Goal: Task Accomplishment & Management: Complete application form

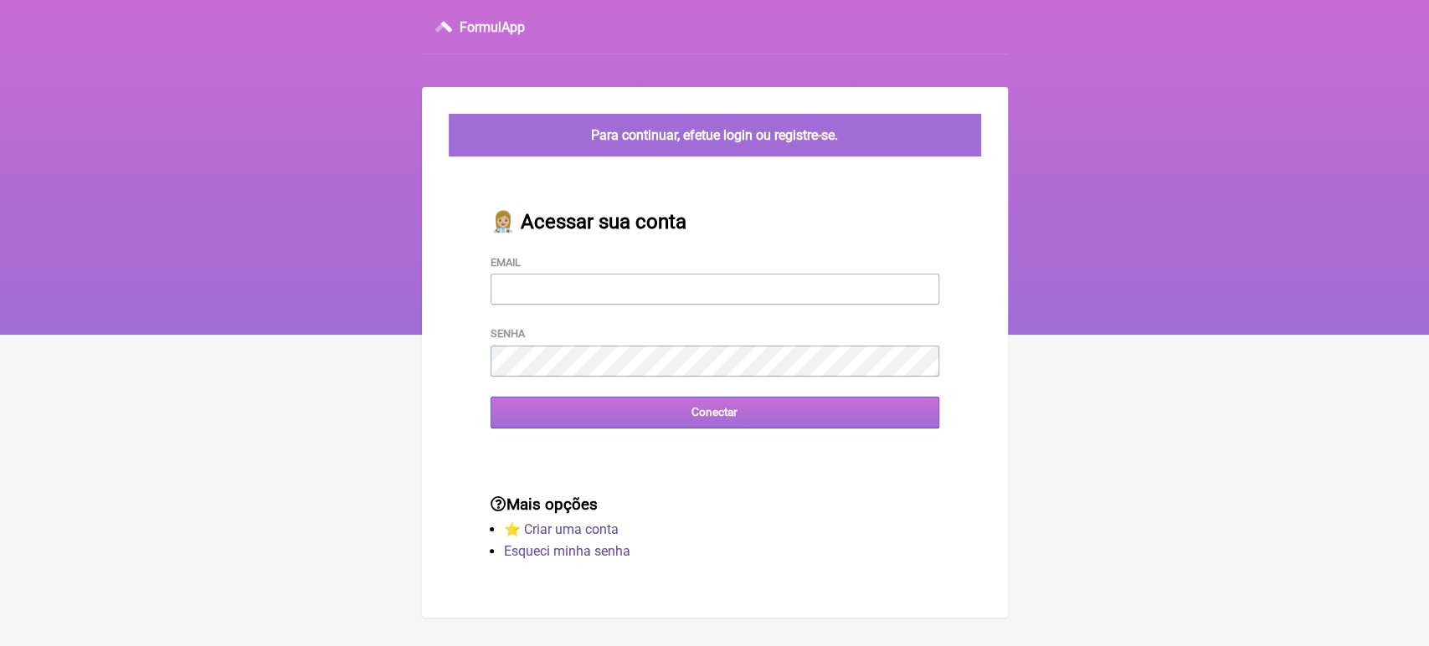
type input "[EMAIL_ADDRESS][DOMAIN_NAME]"
click at [499, 420] on input "Conectar" at bounding box center [715, 412] width 449 height 31
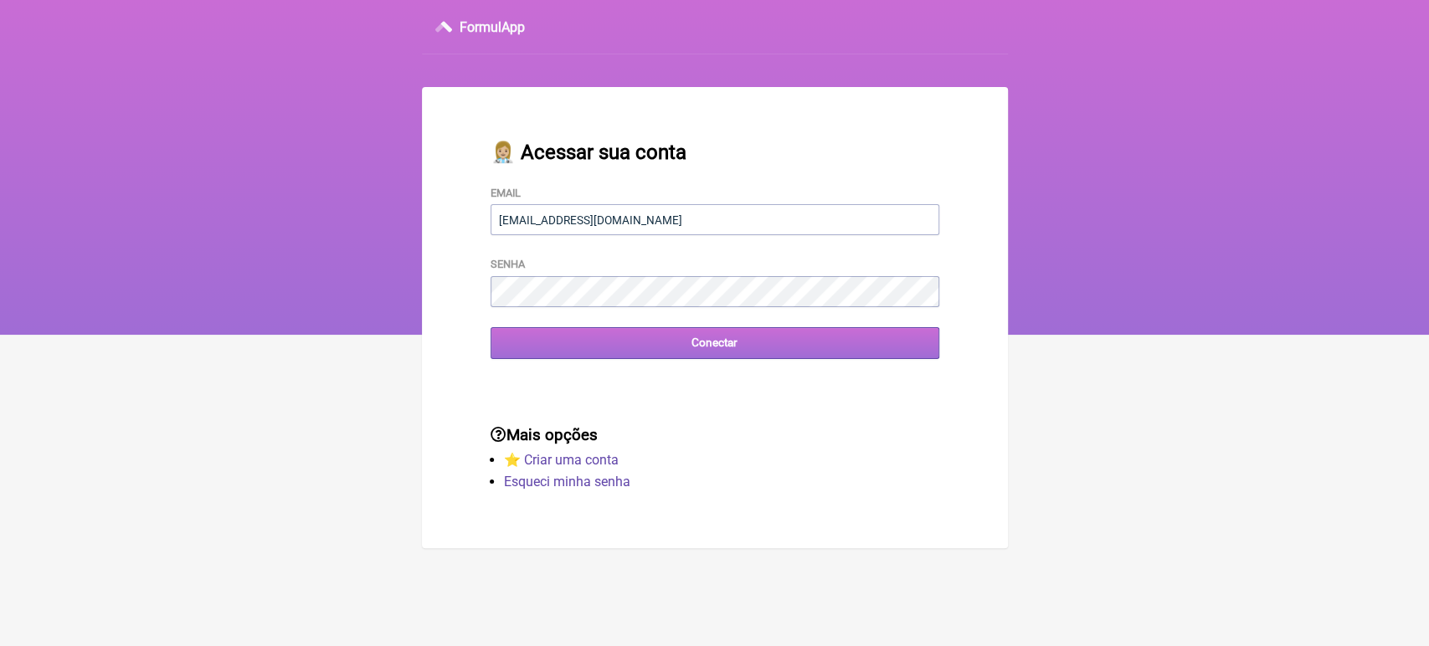
click at [553, 348] on input "Conectar" at bounding box center [715, 342] width 449 height 31
click at [565, 352] on input "Conectar" at bounding box center [715, 342] width 449 height 31
click at [596, 356] on input "Conectar" at bounding box center [715, 342] width 449 height 31
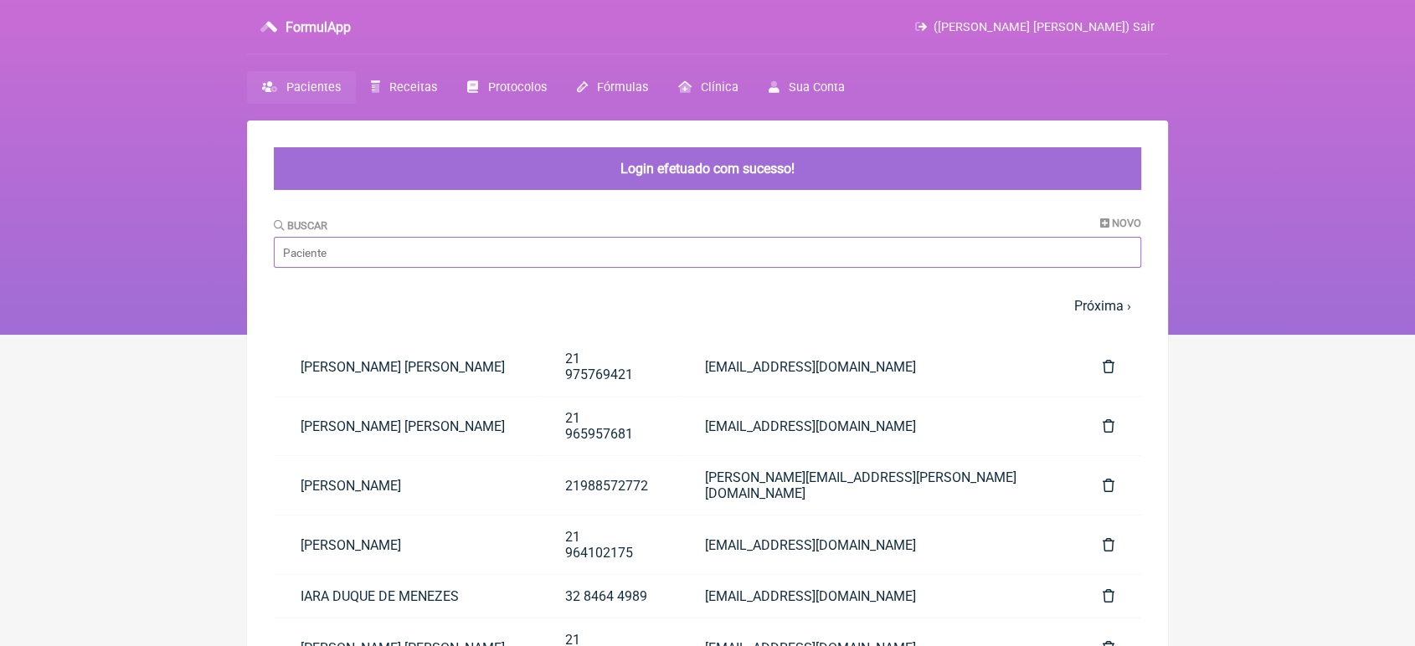
click at [489, 238] on input "Buscar" at bounding box center [707, 252] width 867 height 31
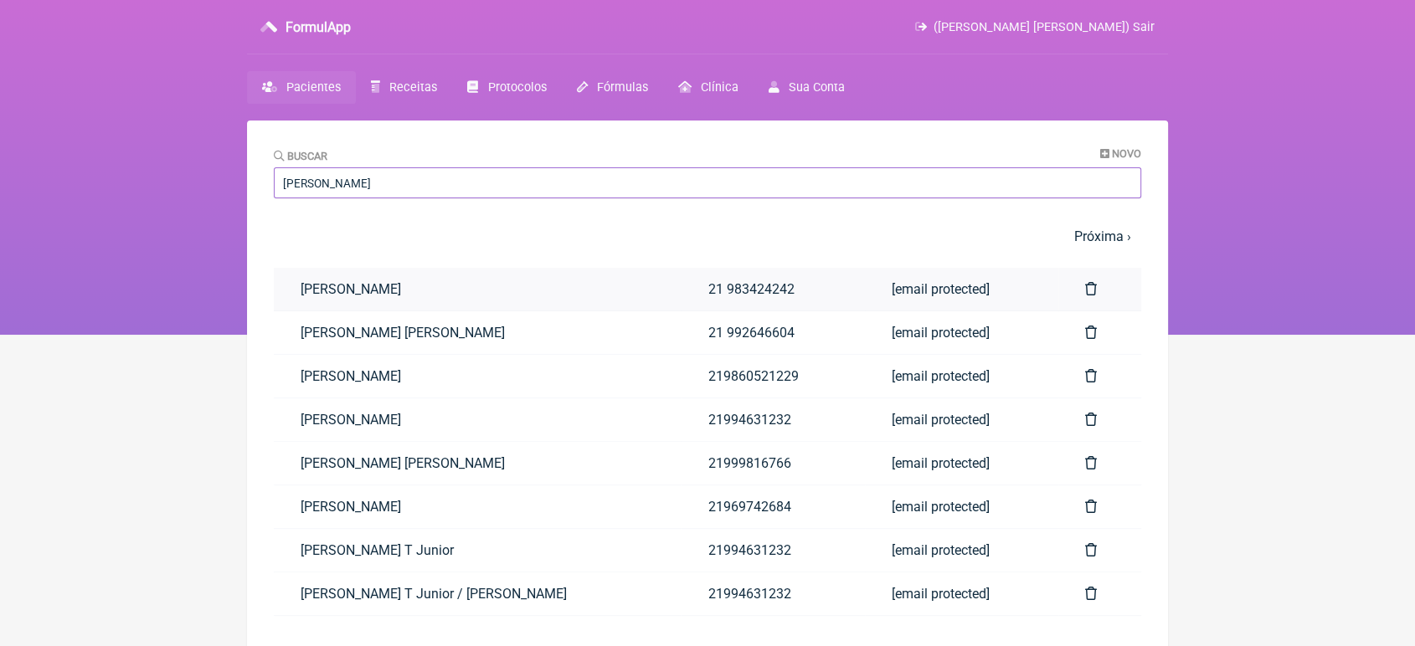
type input "[PERSON_NAME]"
click at [327, 291] on link "[PERSON_NAME]" at bounding box center [478, 289] width 408 height 43
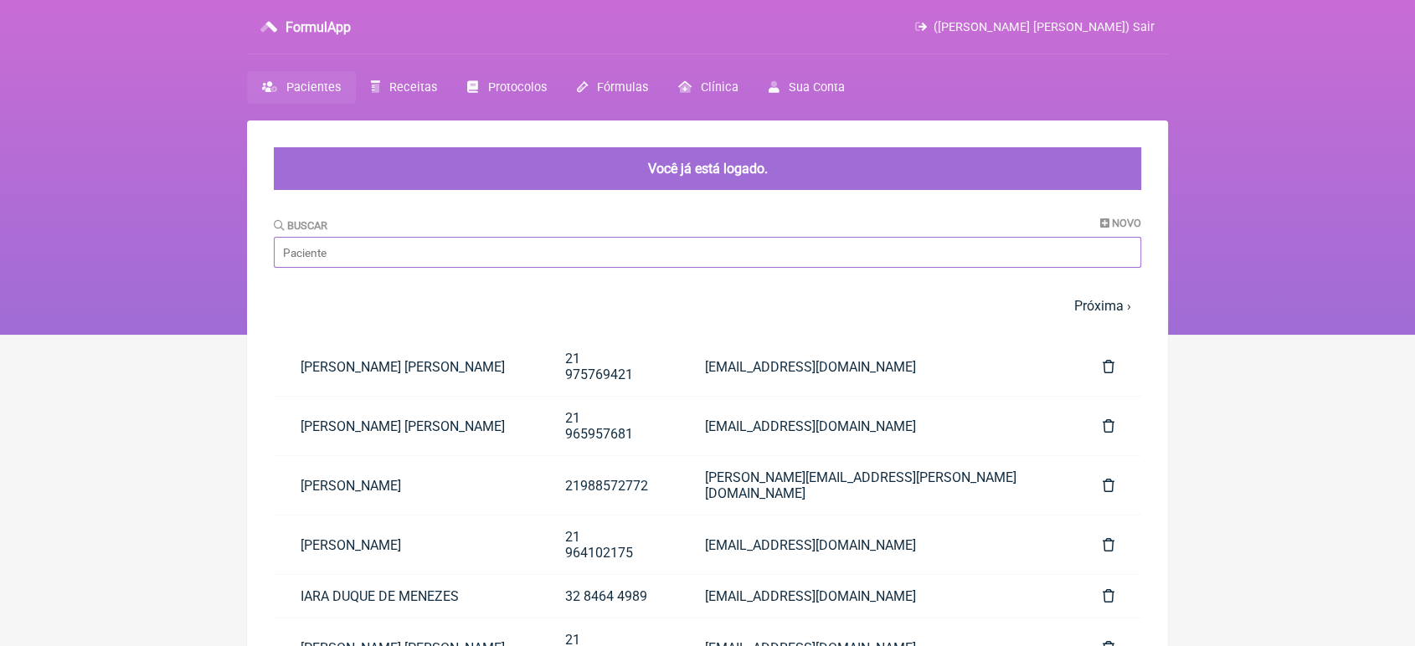
click at [457, 239] on input "Buscar" at bounding box center [707, 252] width 867 height 31
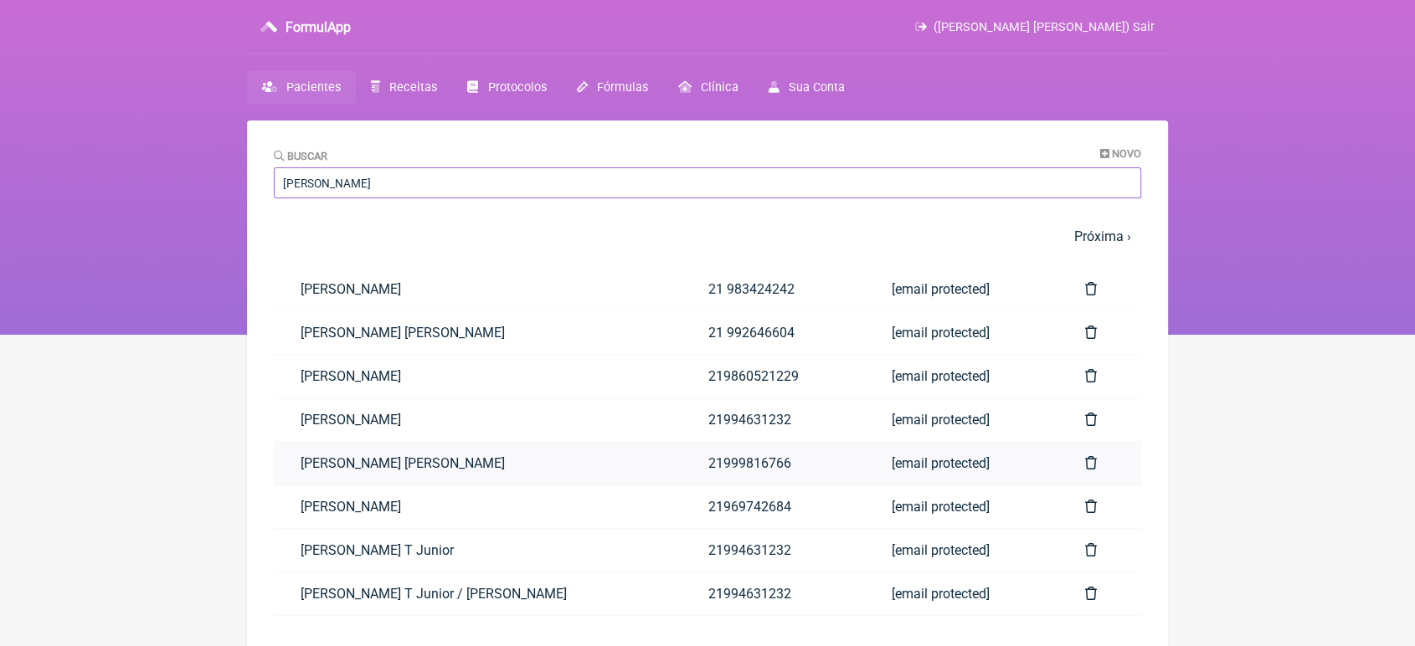
type input "sergio"
click at [341, 464] on link "SÉRGIO LUIS MENDES AFONSO" at bounding box center [478, 463] width 408 height 43
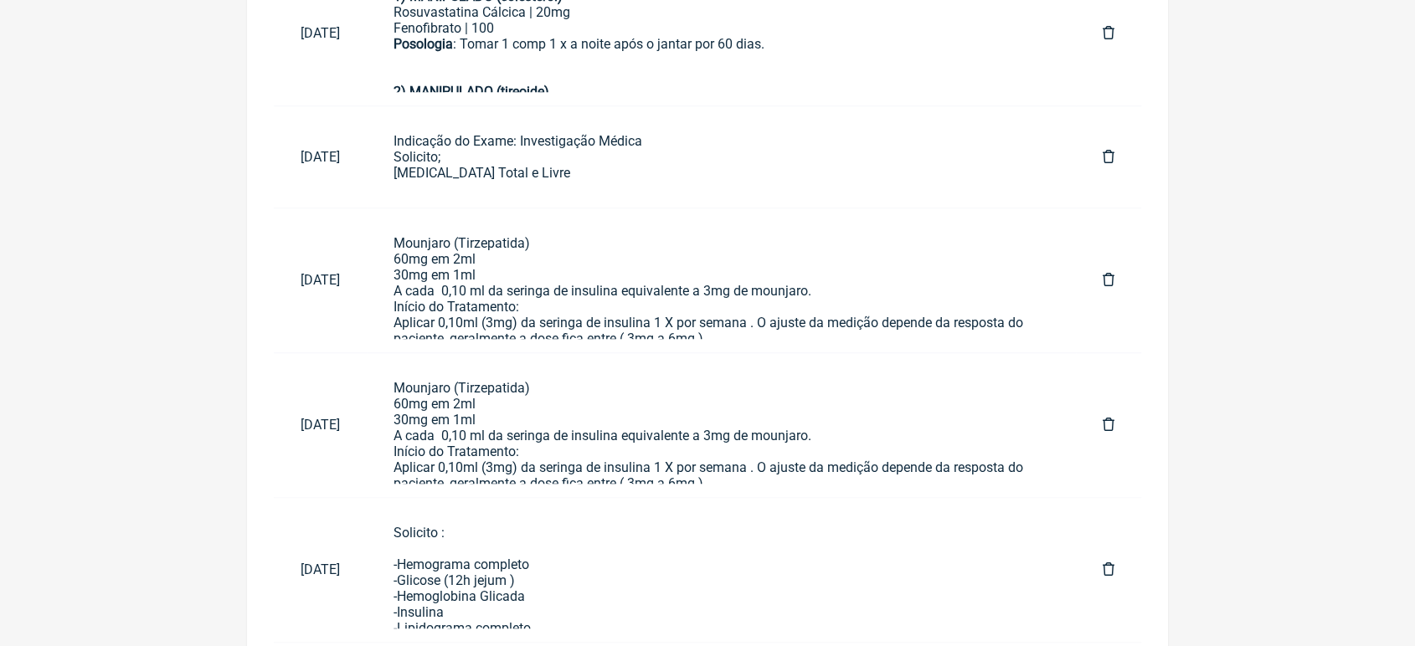
scroll to position [1463, 0]
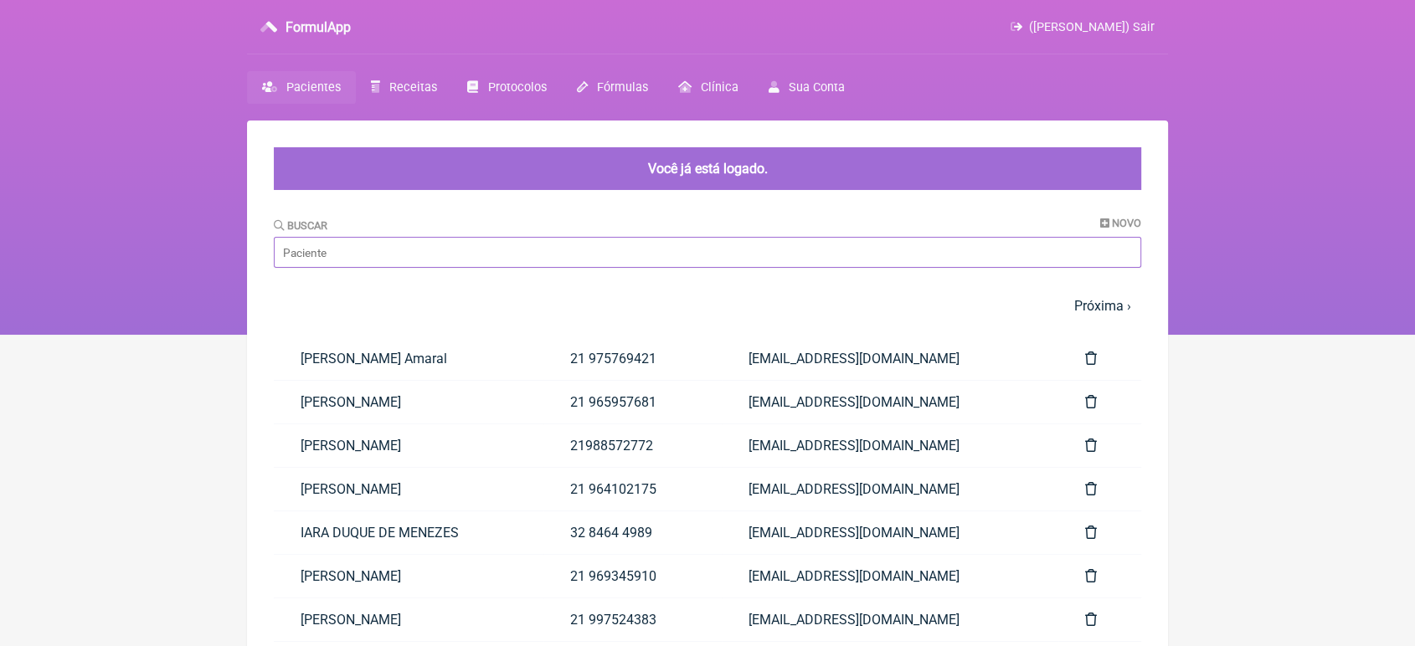
click at [438, 257] on input "Buscar" at bounding box center [707, 252] width 867 height 31
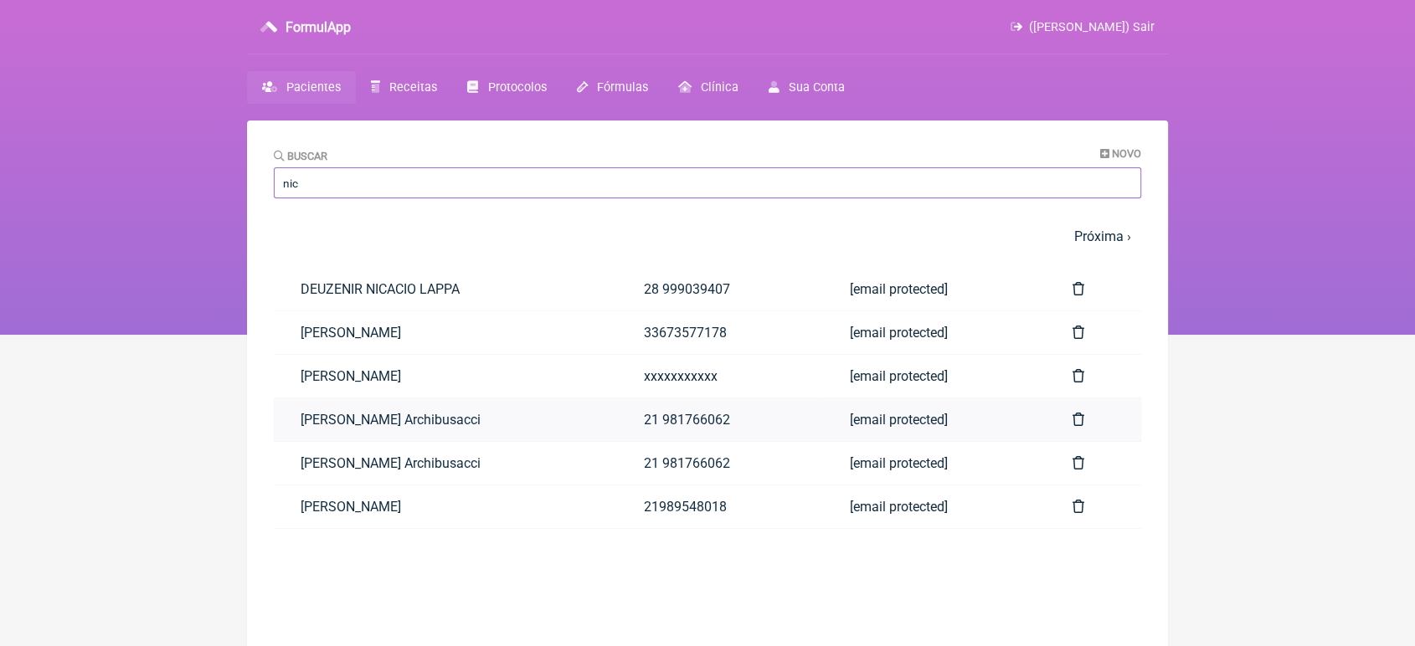
type input "nic"
click at [502, 429] on link "Nicholas Rebouças Archibusacci" at bounding box center [445, 420] width 343 height 43
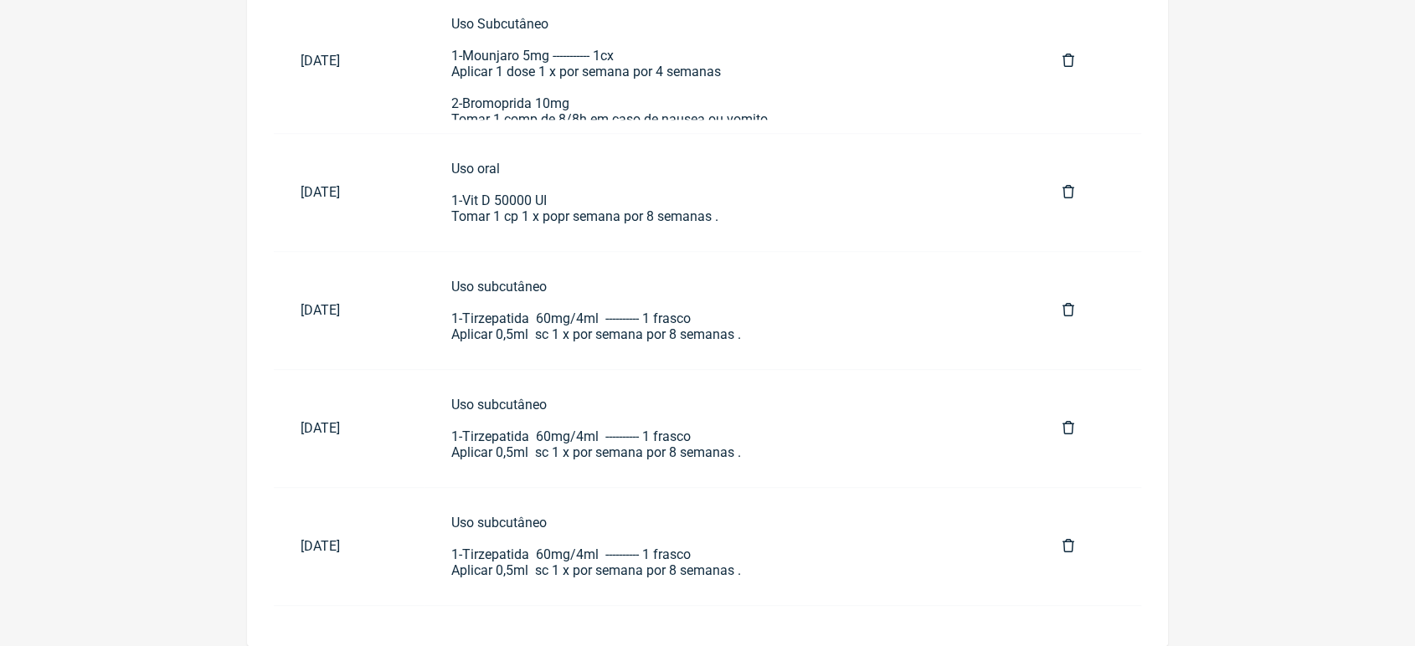
scroll to position [921, 0]
click at [517, 532] on div "Uso subcutâneo 1-Tirzepatida 60mg/4ml ---------- 1 frasco Aplicar 0,5ml sc 1 x …" at bounding box center [730, 547] width 558 height 64
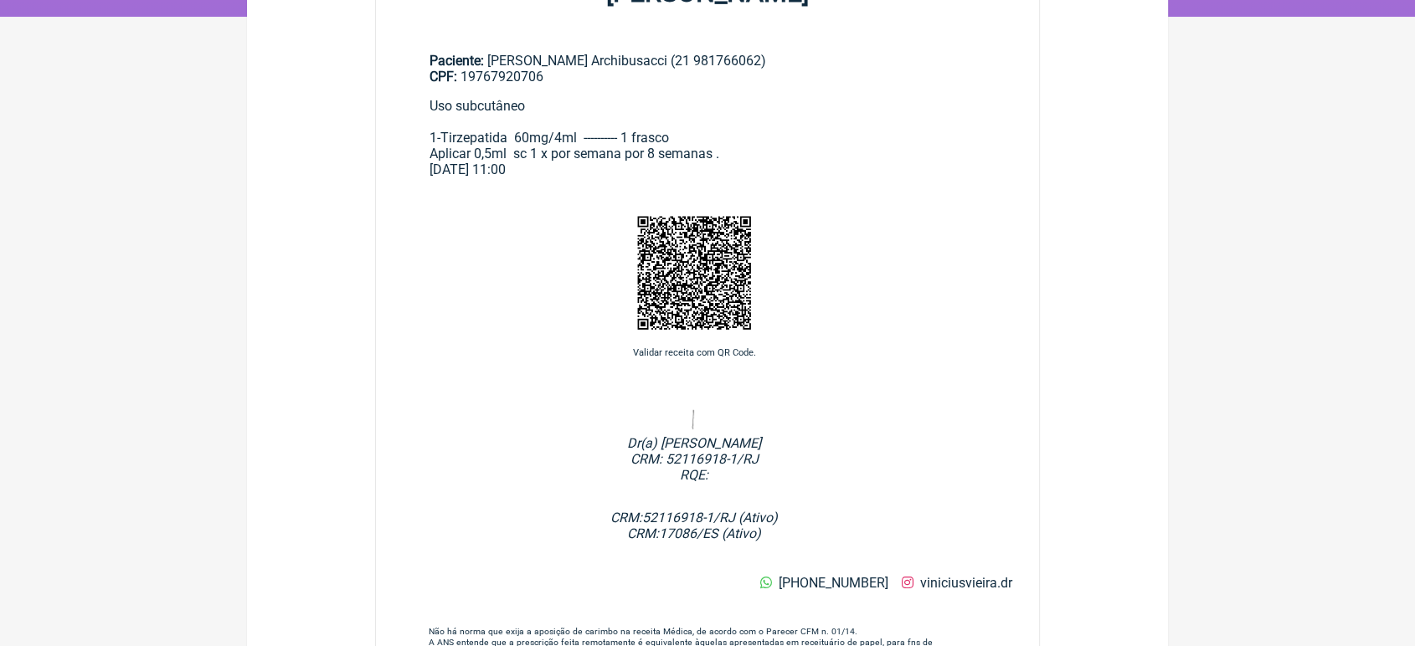
scroll to position [327, 0]
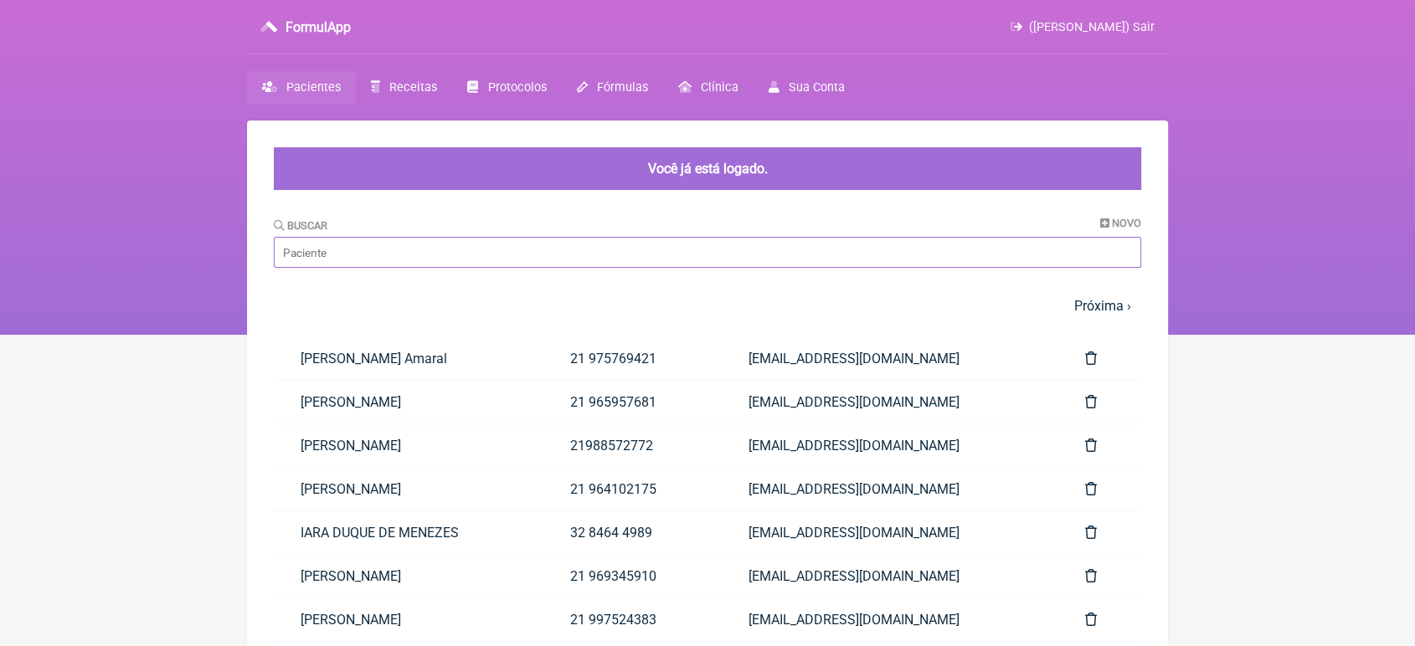
click at [413, 253] on input "Buscar" at bounding box center [707, 252] width 867 height 31
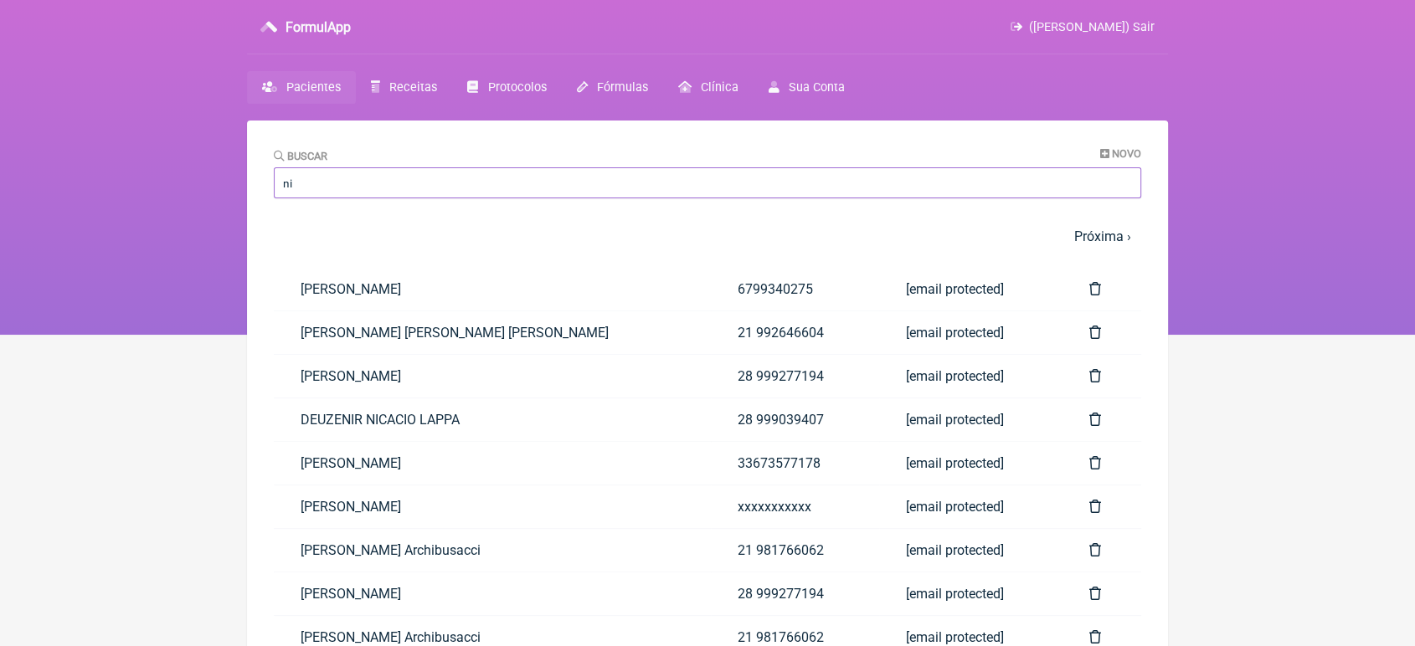
type input "ni"
click at [1253, 280] on nav "FormulApp ([PERSON_NAME]) Sair [GEOGRAPHIC_DATA] Receitas Protocolos Fórmulas […" at bounding box center [707, 167] width 1415 height 335
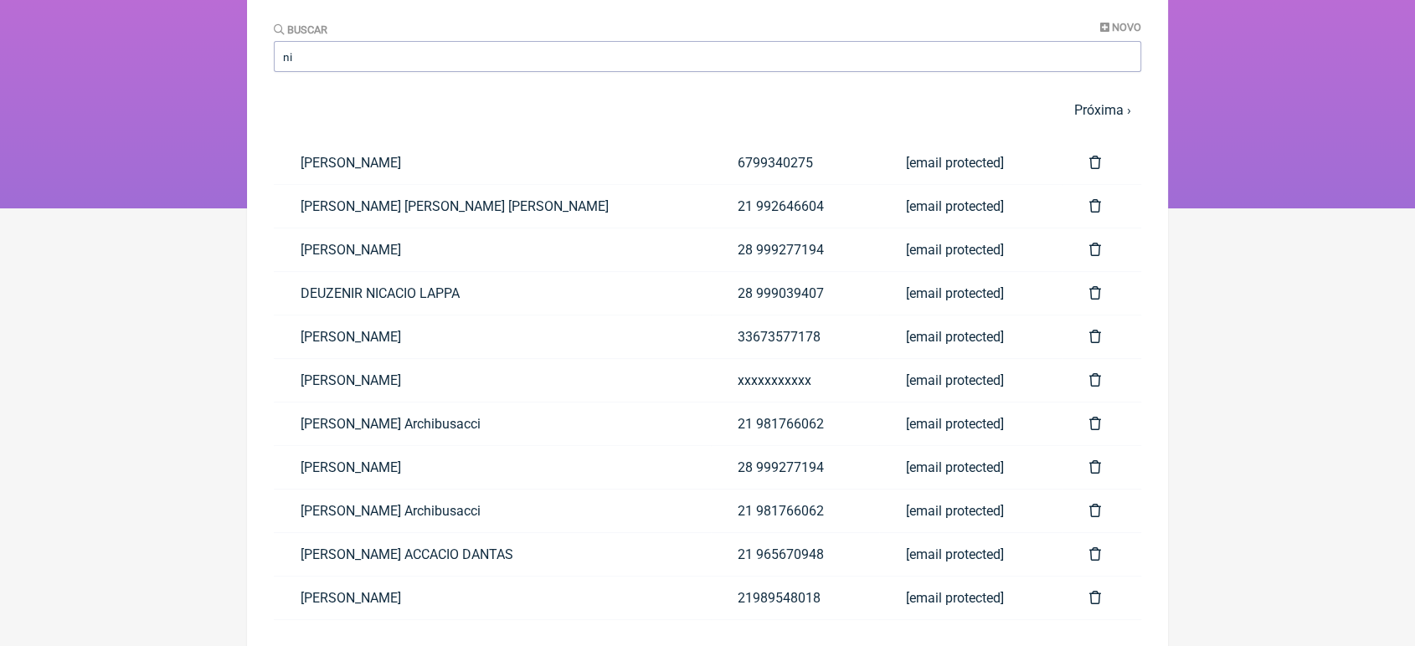
scroll to position [147, 0]
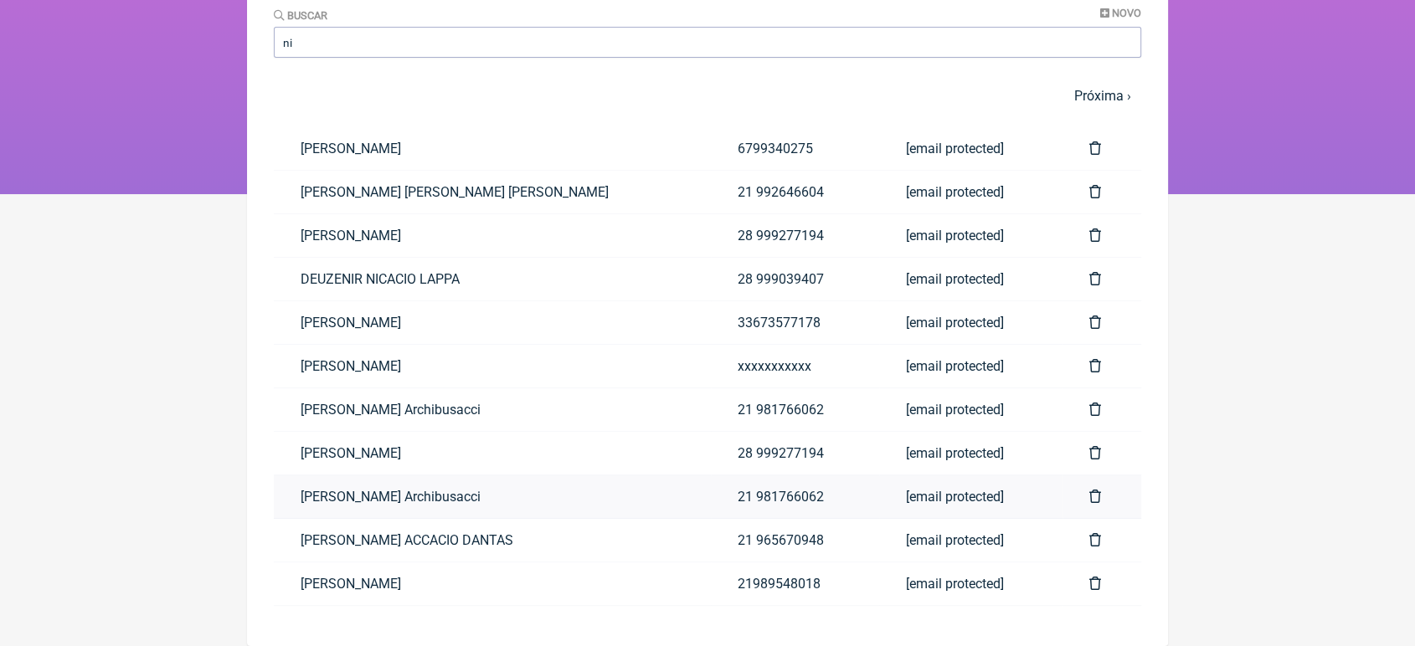
click at [428, 496] on link "Nicholas Rebousas Archibusacci" at bounding box center [492, 497] width 437 height 43
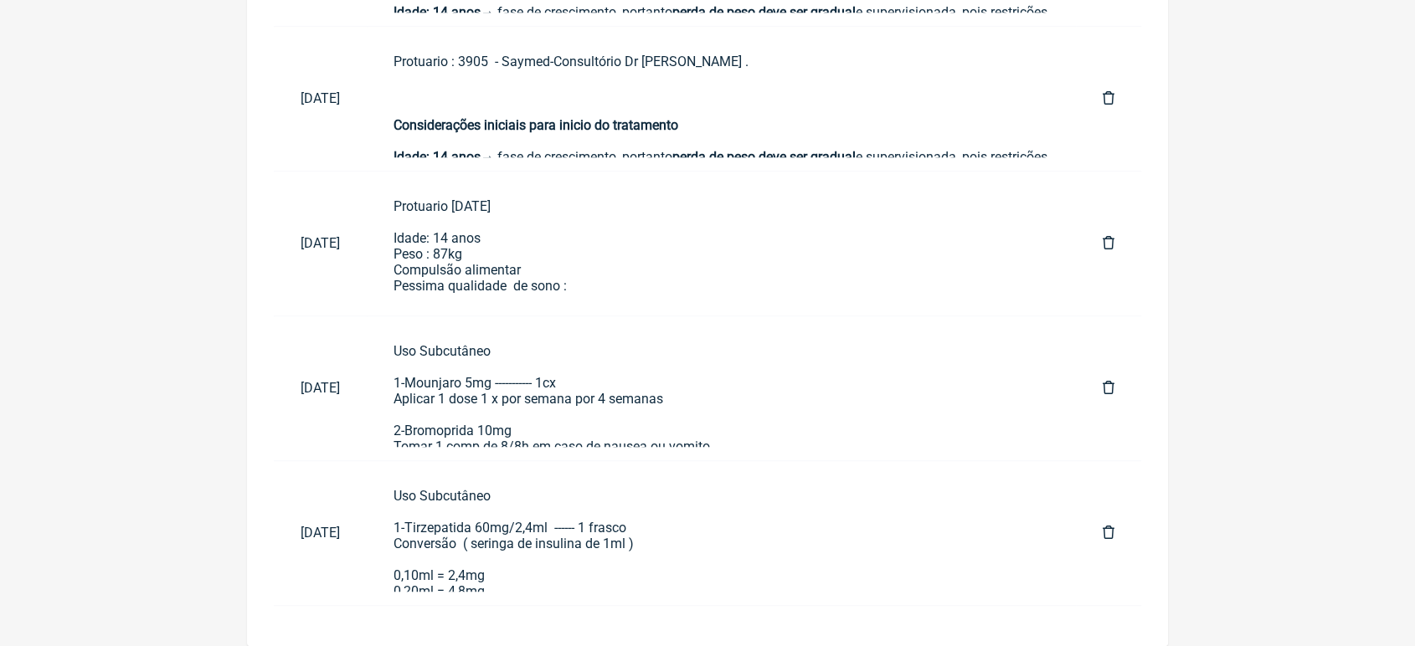
scroll to position [1165, 0]
click at [603, 543] on div "Uso Subcutâneo 1-Tirzepatida 60mg/2,4ml ------ 1 frasco Conversão ( seringa de …" at bounding box center [721, 607] width 656 height 239
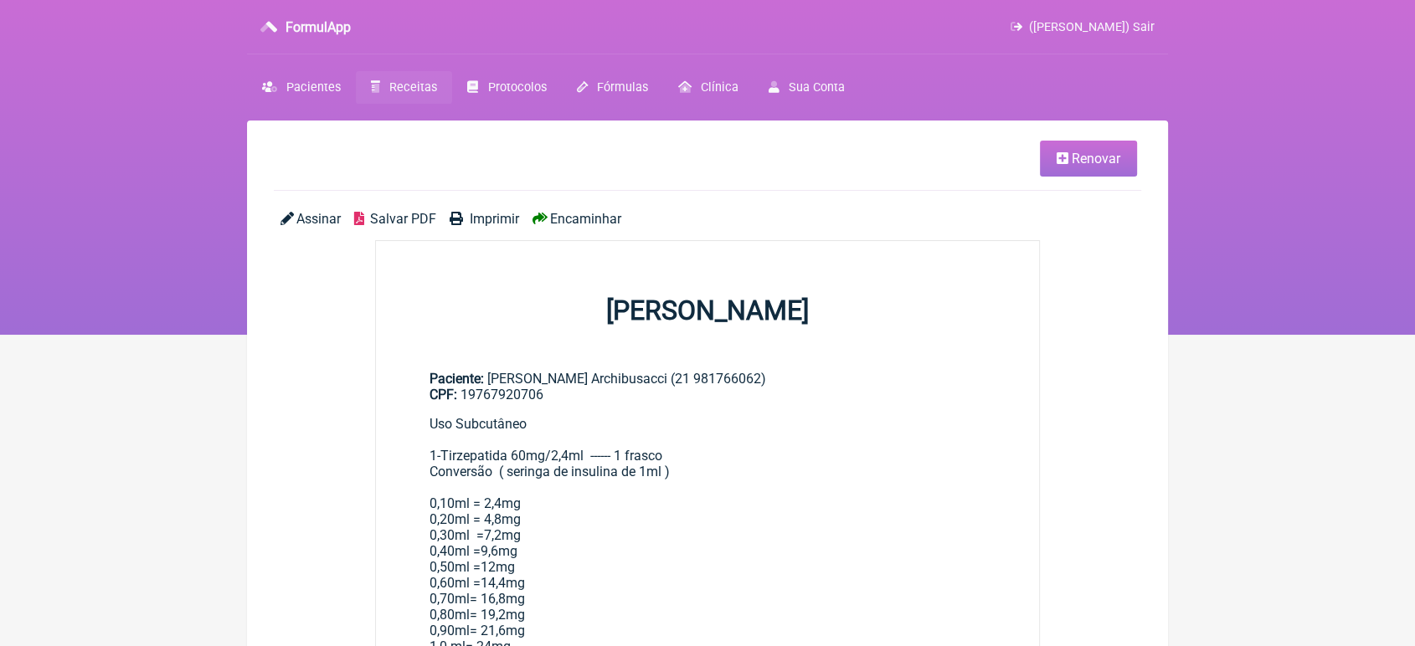
click at [575, 222] on span "Encaminhar" at bounding box center [585, 219] width 71 height 16
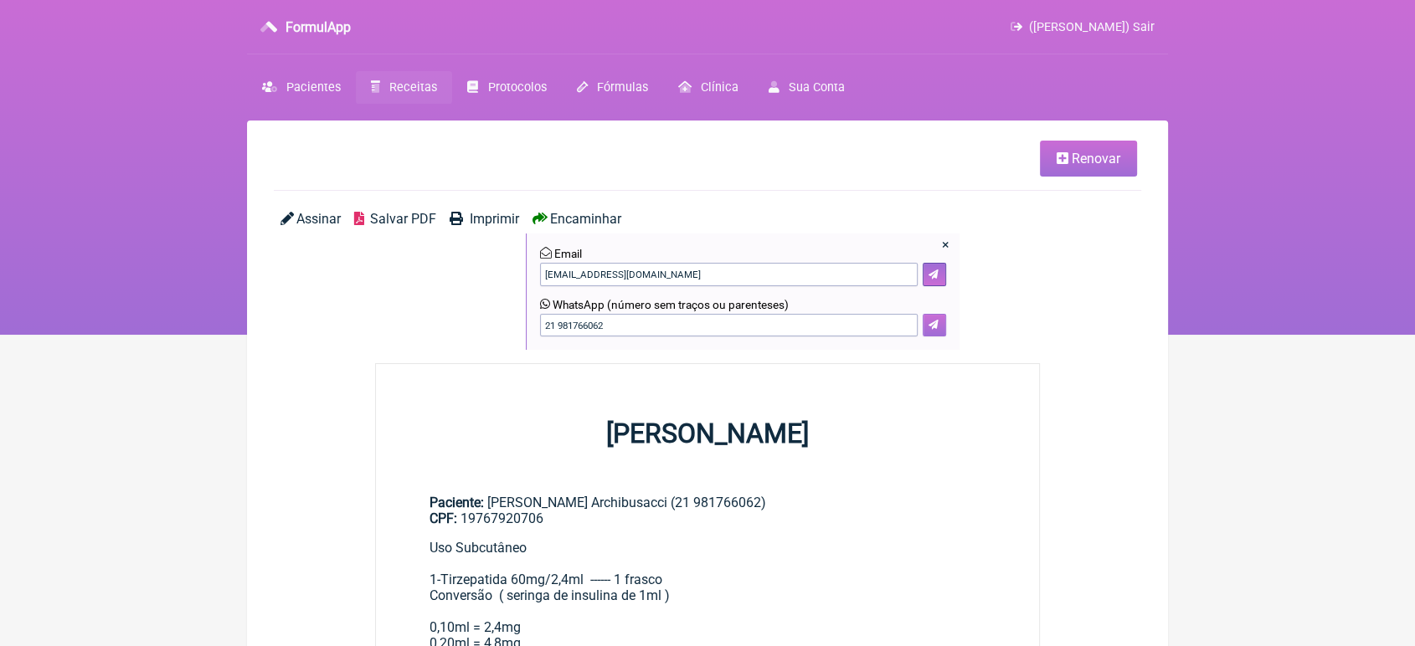
click at [931, 333] on button at bounding box center [934, 325] width 23 height 23
click at [631, 328] on input "21 981766062" at bounding box center [729, 325] width 378 height 23
type input "21 964704668"
click at [941, 322] on button at bounding box center [934, 325] width 23 height 23
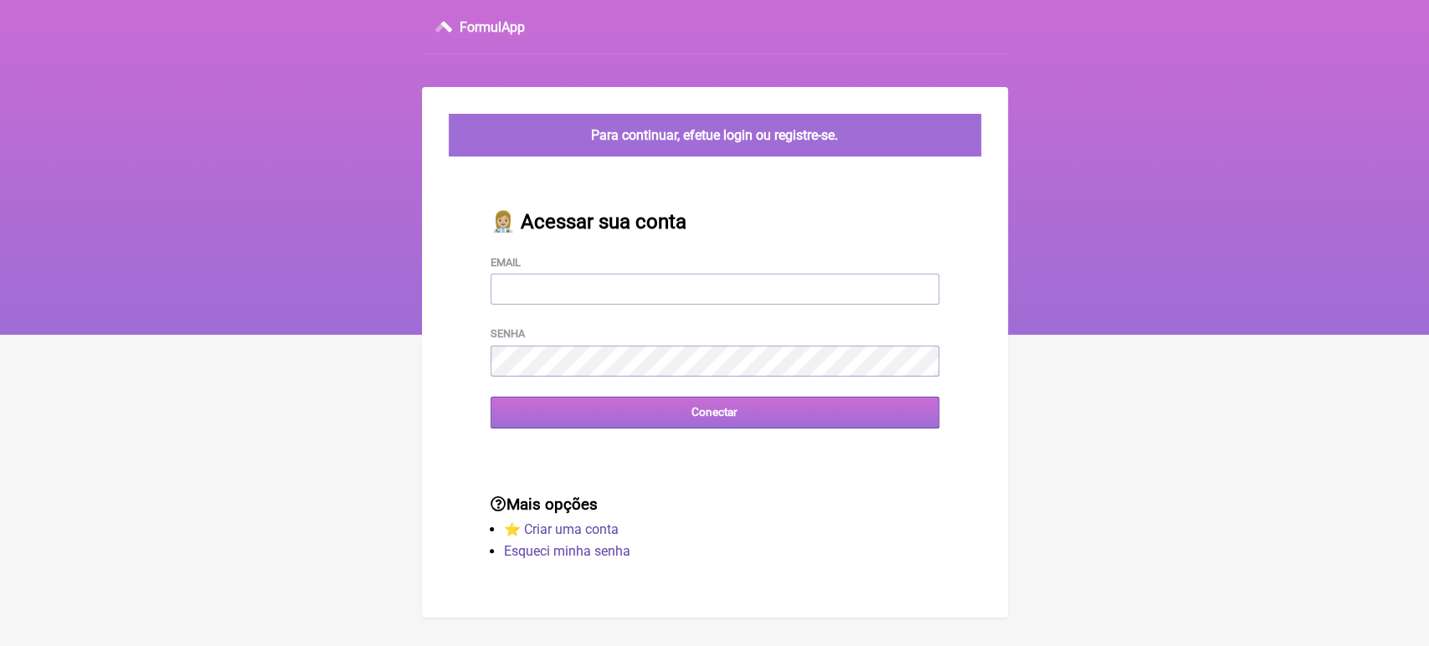
type input "[EMAIL_ADDRESS][DOMAIN_NAME]"
click at [621, 418] on input "Conectar" at bounding box center [715, 412] width 449 height 31
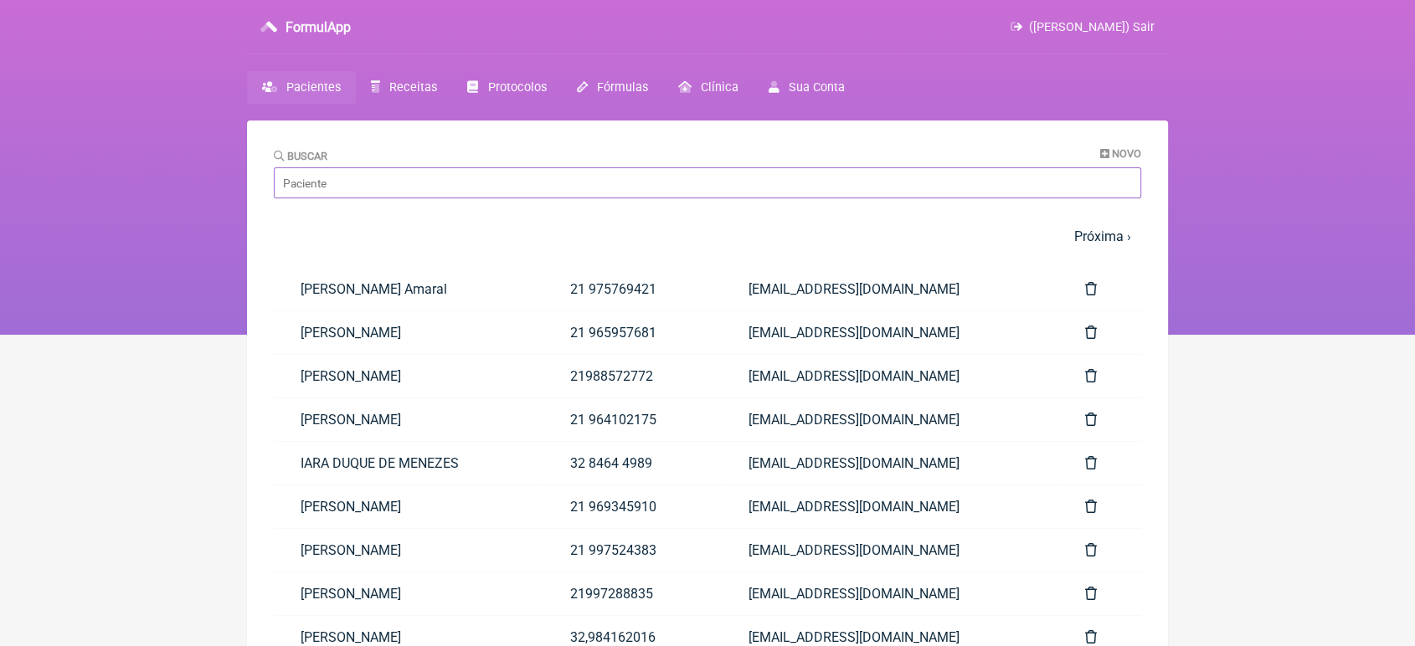
click at [552, 197] on input "Buscar" at bounding box center [707, 182] width 867 height 31
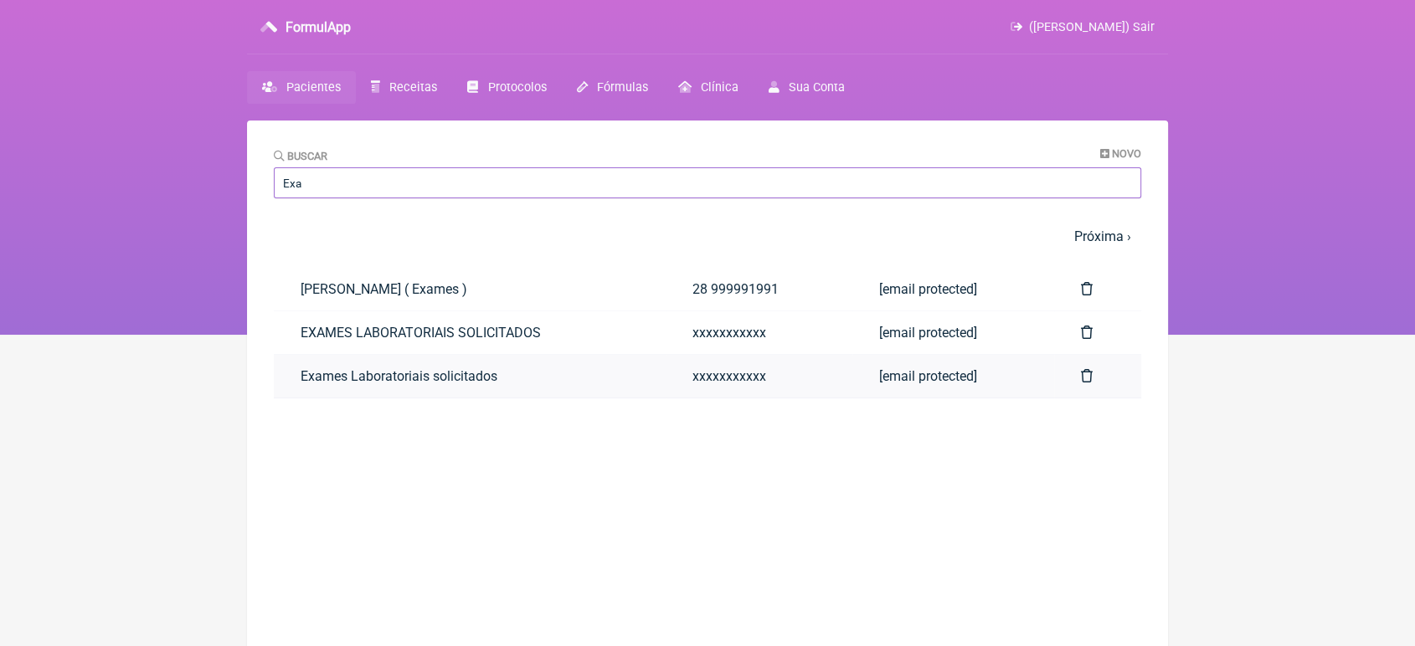
type input "Exa"
click at [321, 365] on link "Exames Laboratoriais solicitados" at bounding box center [470, 376] width 392 height 43
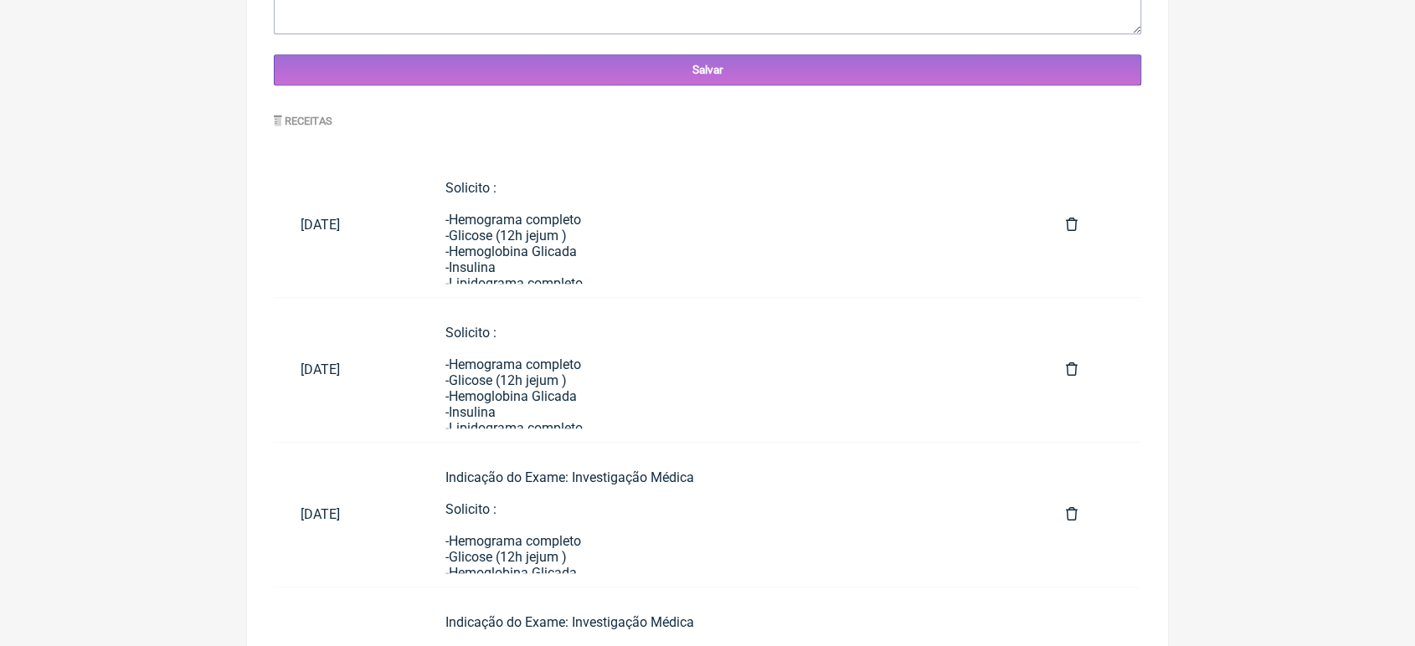
scroll to position [877, 0]
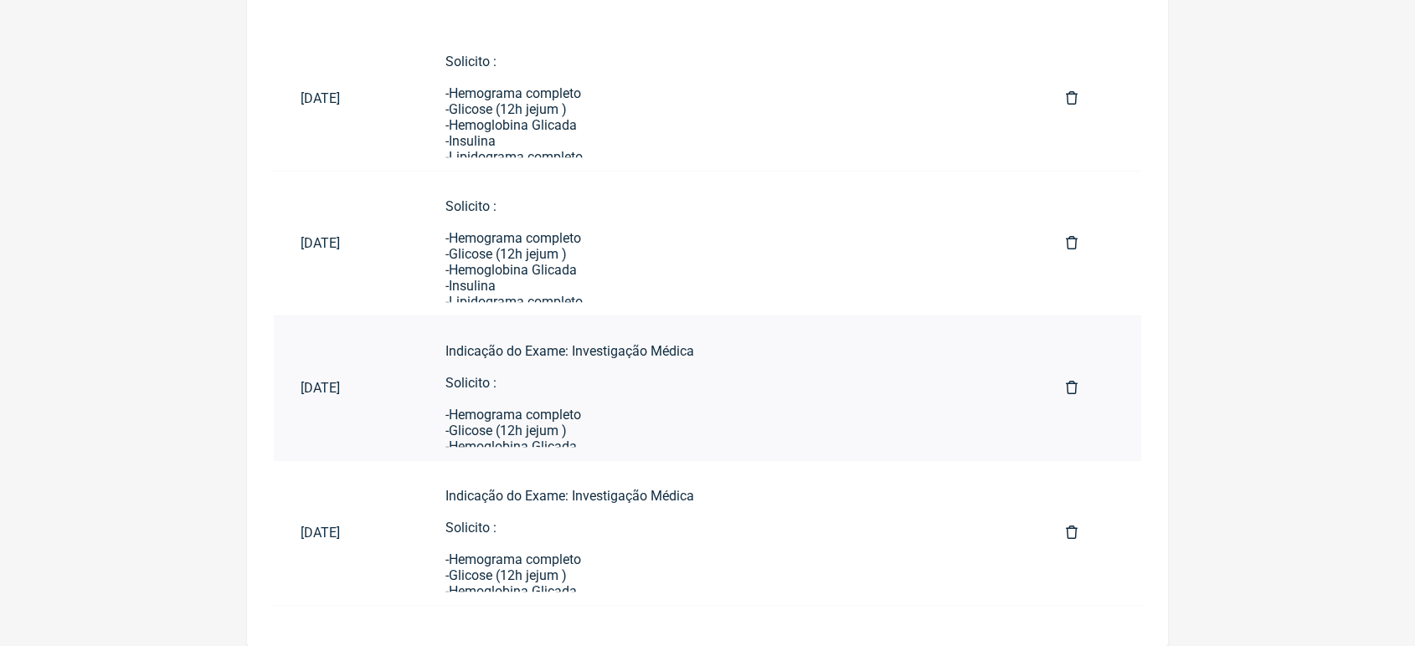
click at [866, 438] on div "Indicação do Exame: Investigação Médica Solicito : -Hemograma completo -Glicose…" at bounding box center [728, 589] width 567 height 493
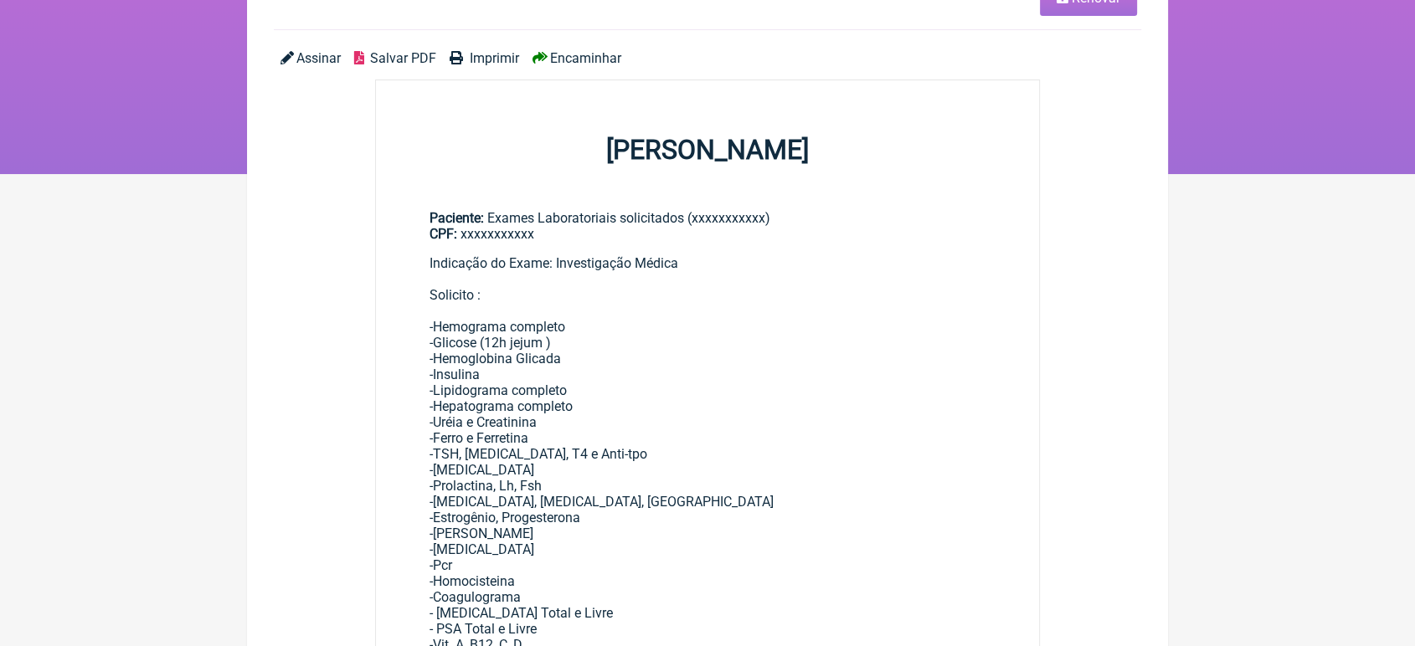
scroll to position [155, 0]
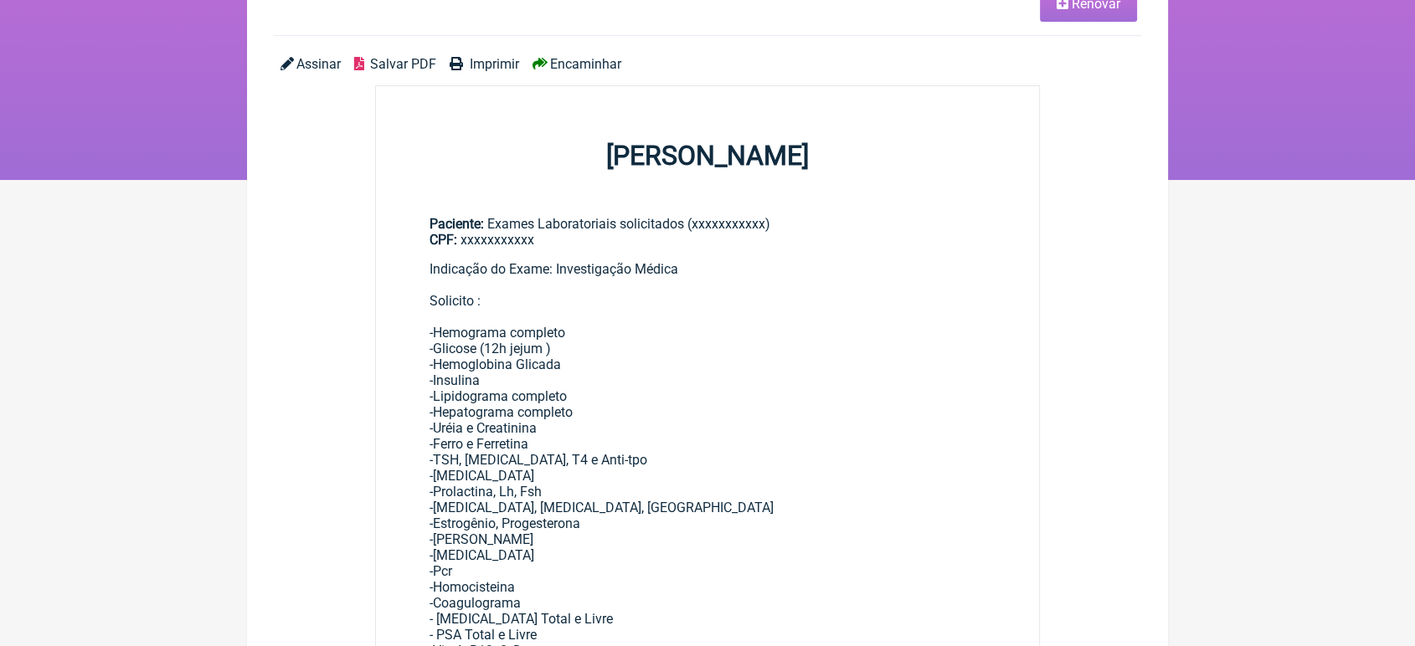
click at [1083, 16] on link "Renovar" at bounding box center [1088, 4] width 97 height 36
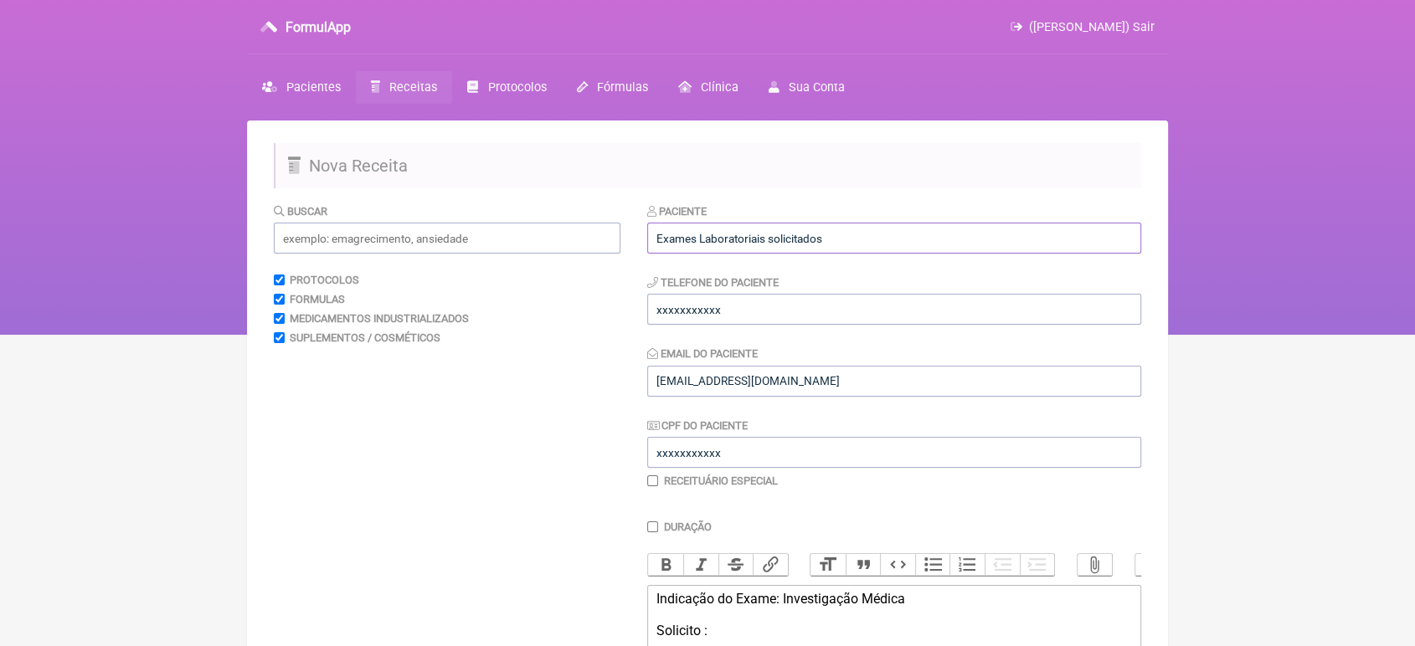
click at [870, 234] on input "Exames Laboratoriais solicitados" at bounding box center [894, 238] width 494 height 31
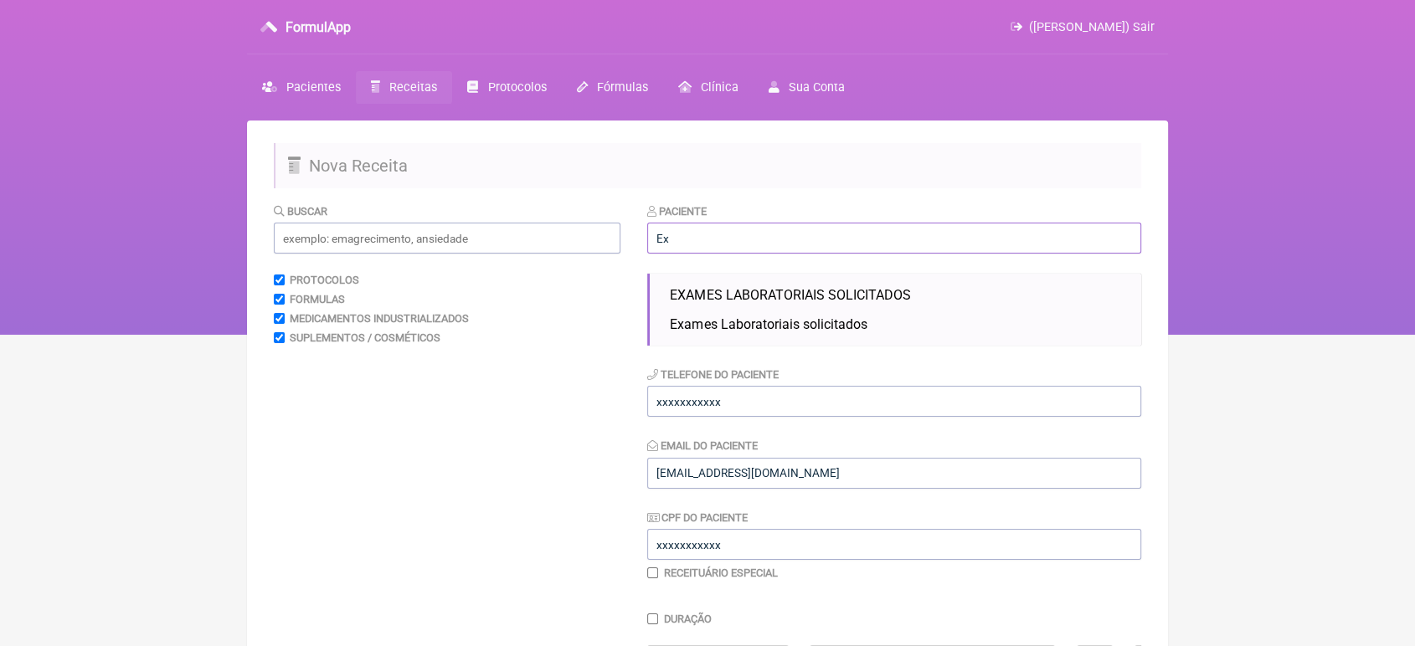
type input "E"
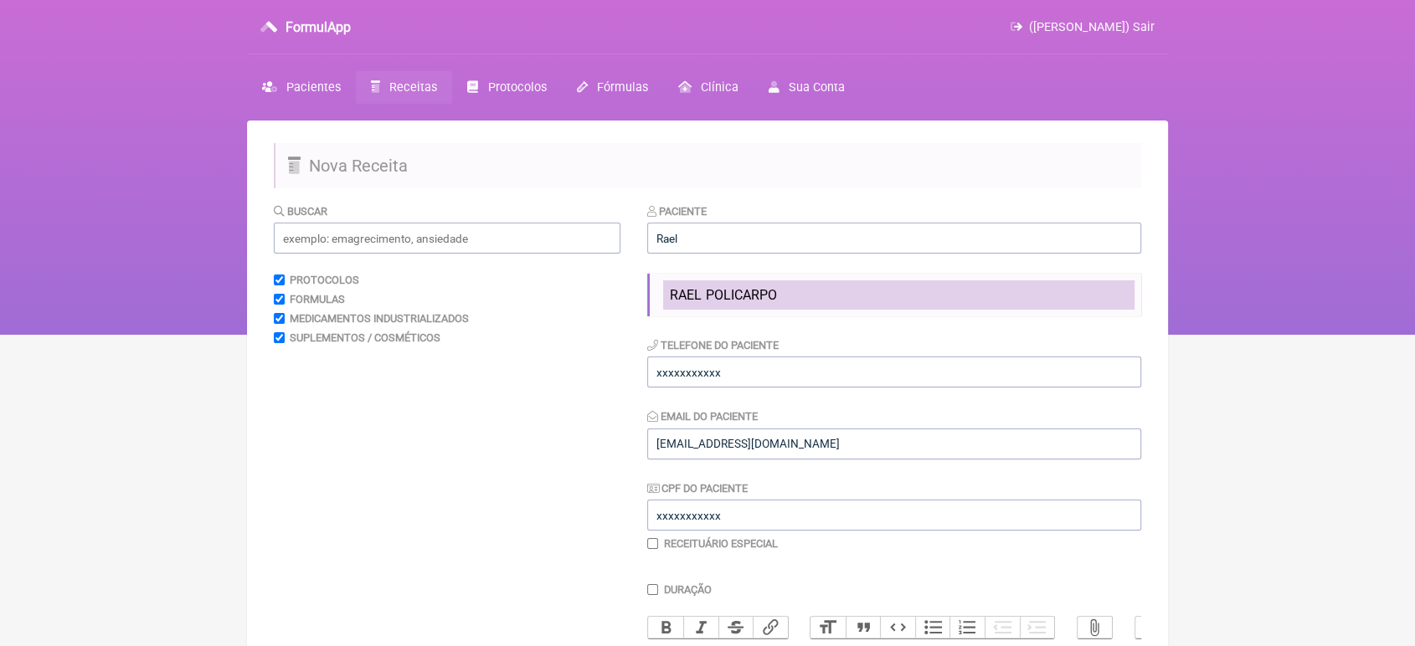
click at [813, 308] on li "RAEL POLICARPO" at bounding box center [898, 294] width 471 height 29
type input "RAEL POLICARPO"
type input "21 992725333"
type input "[EMAIL_ADDRESS][DOMAIN_NAME]"
type input "33659775894"
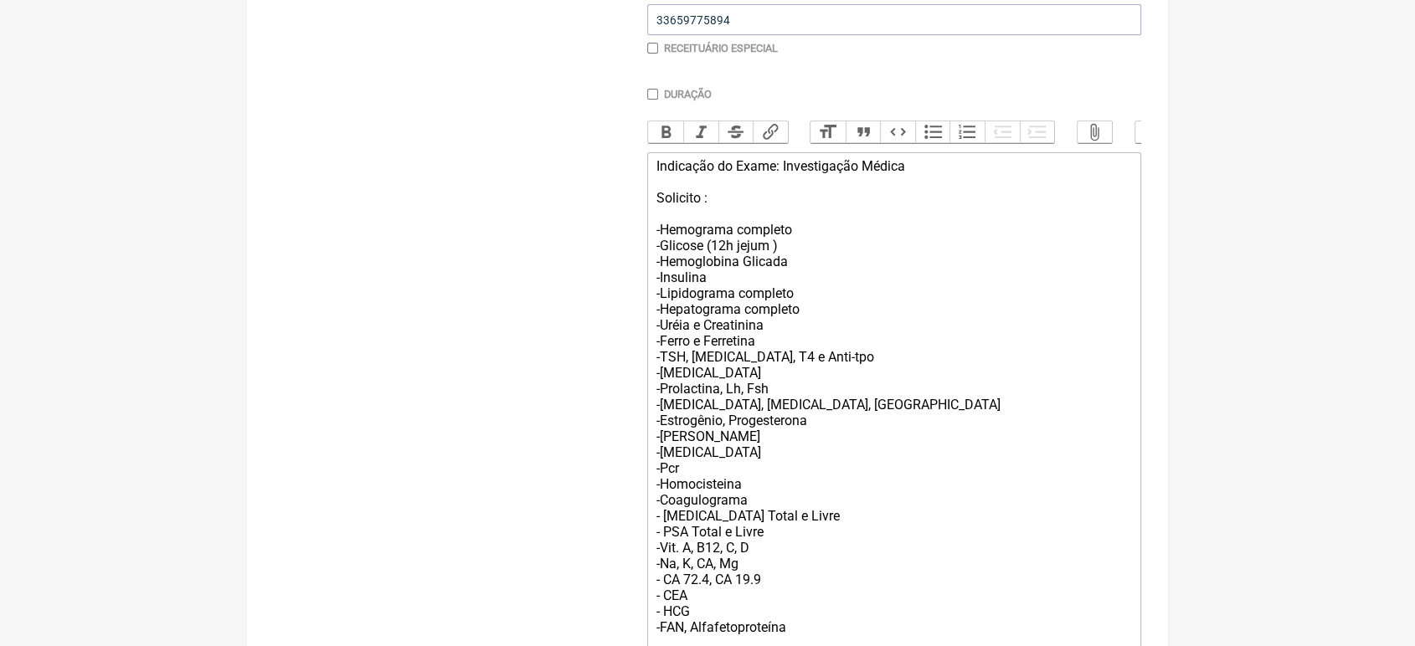
scroll to position [596, 0]
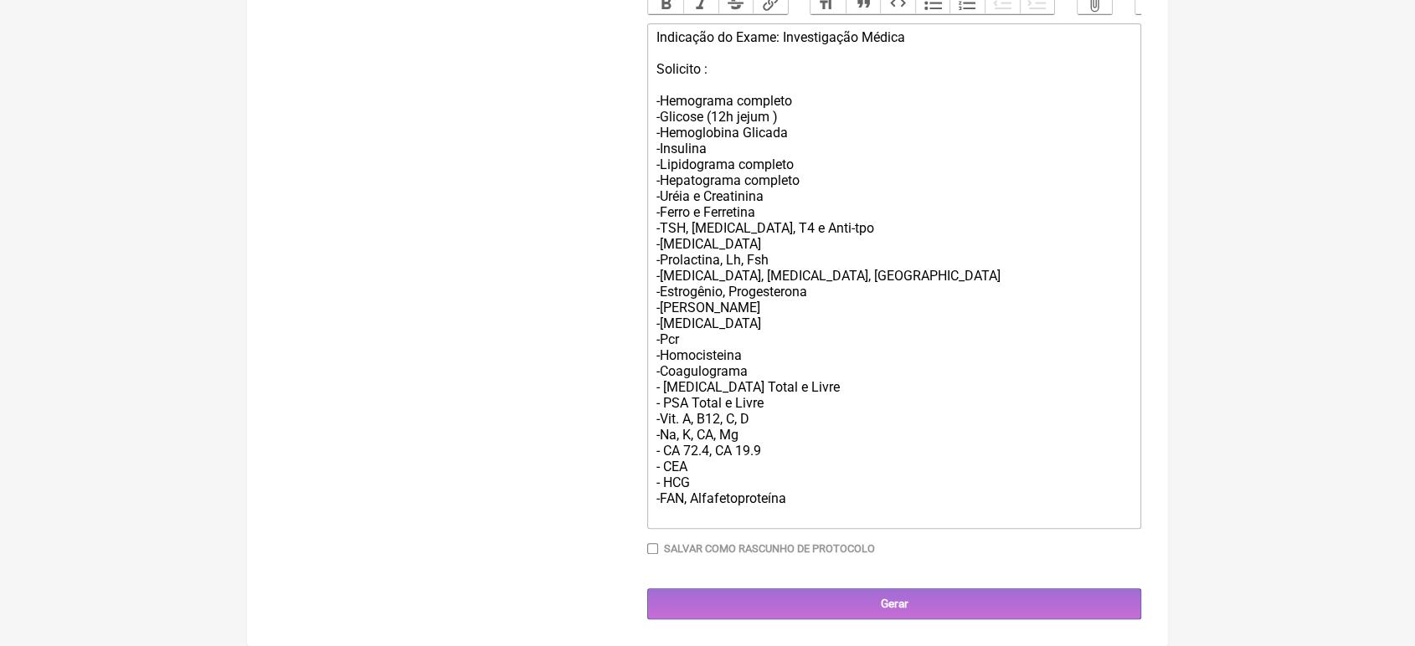
click at [820, 499] on div "Indicação do Exame: Investigação Médica Solicito : -Hemograma completo -Glicose…" at bounding box center [894, 275] width 476 height 493
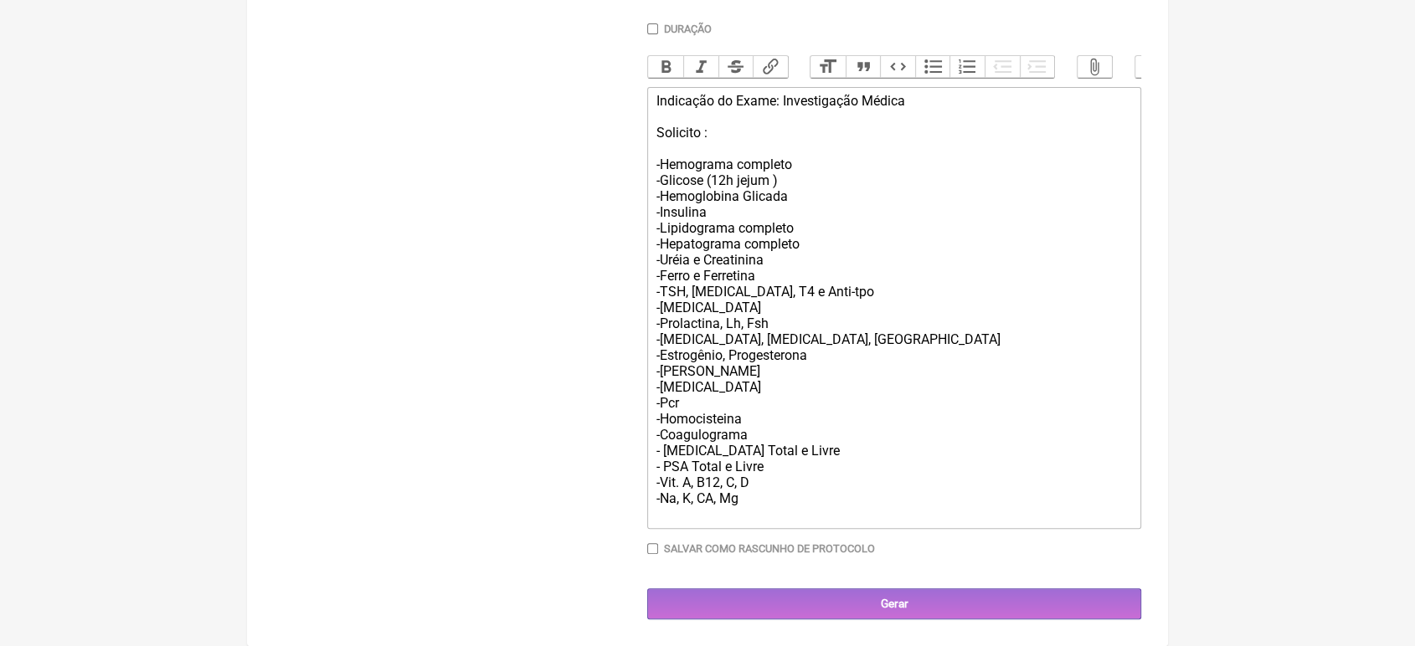
scroll to position [530, 0]
click at [820, 499] on div "Indicação do Exame: Investigação Médica Solicito : -Hemograma completo -Glicose…" at bounding box center [894, 307] width 476 height 429
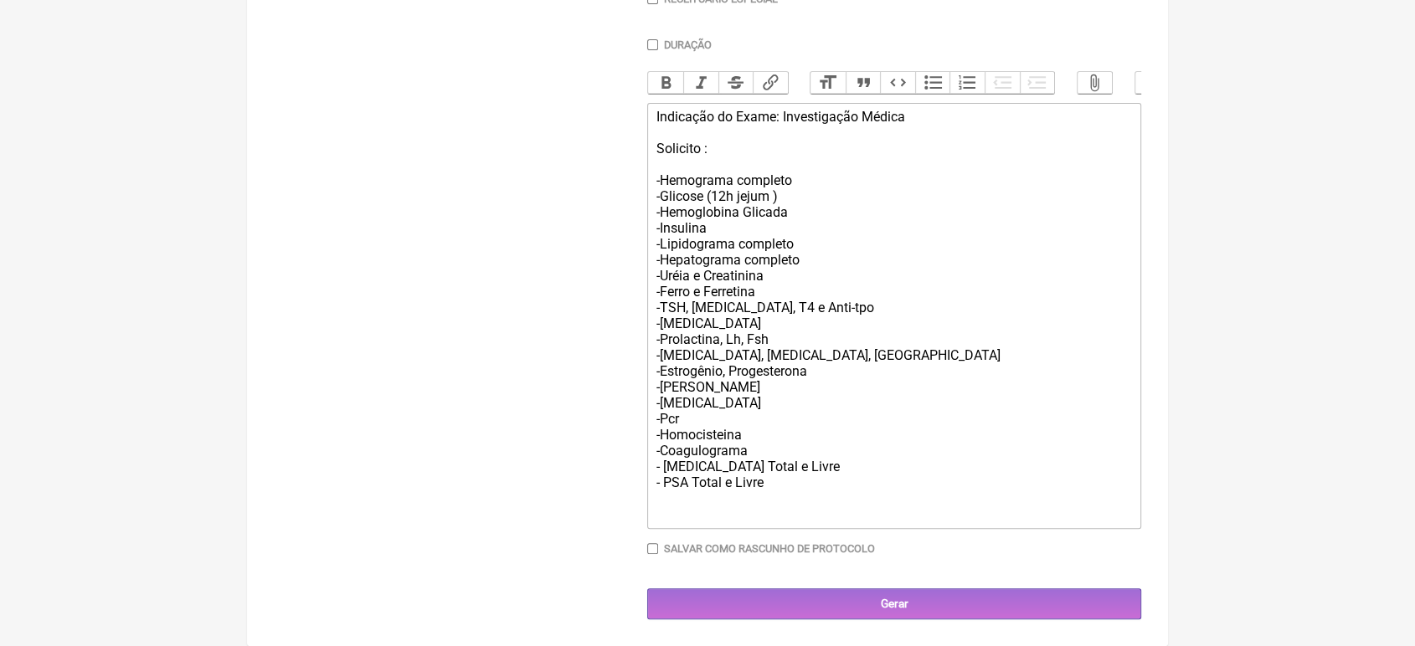
scroll to position [497, 0]
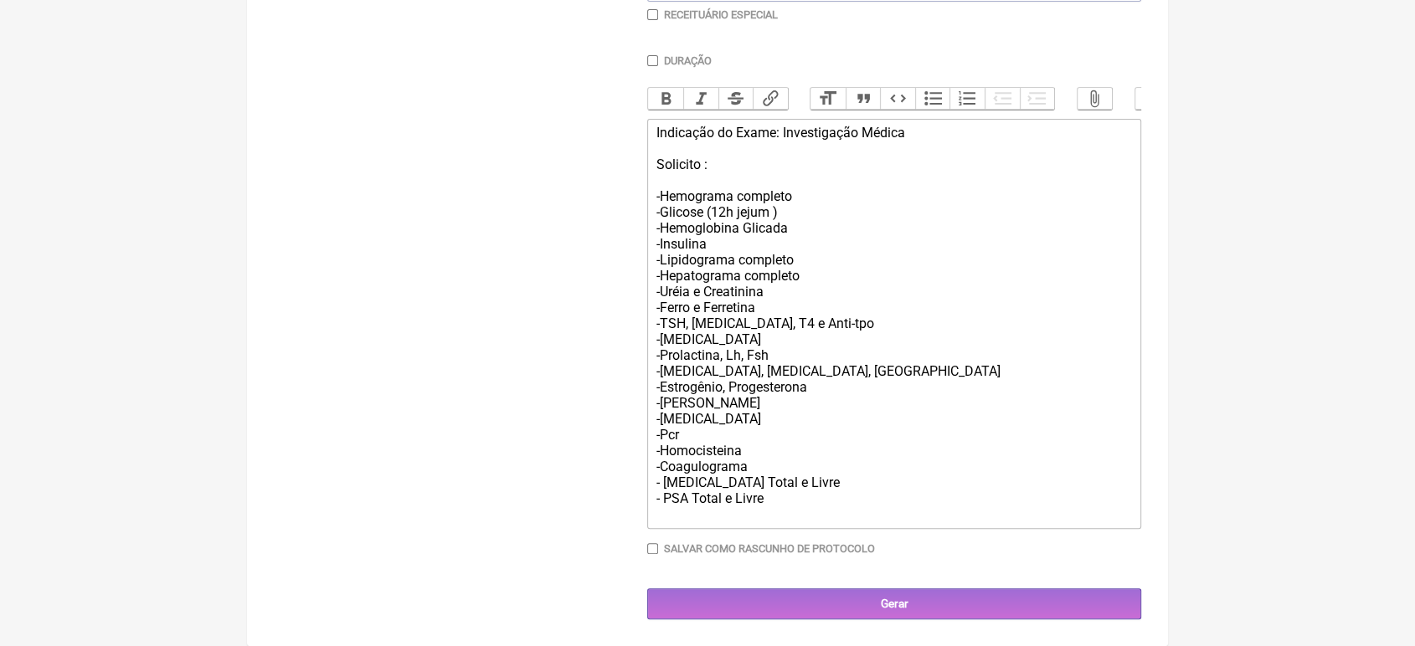
click at [757, 460] on div "Indicação do Exame: Investigação Médica Solicito : -Hemograma completo -Glicose…" at bounding box center [894, 324] width 476 height 398
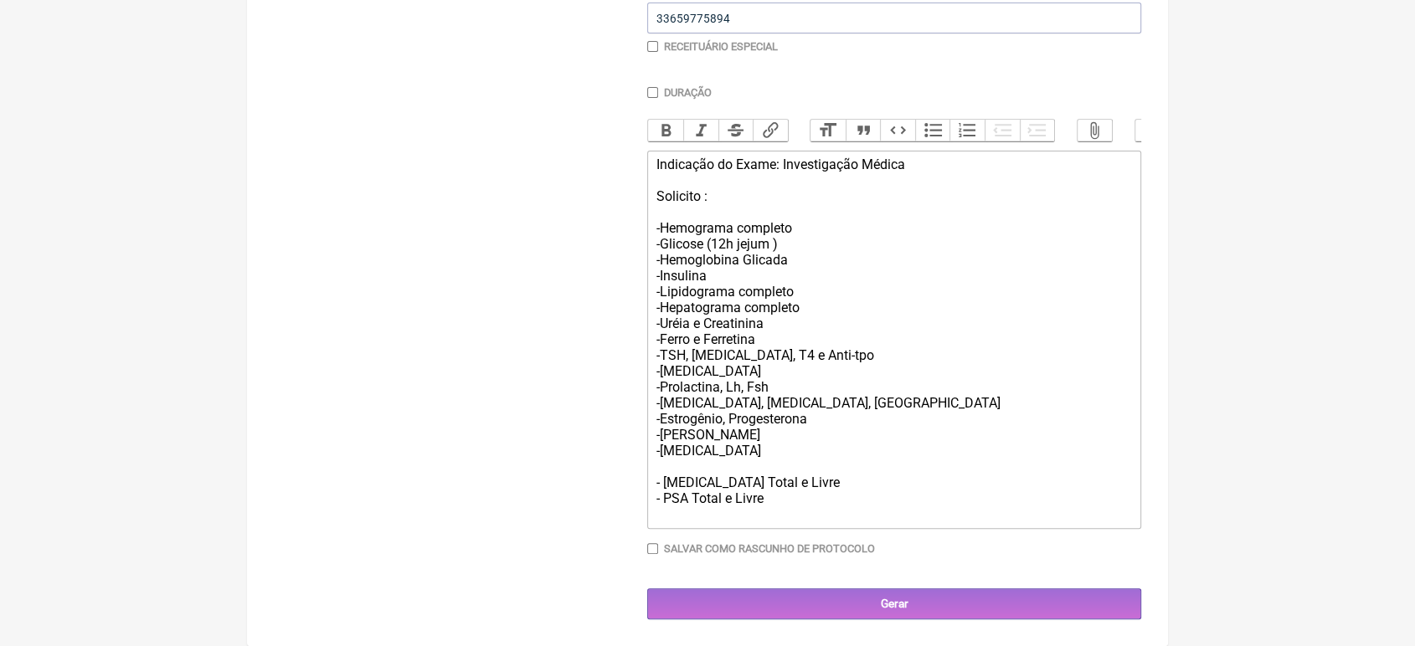
scroll to position [449, 0]
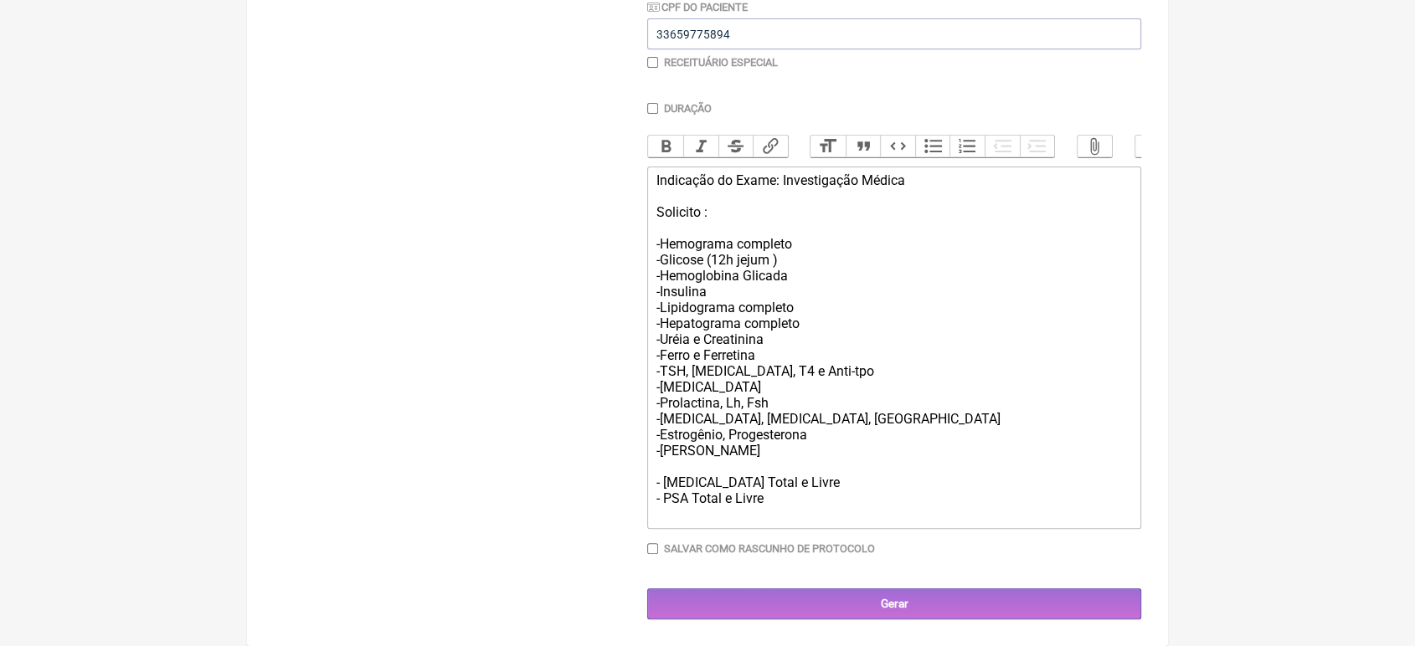
click at [772, 449] on div "Indicação do Exame: Investigação Médica Solicito : -Hemograma completo -Glicose…" at bounding box center [894, 347] width 476 height 350
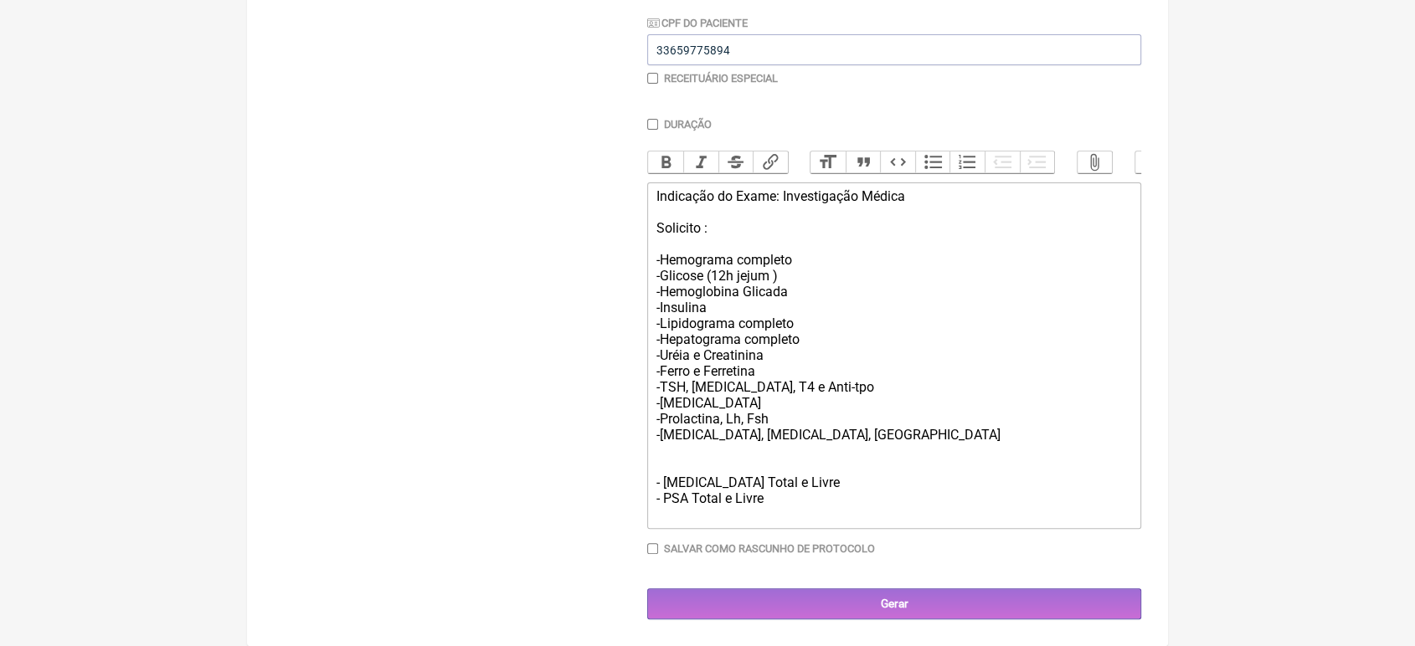
click at [818, 429] on div "Indicação do Exame: Investigação Médica Solicito : -Hemograma completo -Glicose…" at bounding box center [894, 355] width 476 height 334
click at [651, 478] on trix-editor "Indicação do Exame: Investigação Médica Solicito : -Hemograma completo -Glicose…" at bounding box center [894, 356] width 494 height 347
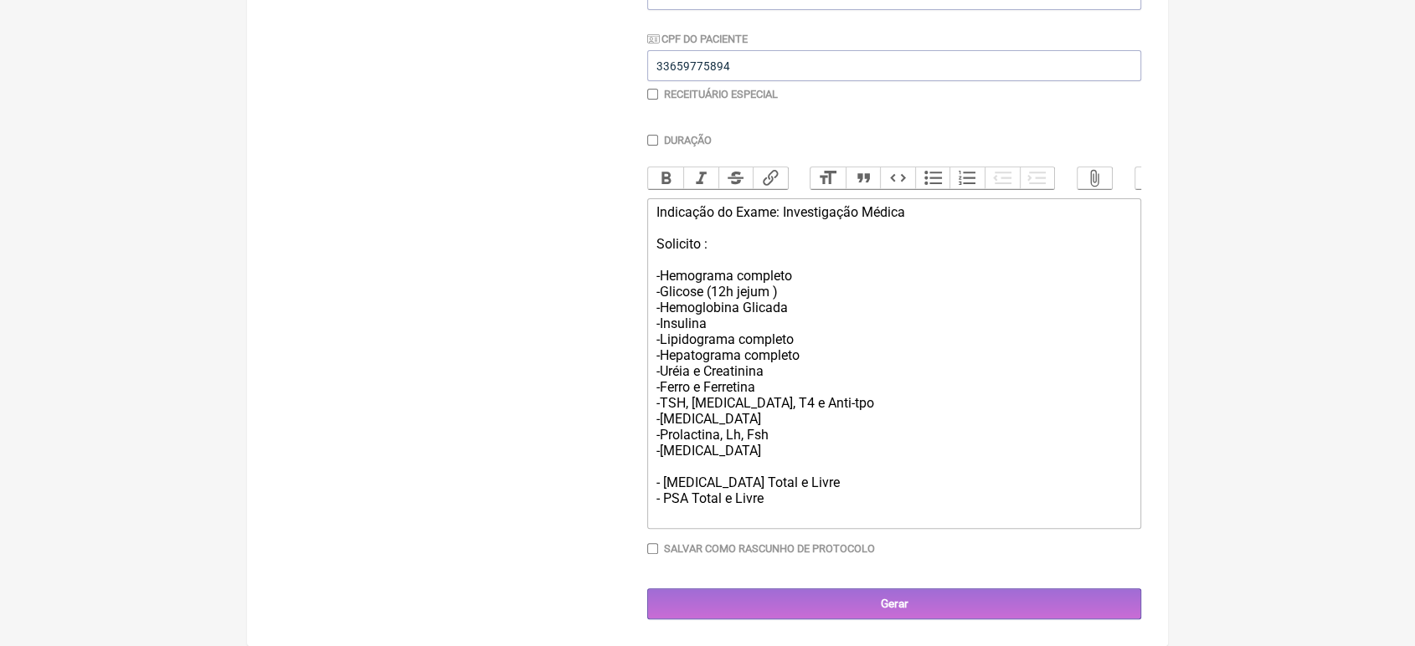
scroll to position [399, 0]
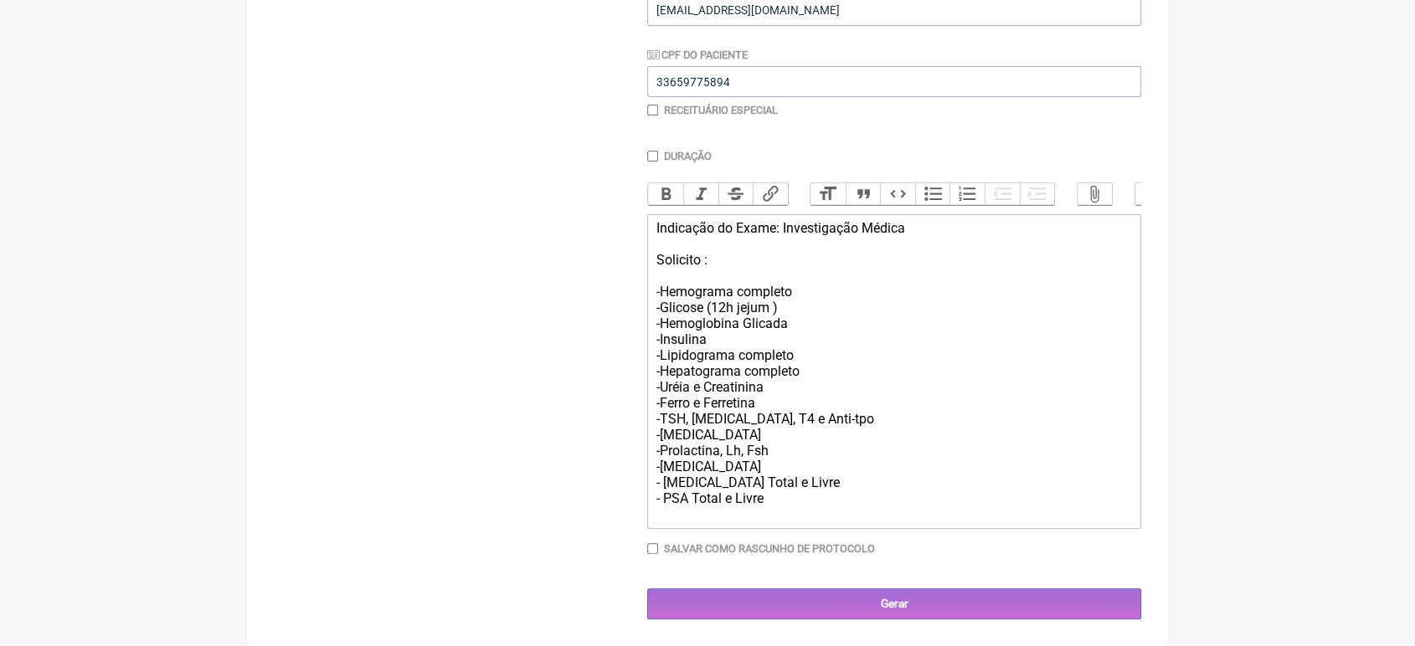
click at [784, 445] on div "Indicação do Exame: Investigação Médica Solicito : -Hemograma completo -Glicose…" at bounding box center [894, 371] width 476 height 302
click at [790, 419] on div "Indicação do Exame: Investigação Médica Solicito : -Hemograma completo -Glicose…" at bounding box center [894, 371] width 476 height 302
click at [711, 419] on div "Indicação do Exame: Investigação Médica Solicito : -Hemograma completo -Glicose…" at bounding box center [894, 371] width 476 height 302
click at [720, 332] on div "Indicação do Exame: Investigação Médica Solicito : -Hemograma completo -Glicose…" at bounding box center [894, 371] width 476 height 302
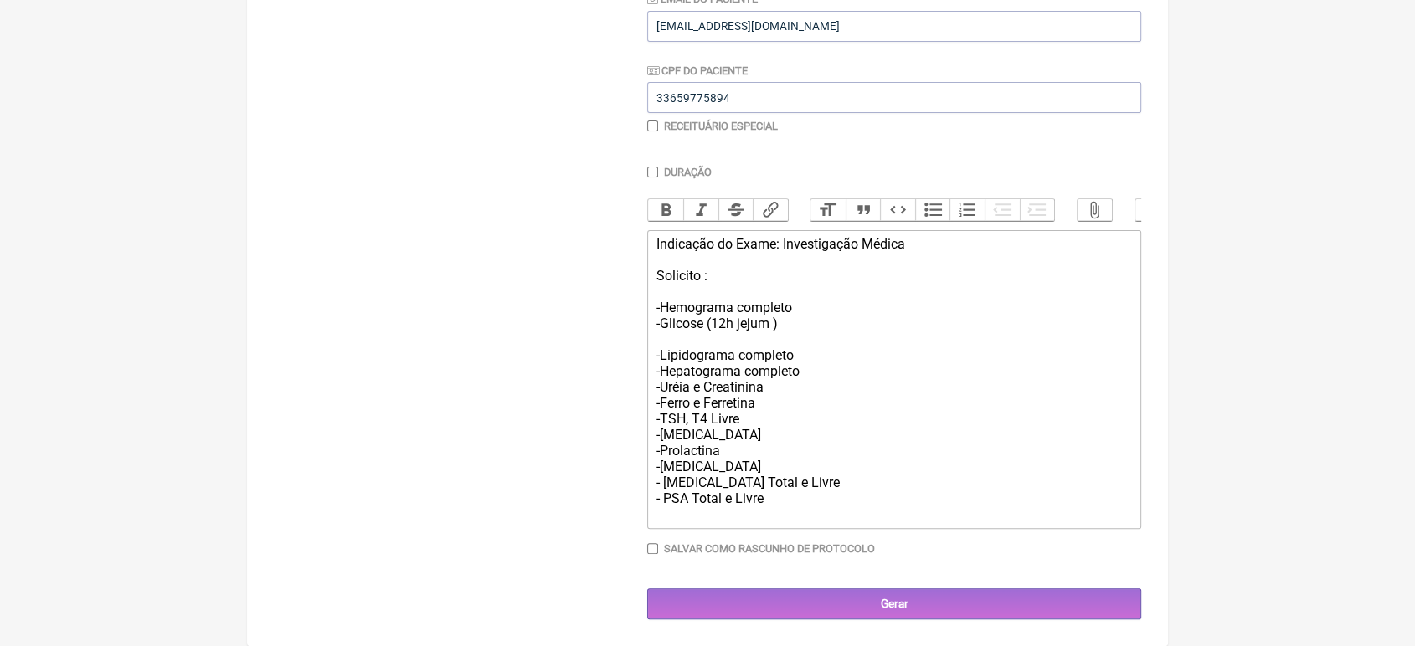
scroll to position [383, 0]
click at [769, 399] on div "Indicação do Exame: Investigação Médica Solicito : -Hemograma completo -Glicose…" at bounding box center [894, 379] width 476 height 286
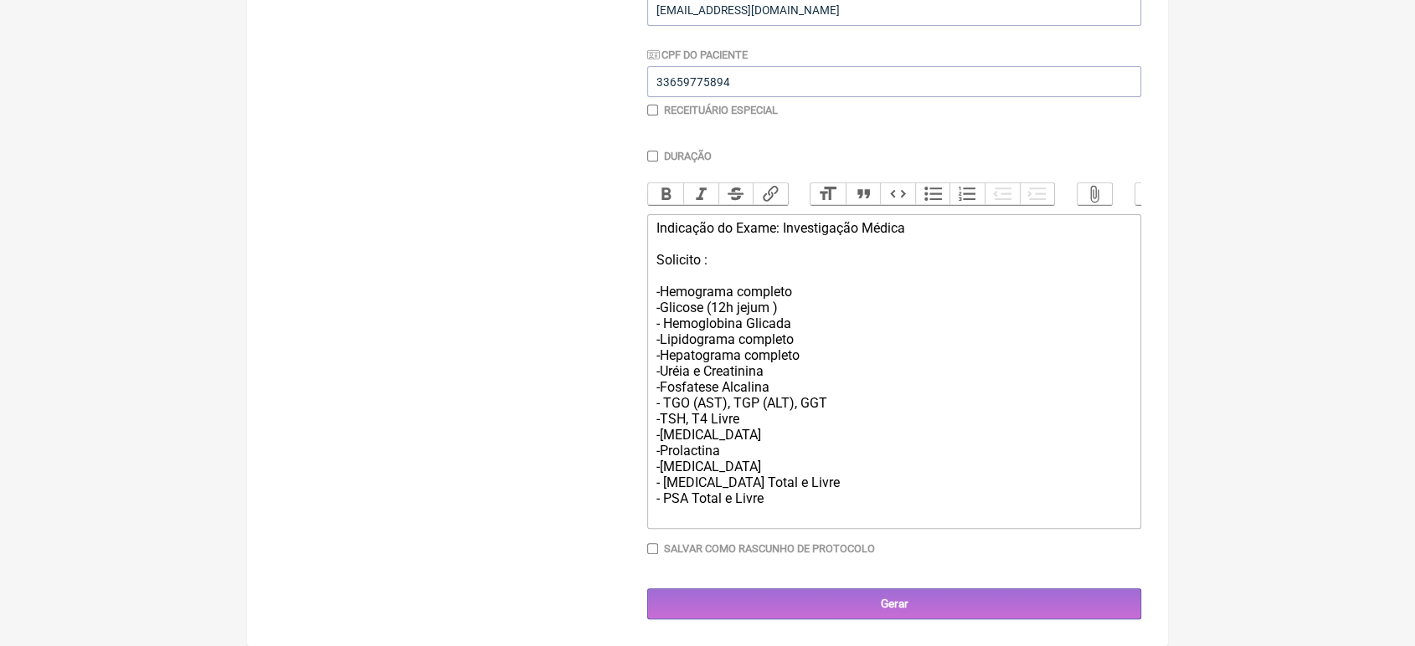
click at [805, 353] on div "Indicação do Exame: Investigação Médica Solicito : -Hemograma completo -Glicose…" at bounding box center [894, 371] width 476 height 302
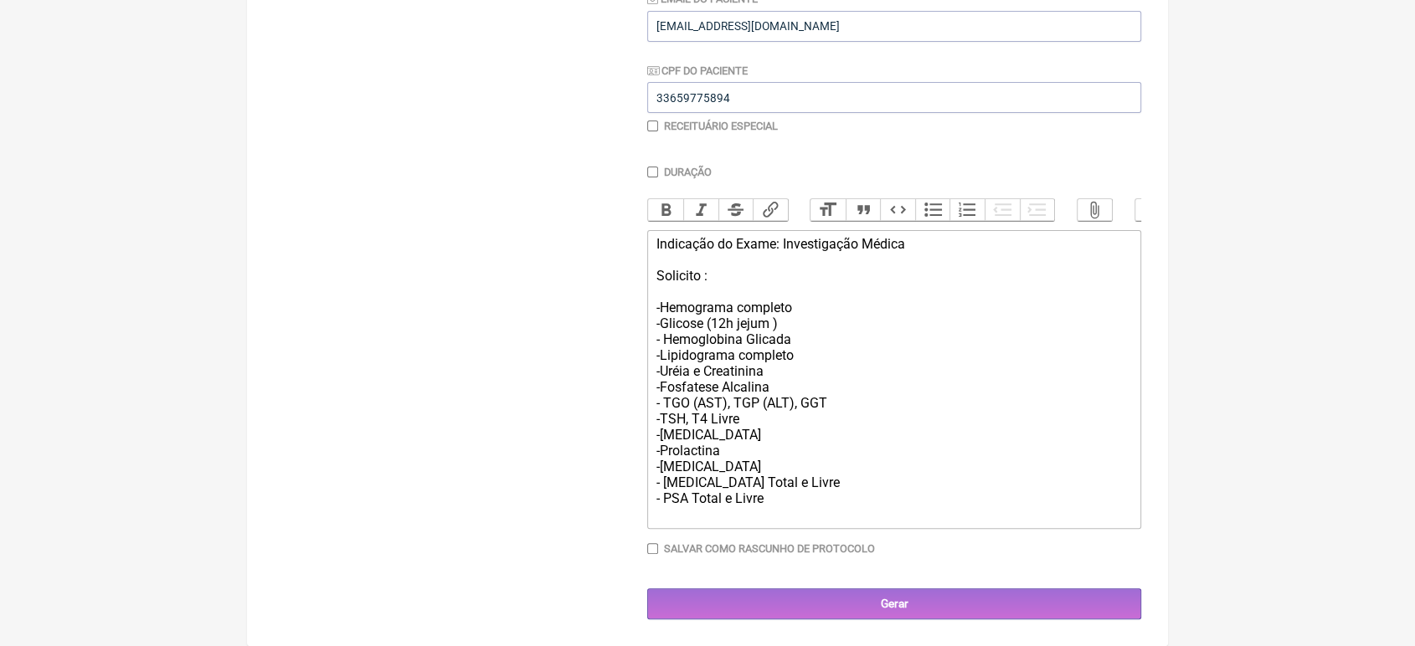
click at [934, 238] on div "Indicação do Exame: Investigação Médica Solicito : -Hemograma completo -Glicose…" at bounding box center [894, 379] width 476 height 286
click at [937, 249] on div "Indicação: Rastreio de CA de próstrata Solicito : -Hemograma completo -Glicose …" at bounding box center [894, 379] width 476 height 286
click at [907, 239] on div "Indicação: Rastreio de CA de próstrata Solicito : -Hemograma completo -Glicose …" at bounding box center [894, 379] width 476 height 286
click at [838, 236] on div "Indicação: Rastreio de CA de próstata Solicito : -Hemograma completo -Glicose (…" at bounding box center [894, 379] width 476 height 286
click at [892, 236] on div "Indicação: Rastreio de CA de Próstata Solicito : -Hemograma completo -Glicose (…" at bounding box center [894, 379] width 476 height 286
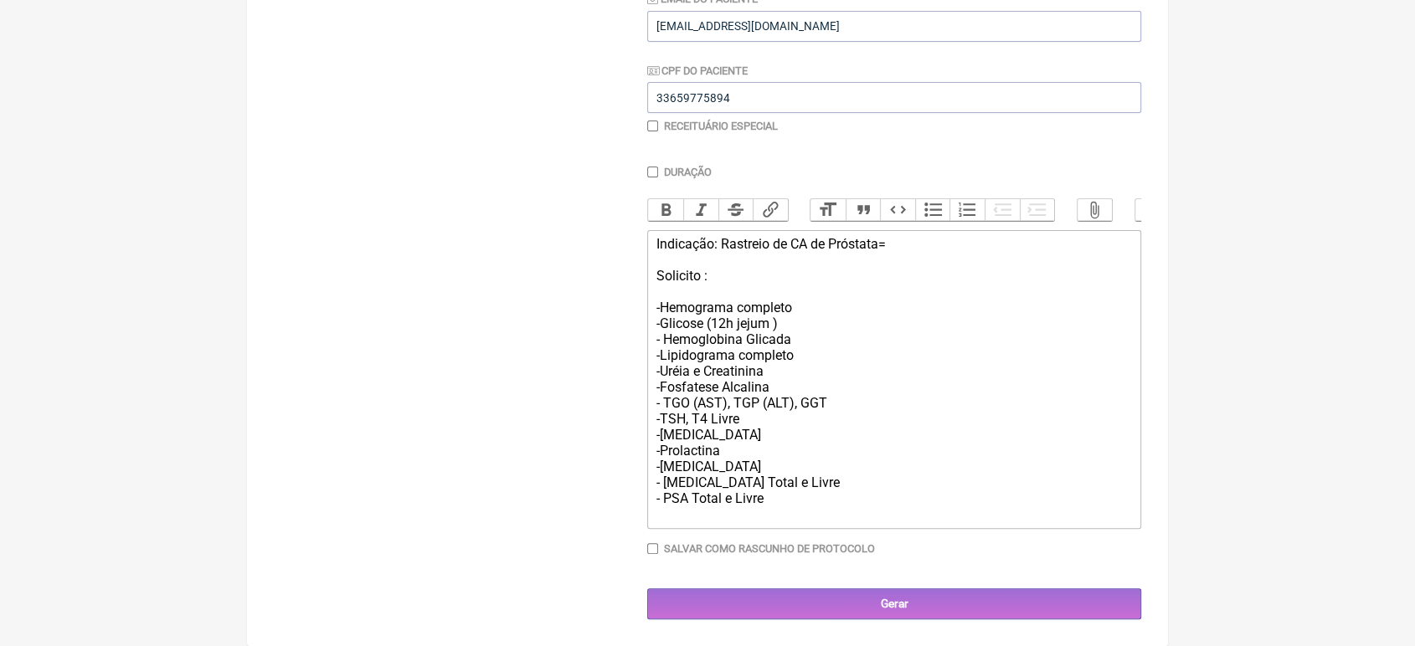
click at [906, 239] on div "Indicação: Rastreio de CA de Próstata= Solicito : -Hemograma completo -Glicose …" at bounding box center [894, 379] width 476 height 286
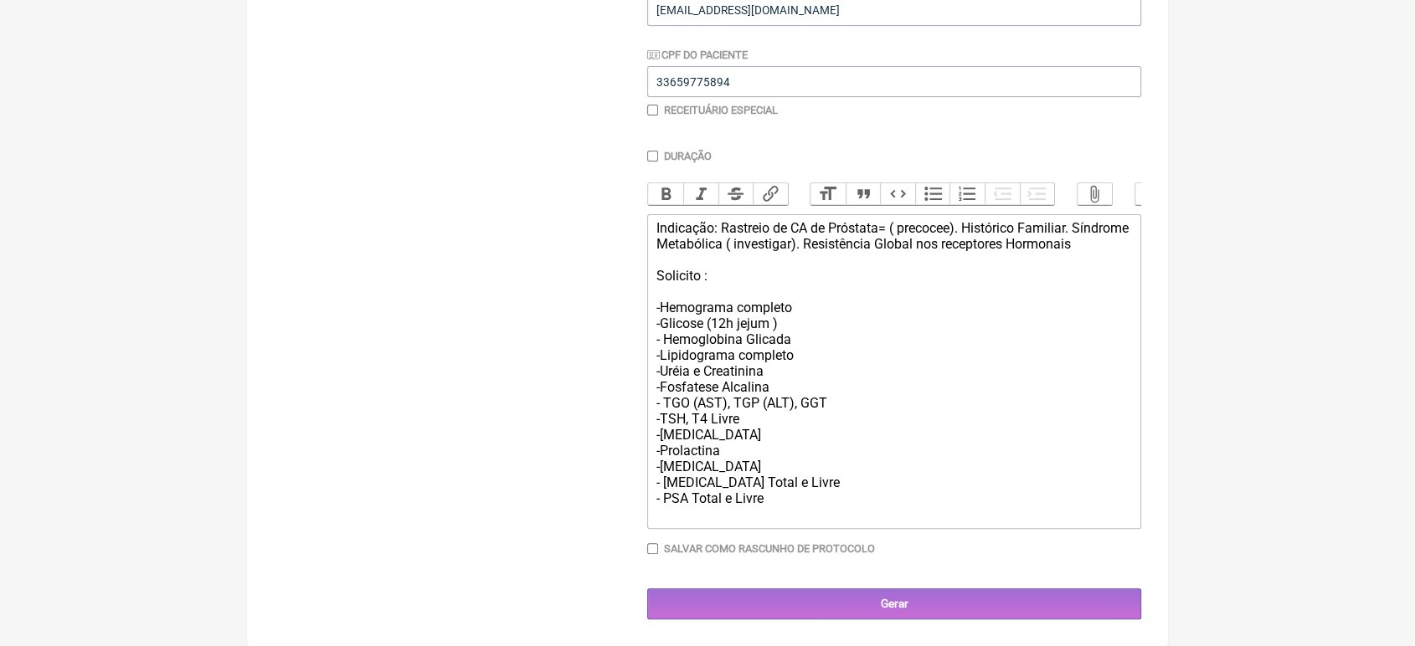
scroll to position [415, 0]
click at [1036, 220] on div "Indicação: Rastreio de CA de Próstata= ( precocee). Histórico Familiar. Síndrom…" at bounding box center [894, 371] width 476 height 302
click at [1002, 220] on div "Indicação: Rastreio de CA de Próstata= ( precocee). Histórico Familiar. Síndrom…" at bounding box center [894, 371] width 476 height 302
click at [1004, 220] on div "Indicação: Rastreio de CA de Próstata= ( precocee). Histórico Familiar. Síndrom…" at bounding box center [894, 371] width 476 height 302
click at [1011, 220] on div "Indicação: Rastreio de CA de Próstata= ( precocee). Histórico Familiar. Síndrom…" at bounding box center [894, 371] width 476 height 302
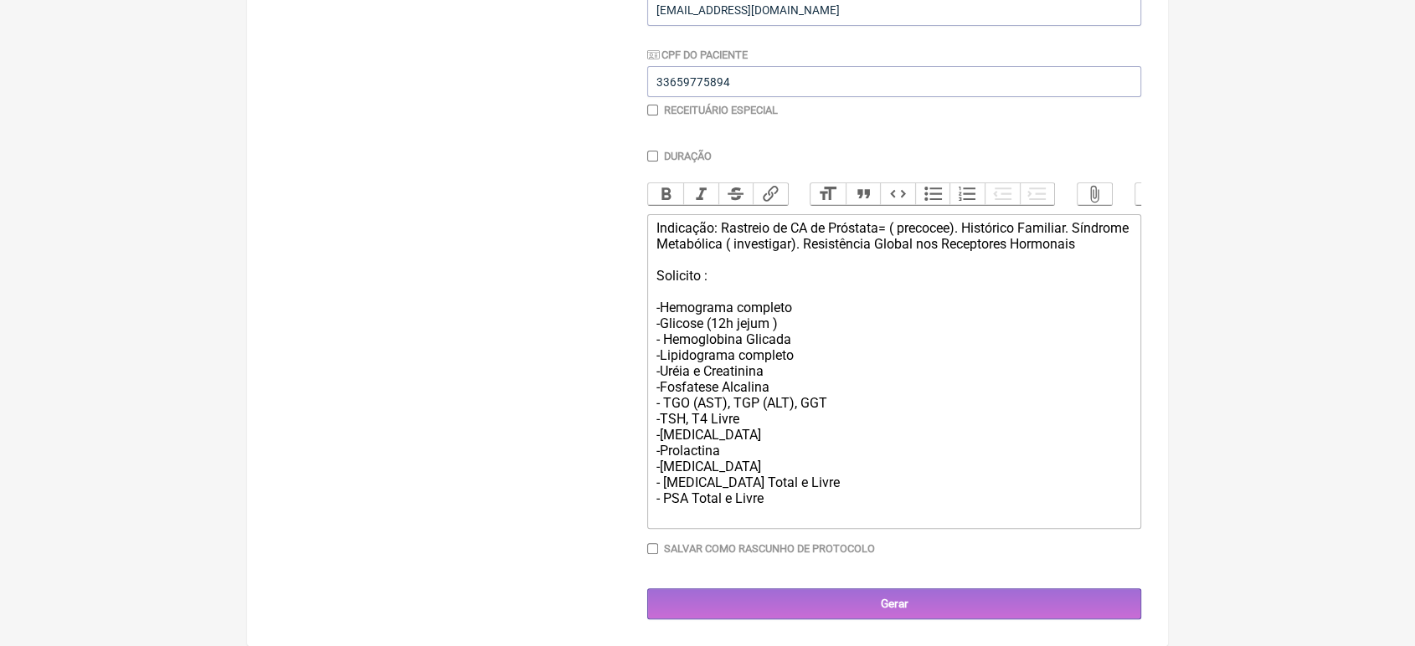
click at [950, 220] on div "Indicação: Rastreio de CA de Próstata= ( precocee). Histórico Familiar. Síndrom…" at bounding box center [894, 371] width 476 height 302
click at [1097, 242] on div "Indicação: Rastreio de CA de Próstata= ( precoce). Histórico Familiar. Síndrome…" at bounding box center [894, 371] width 476 height 302
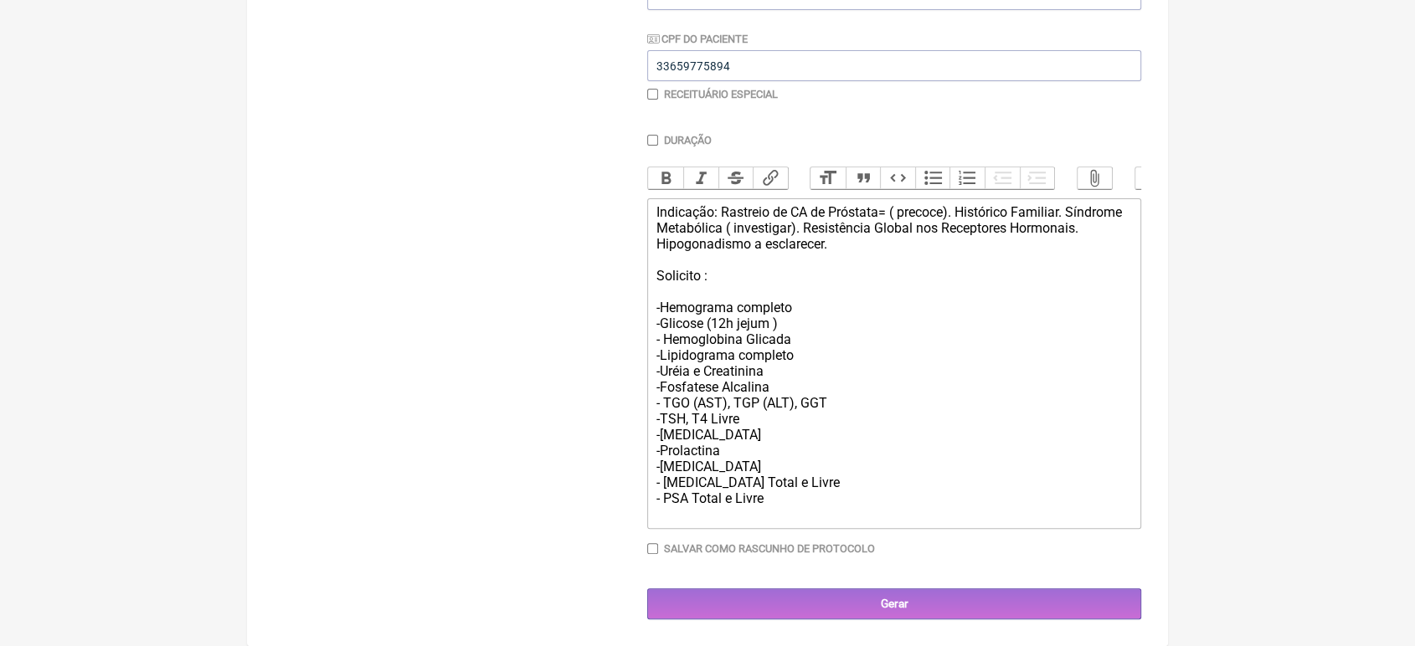
click at [1024, 204] on div "Indicação: Rastreio de CA de Próstata= ( precoce). Histórico Familiar. Síndrome…" at bounding box center [894, 363] width 476 height 318
type trix-editor "<div>Indicação: Rastreio de CA de Próstata= ( precoce). Histórico familiar. Sín…"
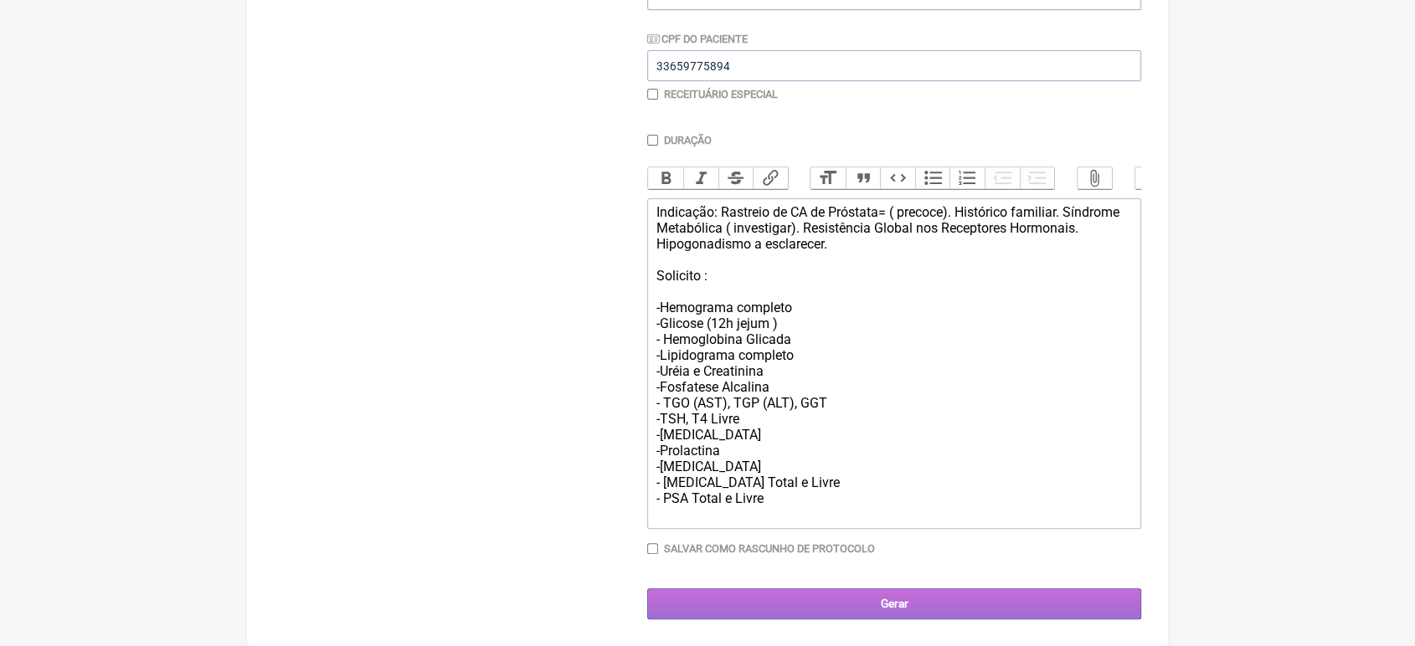
click at [919, 598] on input "Gerar" at bounding box center [894, 604] width 494 height 31
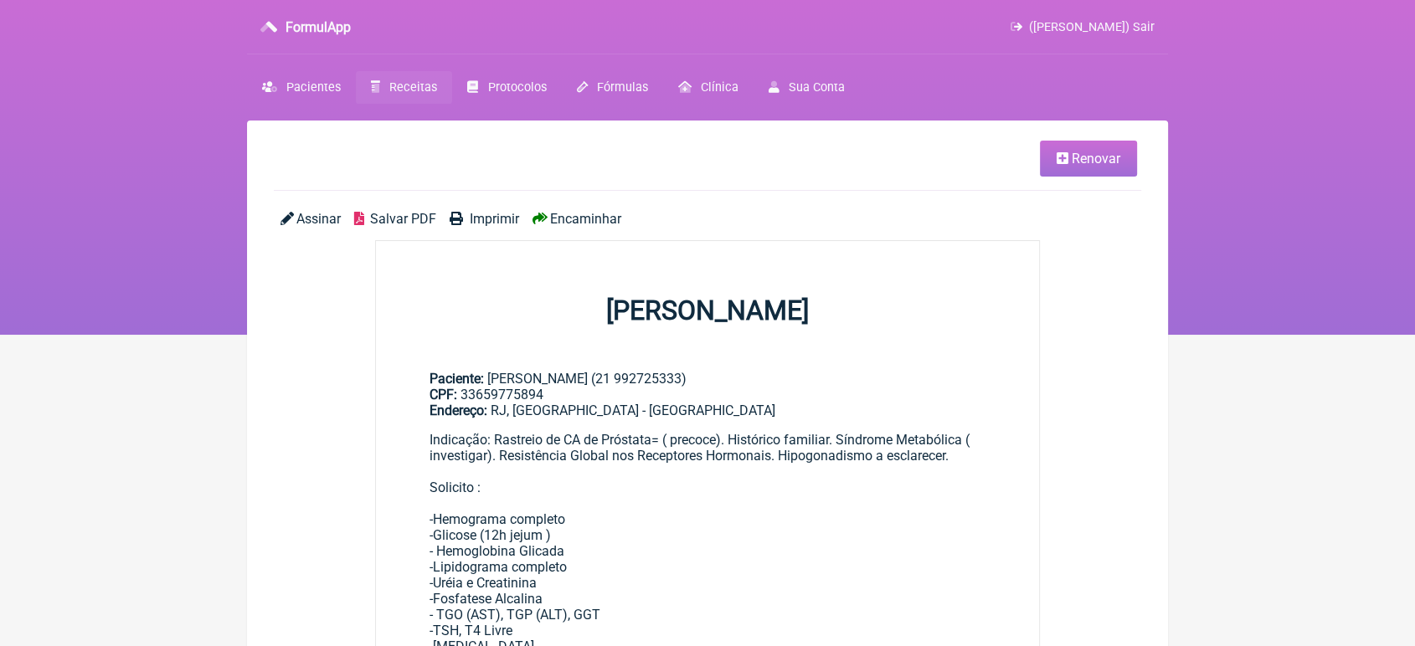
click at [603, 218] on span "Encaminhar" at bounding box center [585, 219] width 71 height 16
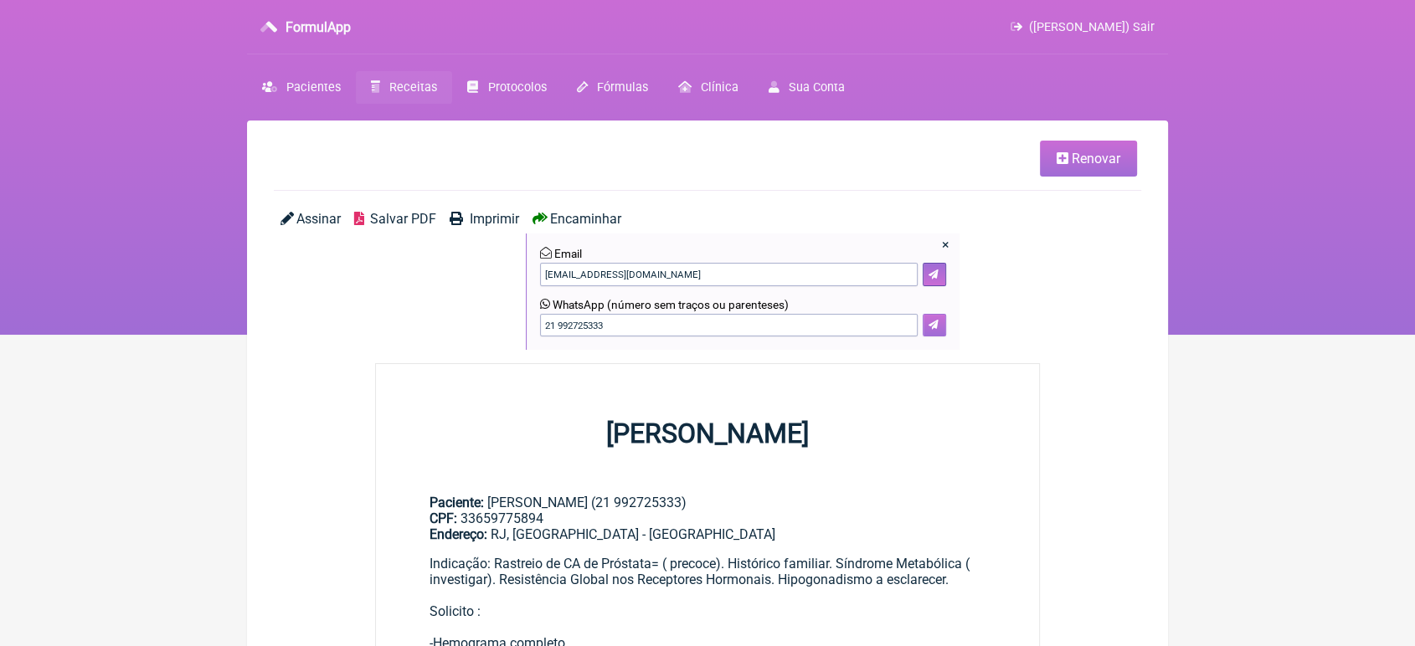
click at [928, 323] on icon at bounding box center [933, 325] width 10 height 10
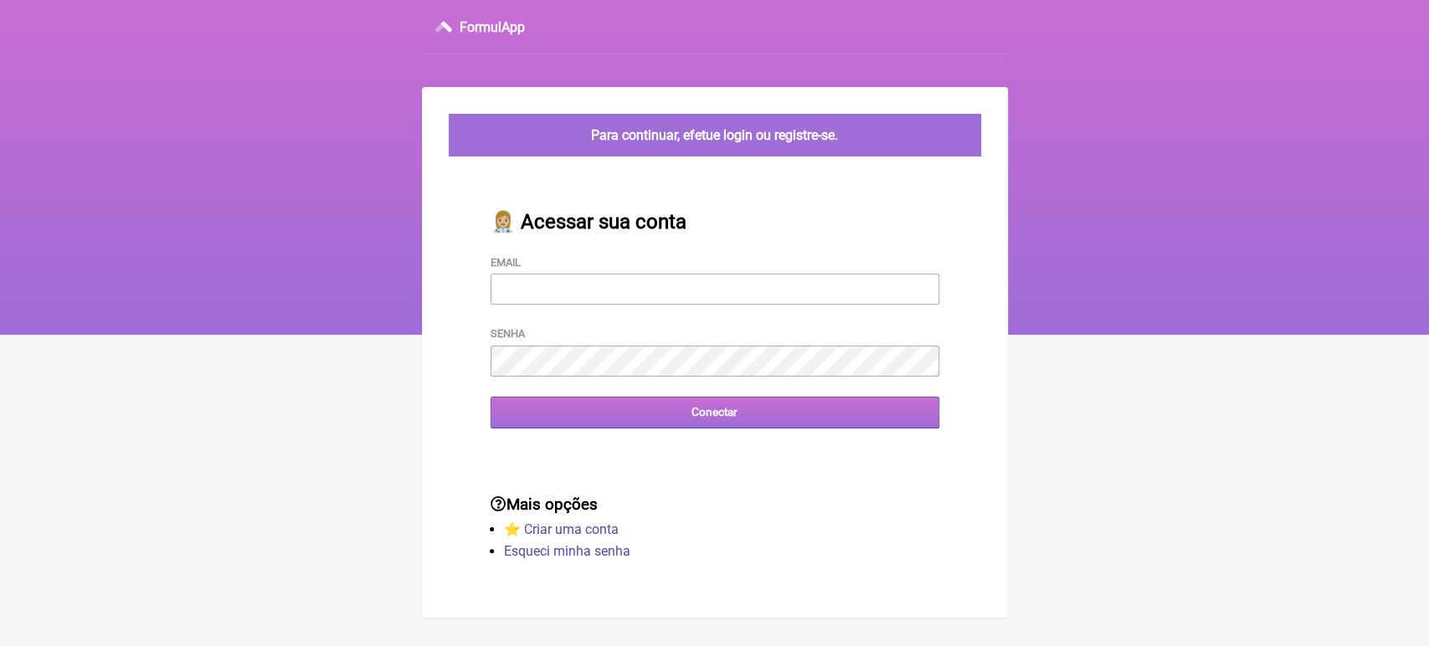
type input "[EMAIL_ADDRESS][DOMAIN_NAME]"
click at [728, 415] on input "Conectar" at bounding box center [715, 412] width 449 height 31
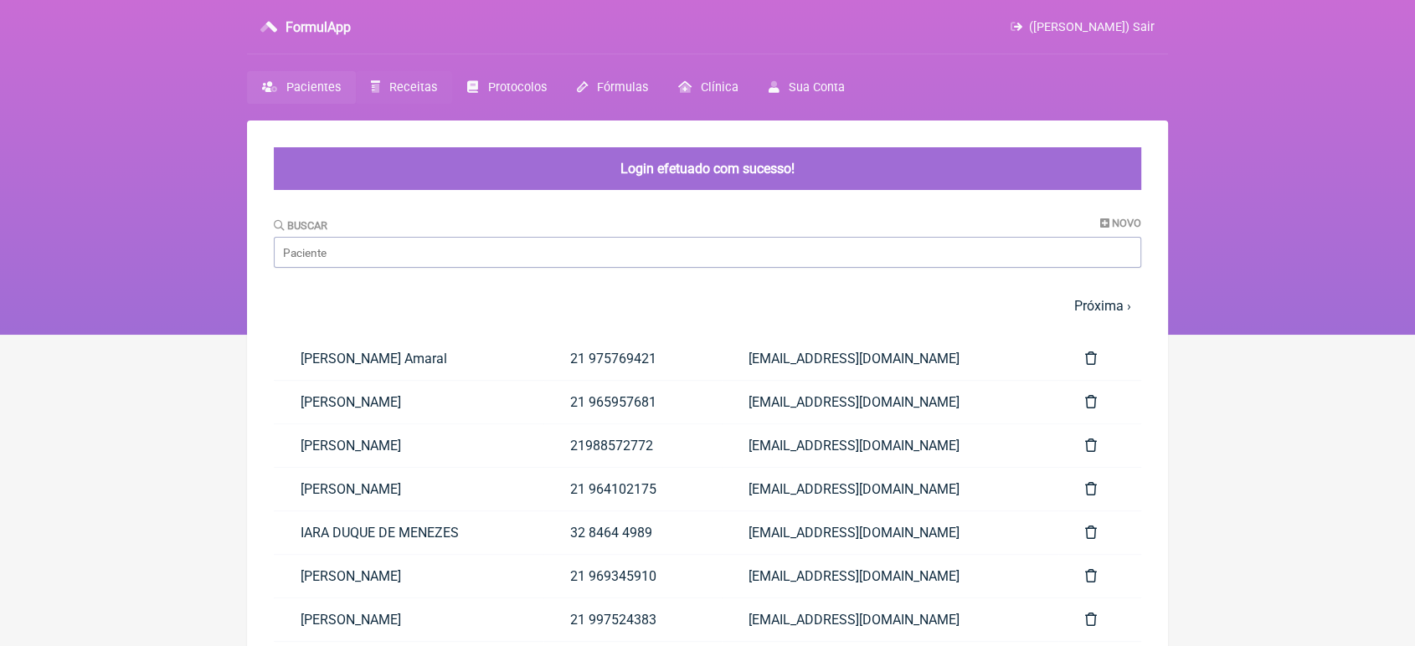
click at [415, 90] on span "Receitas" at bounding box center [413, 87] width 48 height 14
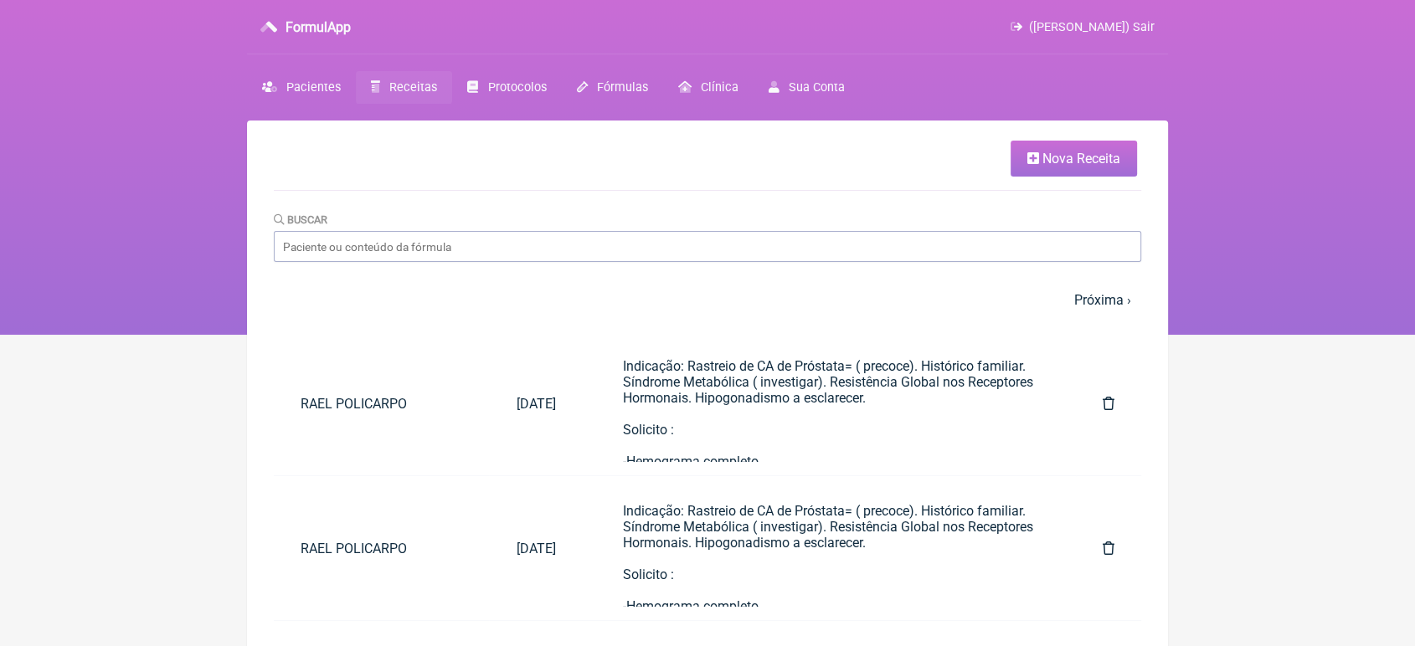
click at [1062, 149] on link "Nova Receita" at bounding box center [1074, 159] width 126 height 36
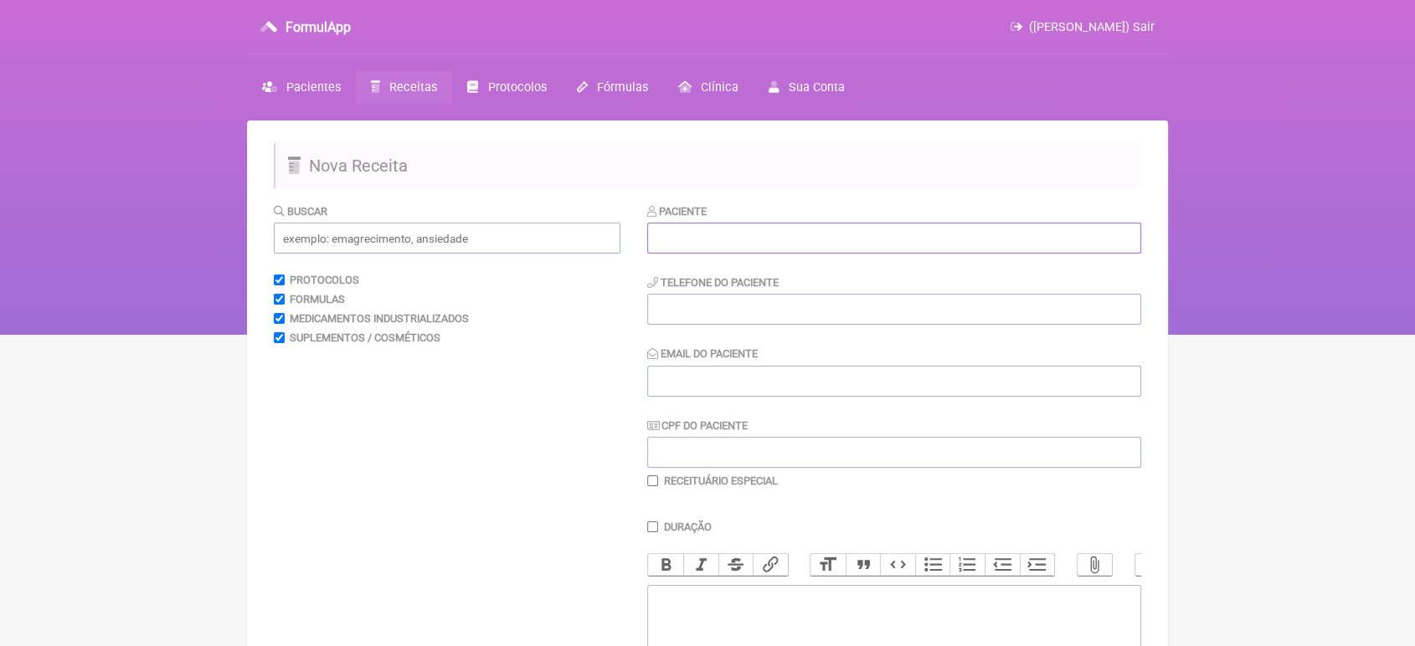
click at [871, 233] on input "text" at bounding box center [894, 238] width 494 height 31
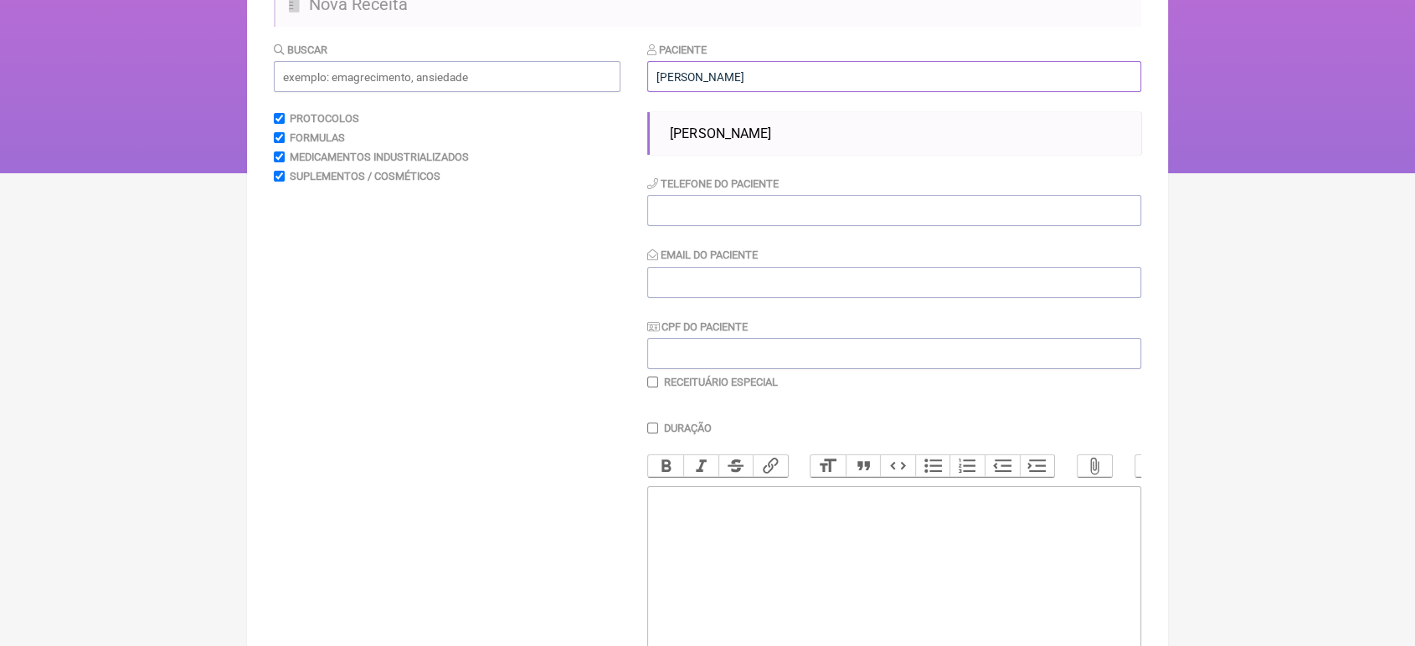
scroll to position [176, 0]
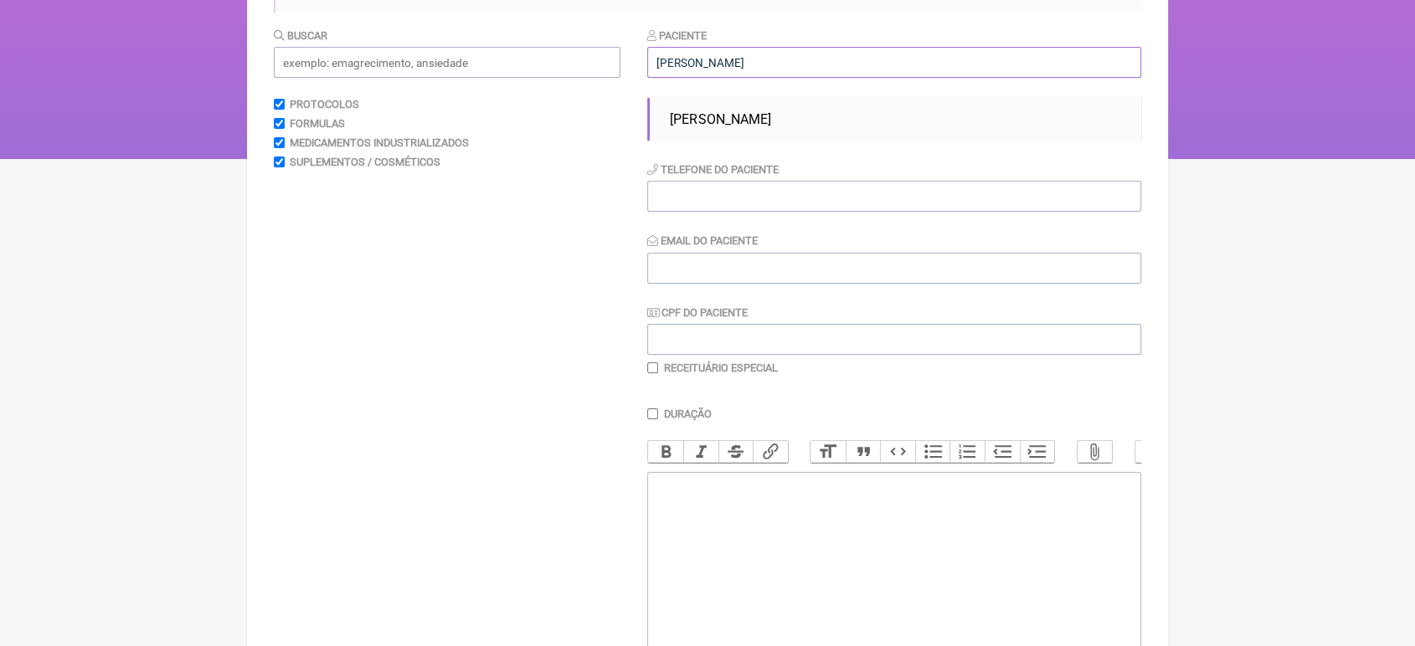
type input "Pedro de"
click at [889, 618] on trix-editor at bounding box center [894, 572] width 494 height 201
type trix-editor "<div>Solicito<br>1- Teste Ergométrico ( esteira)</div>"
click at [714, 346] on input "CPF do Paciente" at bounding box center [894, 339] width 494 height 31
type input "11667422707"
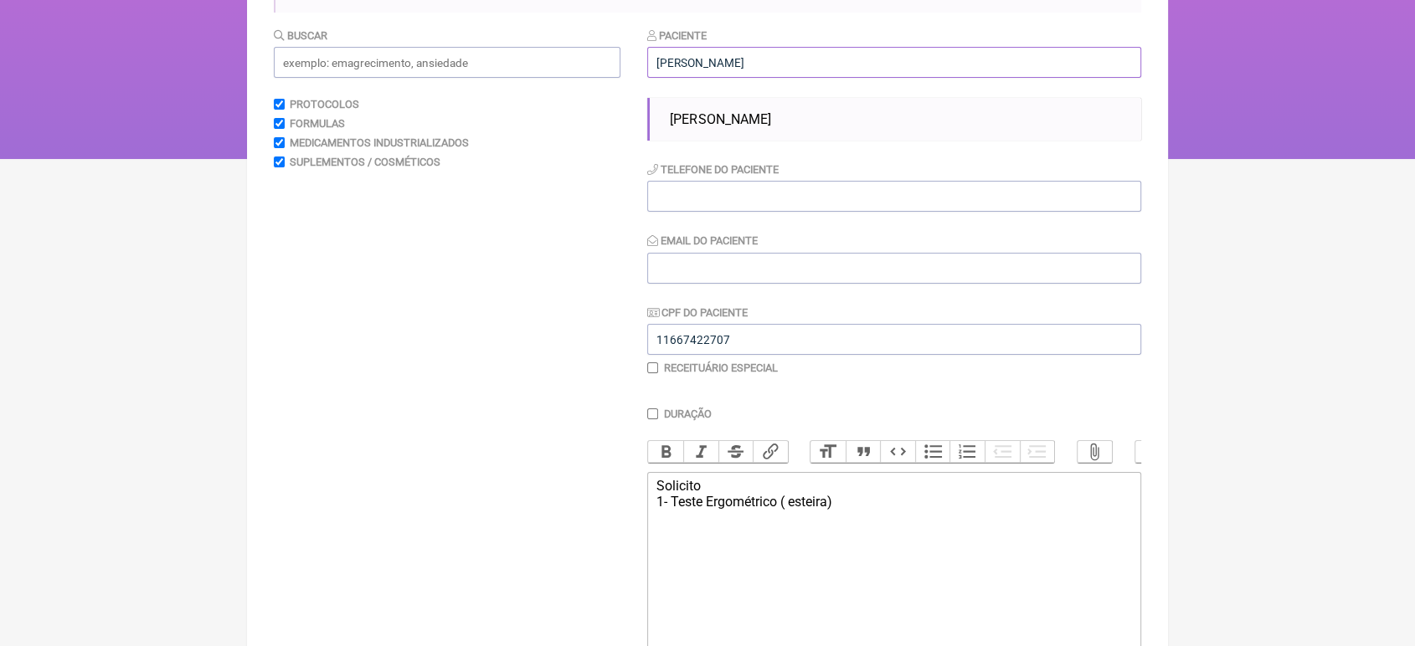
click at [730, 52] on input "Pedro de" at bounding box center [894, 62] width 494 height 31
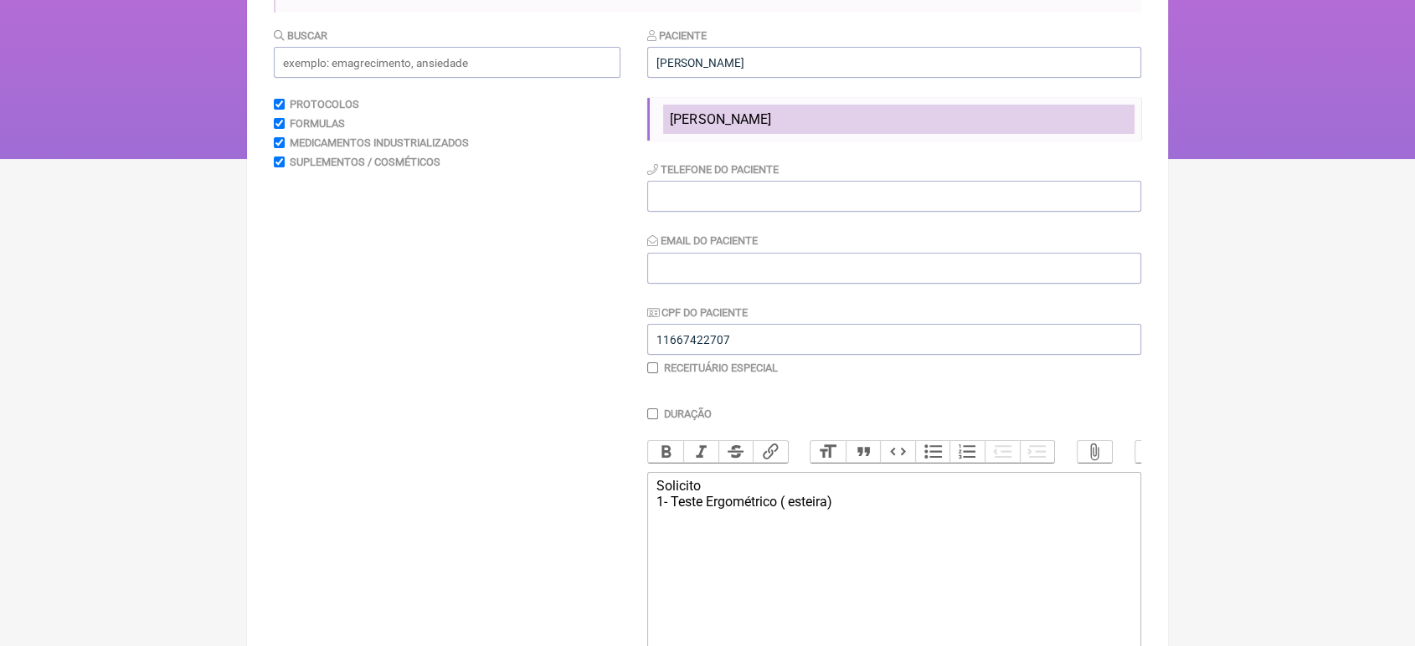
click at [770, 116] on span "PEDRO DE PAULA CAMPOS PINTO" at bounding box center [720, 119] width 100 height 16
type input "PEDRO DE PAULA CAMPOS PINTO"
type input "21 972582883"
type input "[EMAIL_ADDRESS][DOMAIN_NAME]"
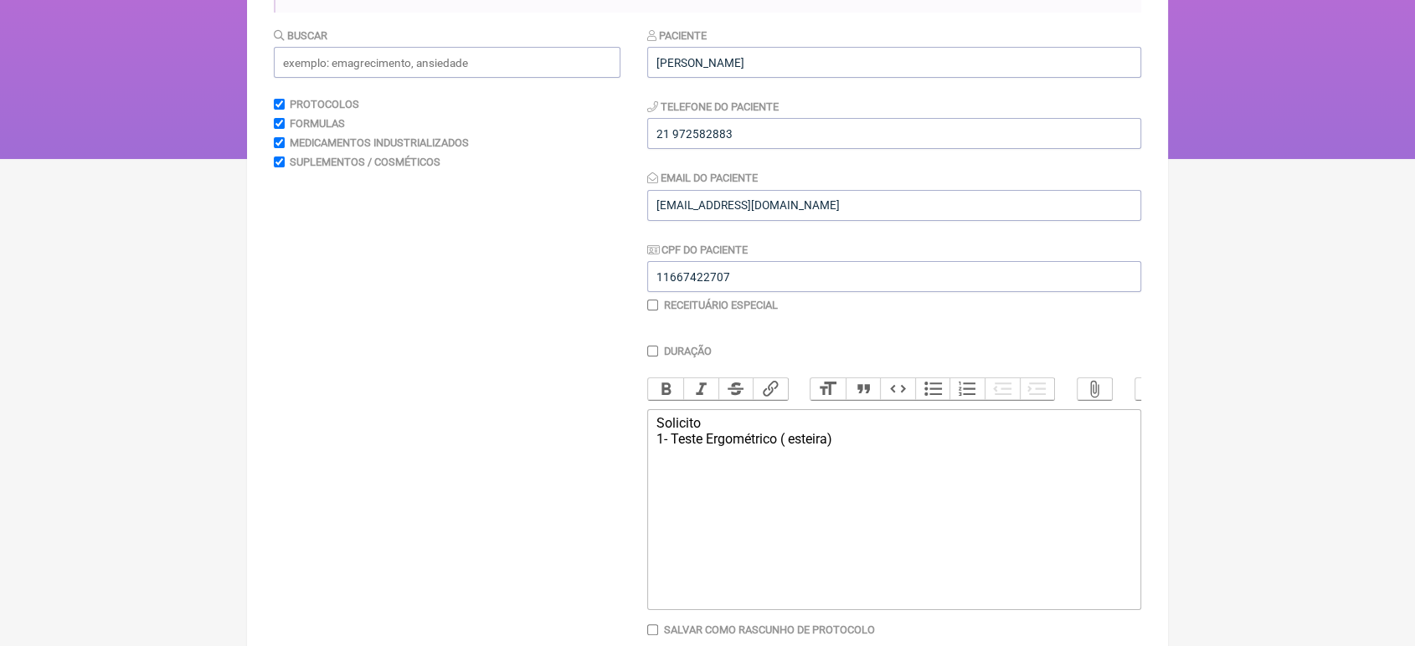
scroll to position [277, 0]
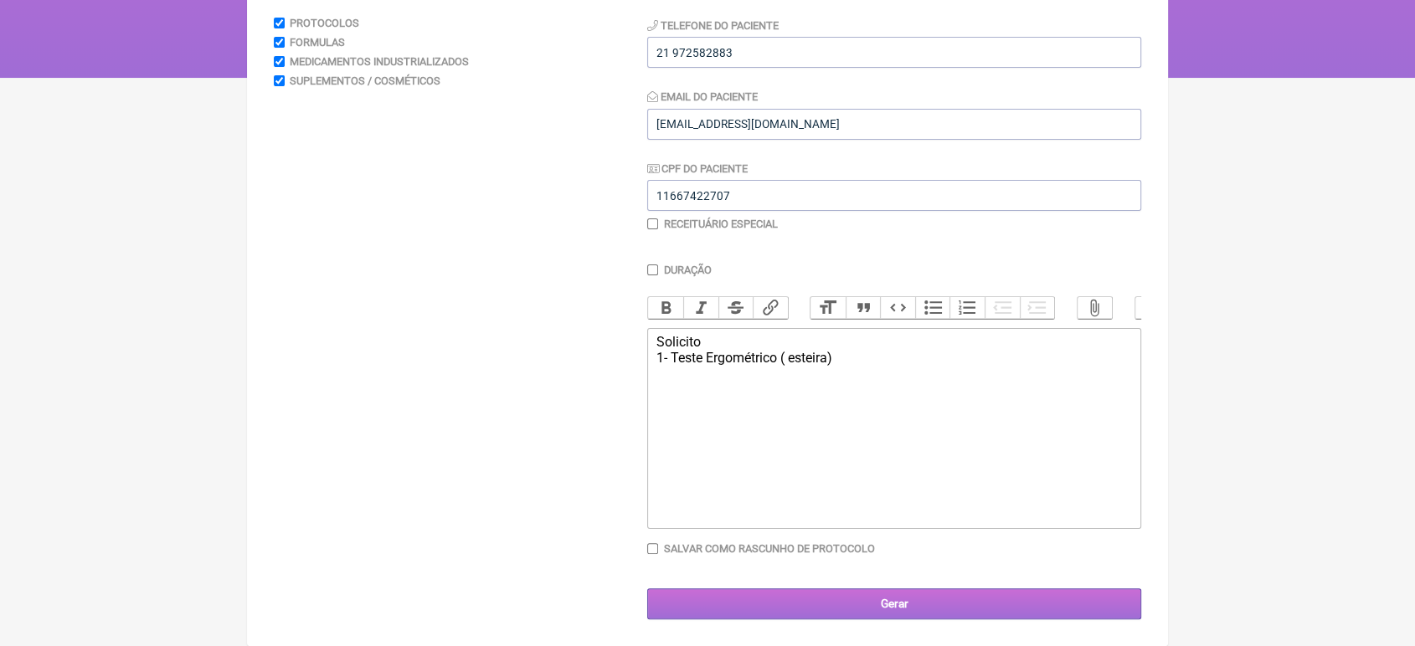
click at [844, 589] on input "Gerar" at bounding box center [894, 604] width 494 height 31
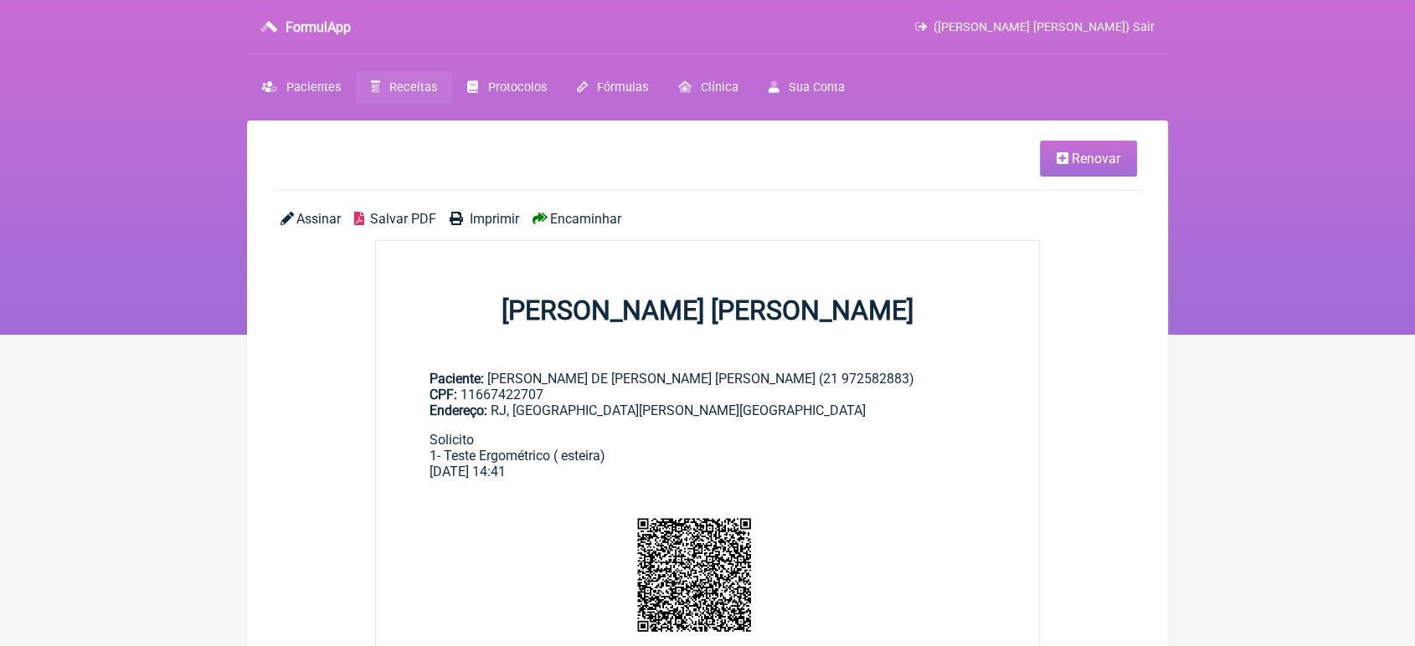
click at [591, 226] on span "Encaminhar" at bounding box center [585, 219] width 71 height 16
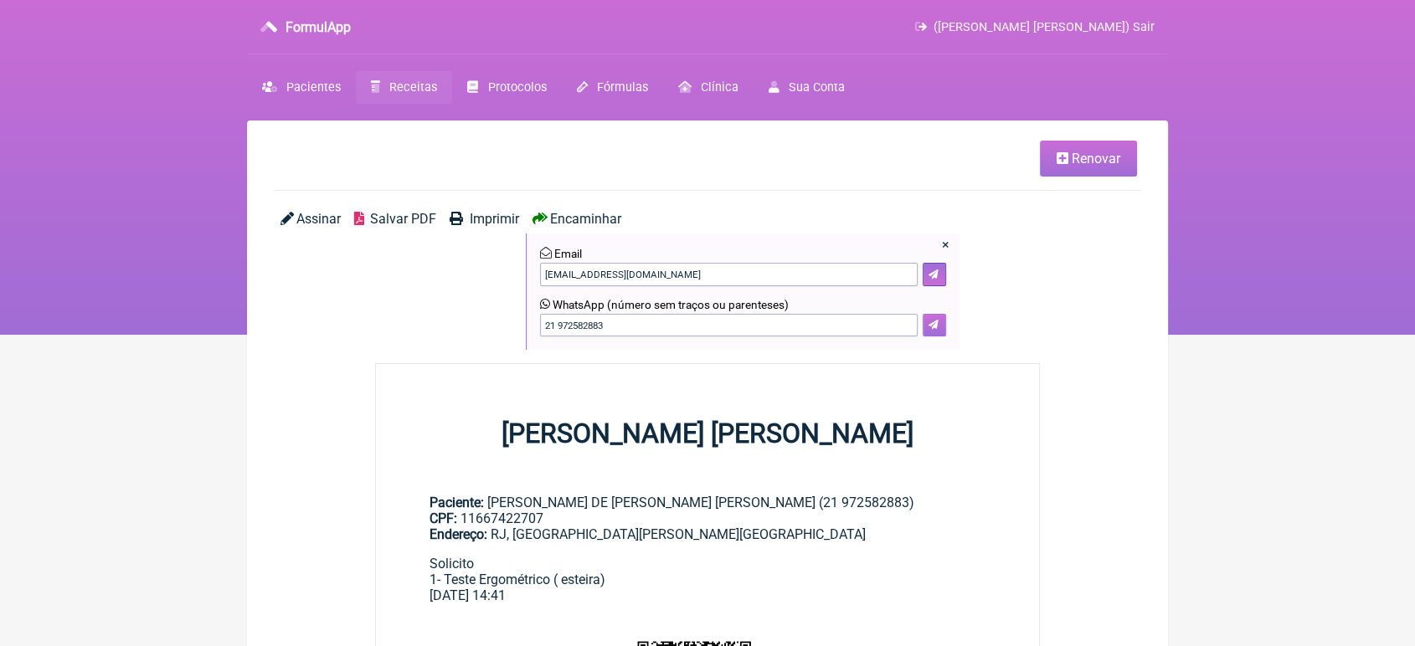
click at [924, 331] on button at bounding box center [934, 325] width 23 height 23
click at [935, 328] on icon at bounding box center [933, 325] width 10 height 10
click at [651, 332] on input "21 972582883" at bounding box center [729, 325] width 378 height 23
type input "2"
type input "21993661195"
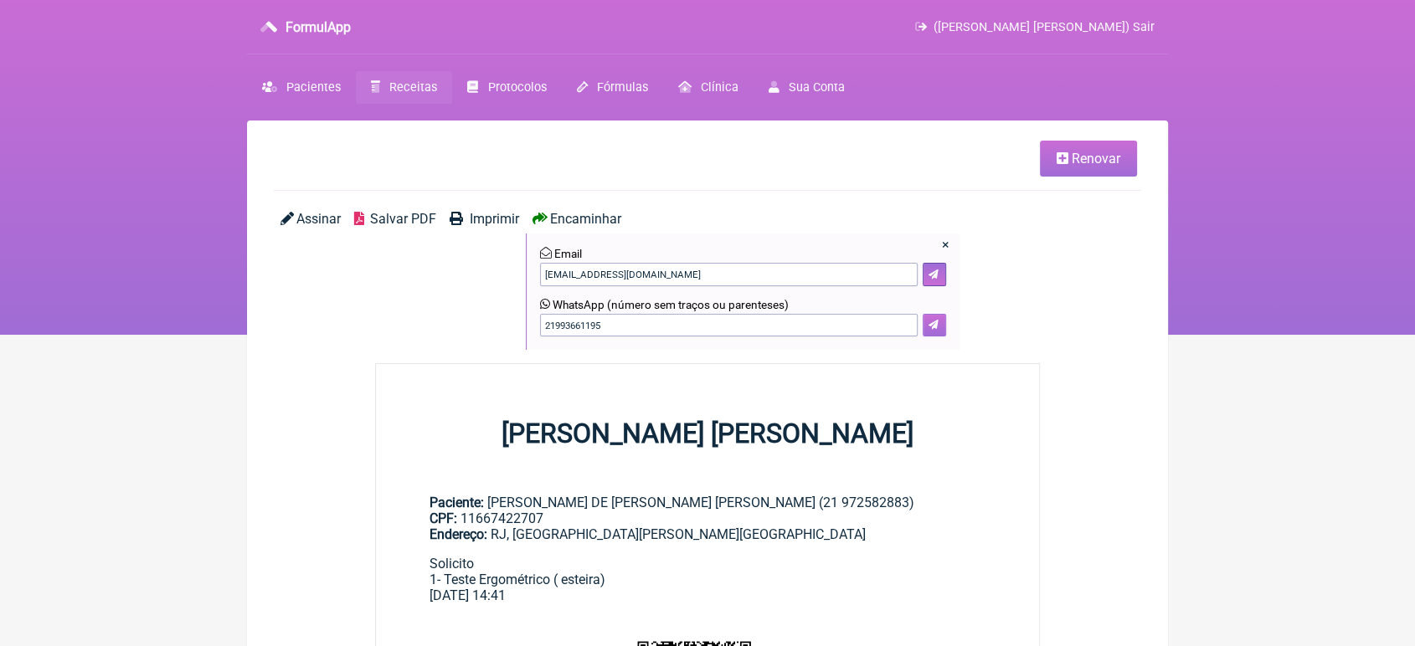
click at [932, 321] on icon at bounding box center [933, 325] width 10 height 10
click at [1074, 162] on span "Renovar" at bounding box center [1096, 159] width 49 height 16
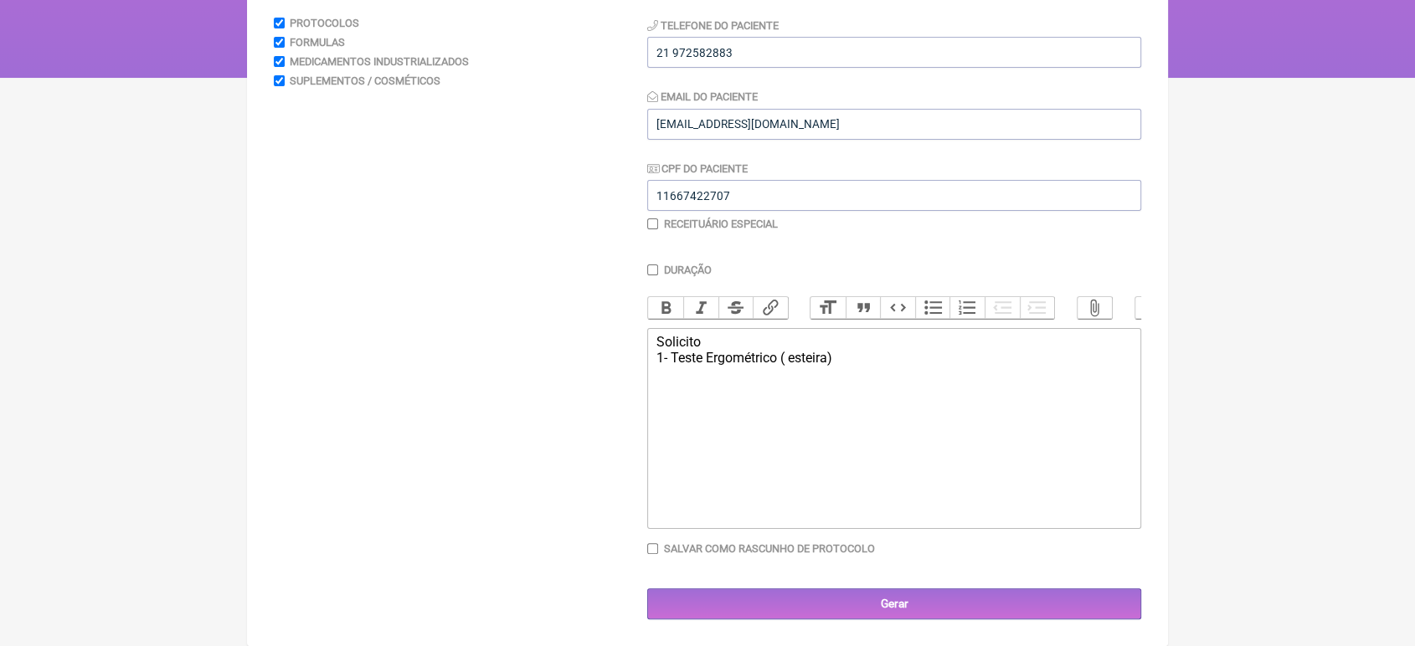
scroll to position [277, 0]
click at [907, 353] on div "Solicito 1- Teste Ergométrico ( esteira)" at bounding box center [894, 350] width 476 height 32
type trix-editor "<div>Solicito<br>1- Monitor Holter 24H<br>HD: Rastreamento em&nbsp; check-up de…"
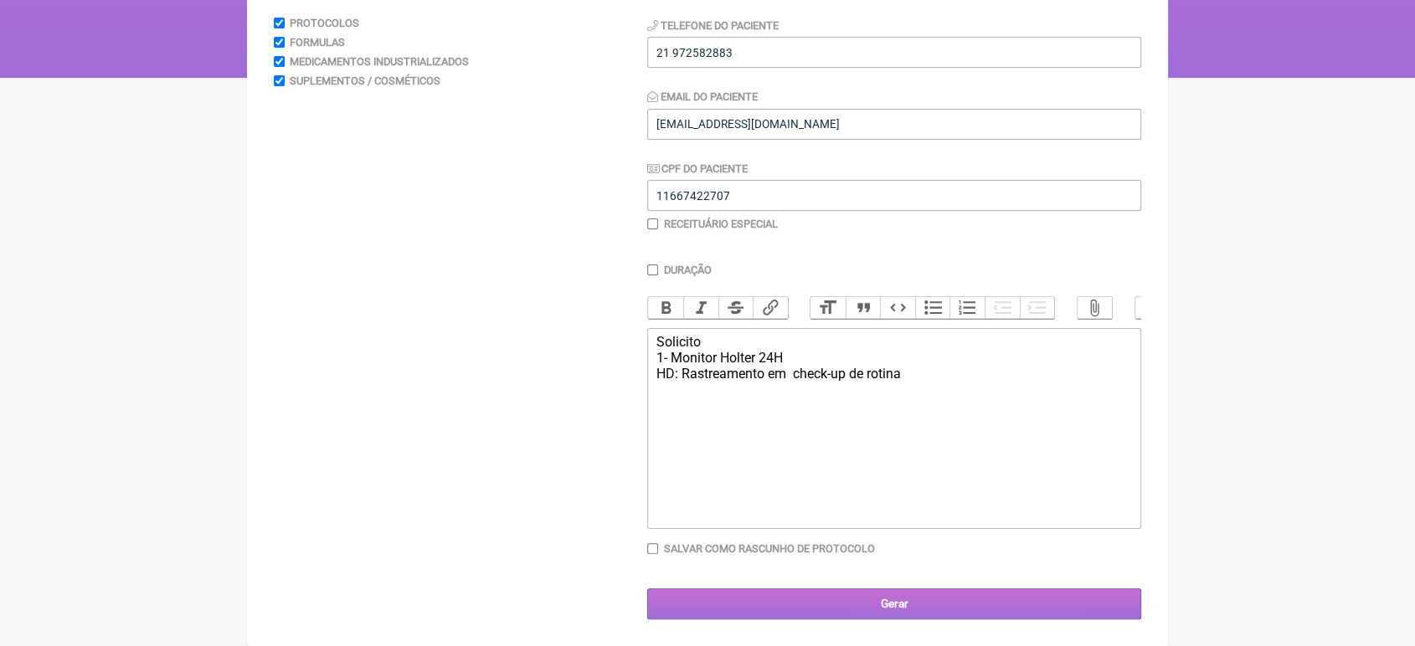
click at [879, 601] on input "Gerar" at bounding box center [894, 604] width 494 height 31
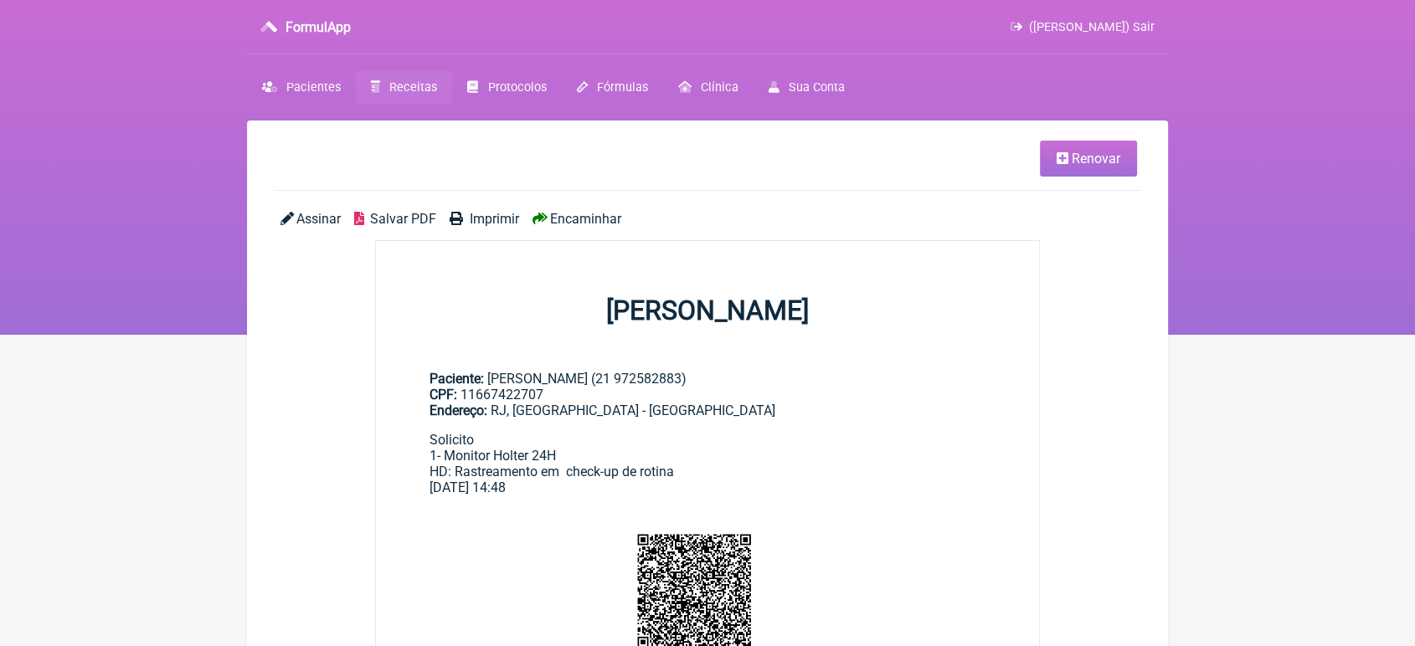
click at [605, 214] on span "Encaminhar" at bounding box center [585, 219] width 71 height 16
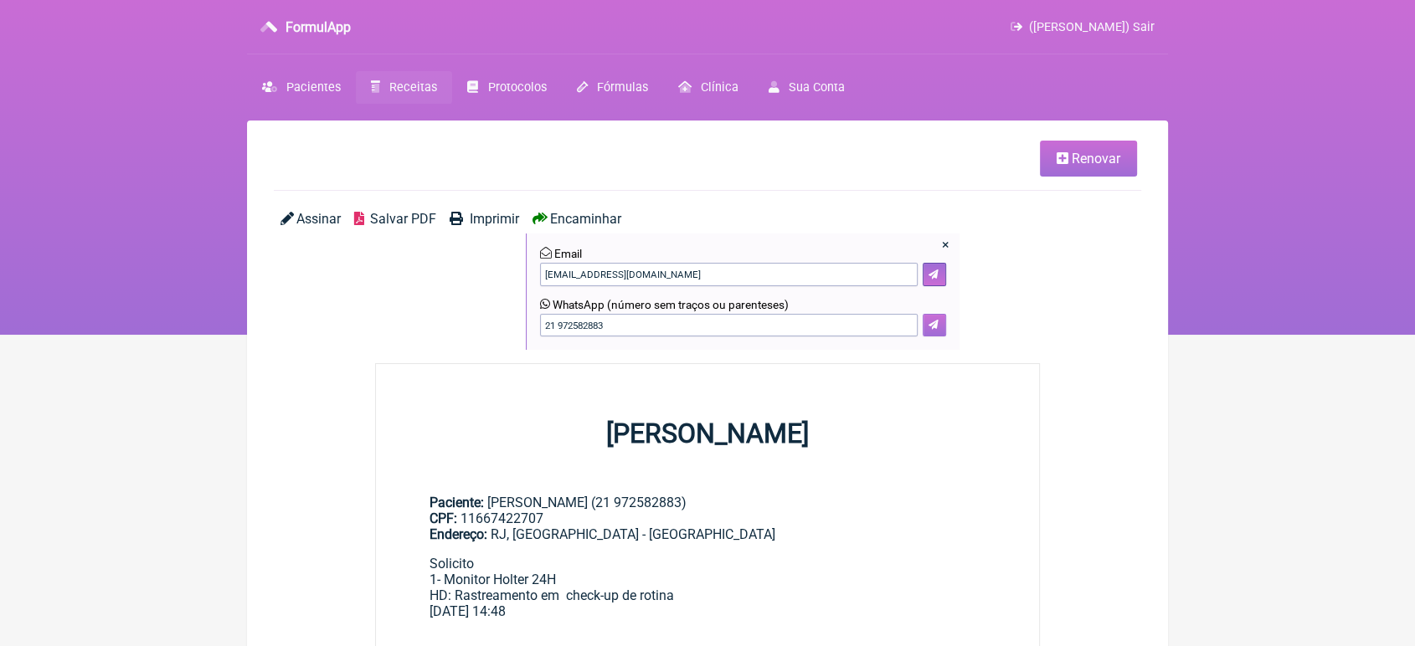
click at [928, 320] on button at bounding box center [934, 325] width 23 height 23
click at [631, 319] on input "21 972582883" at bounding box center [729, 325] width 378 height 23
type input "21 993661195"
click at [936, 321] on icon at bounding box center [933, 325] width 10 height 10
click at [932, 321] on icon at bounding box center [933, 325] width 10 height 10
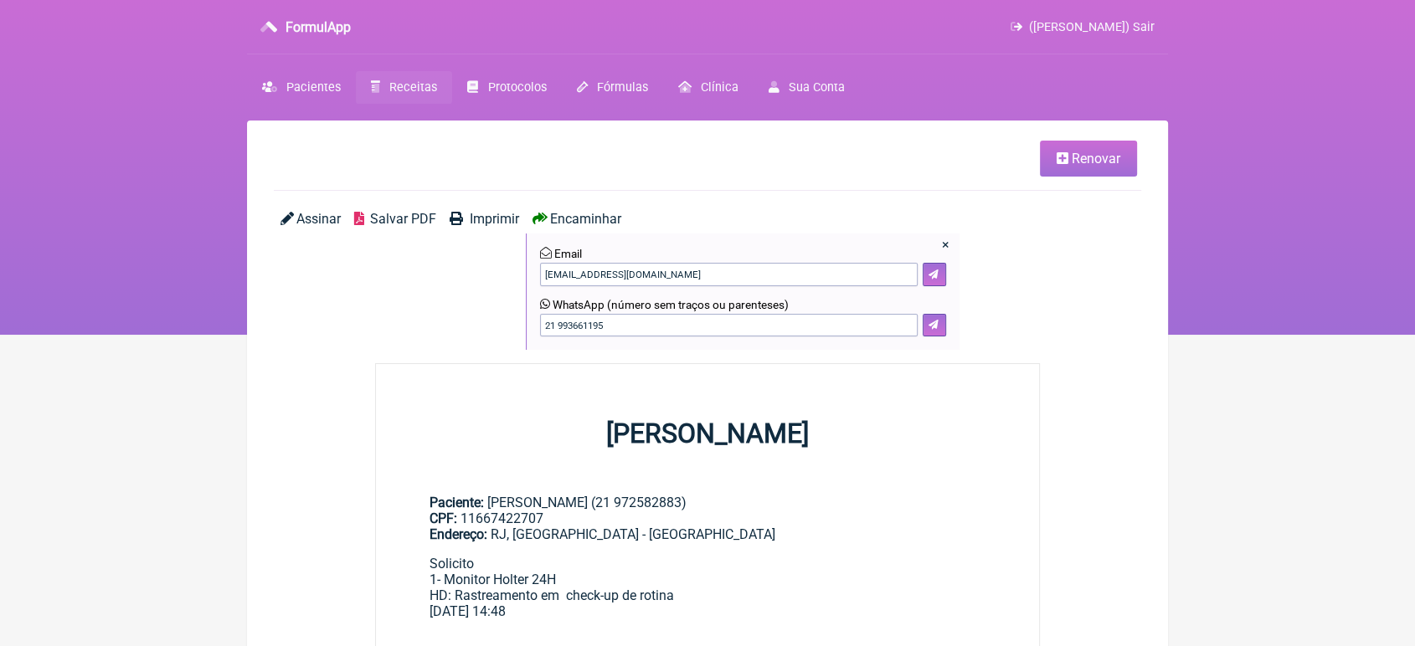
click at [1103, 155] on span "Renovar" at bounding box center [1096, 159] width 49 height 16
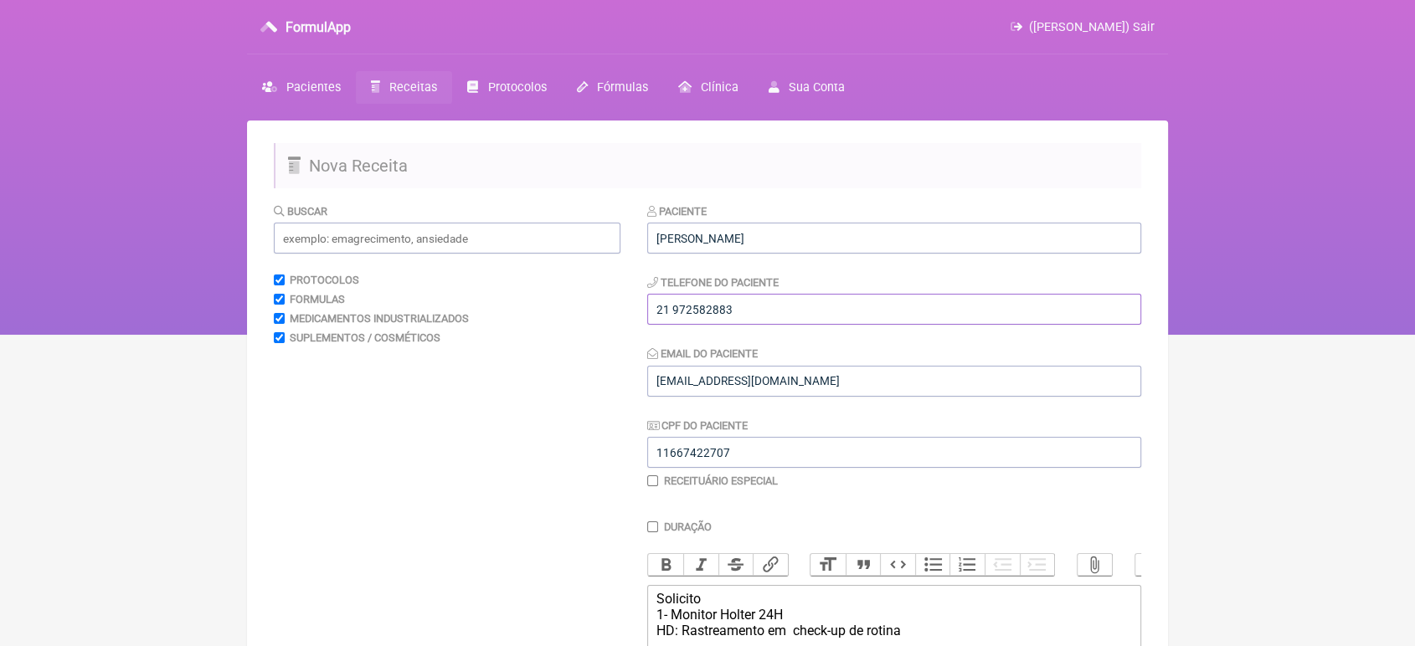
click at [815, 316] on input "21 972582883" at bounding box center [894, 309] width 494 height 31
type input "21 993661195"
click at [789, 635] on div "Solicito 1- Monitor Holter 24H HD: Rastreamento em check-up de rotina" at bounding box center [894, 615] width 476 height 48
type trix-editor "<div>Solicito<br>1- Teste Ergométrico ( esteira)<br>HD: Rastreamento em&nbsp; c…"
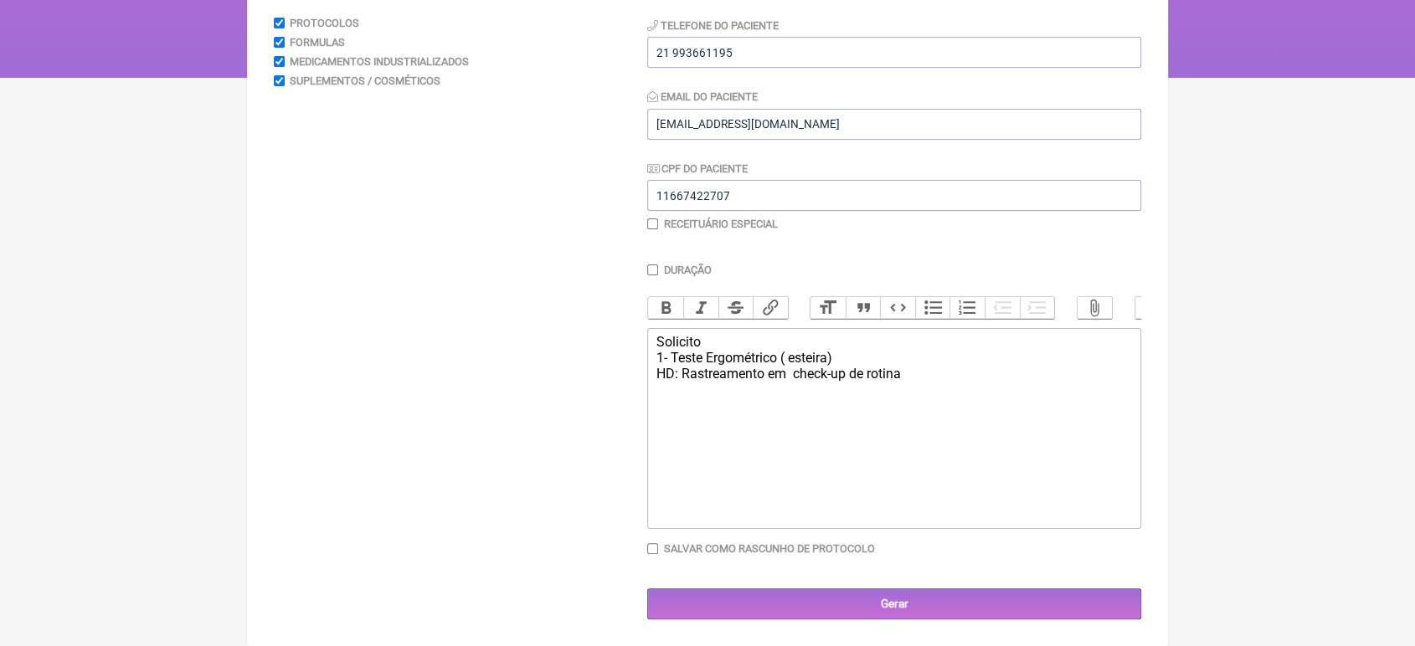
scroll to position [277, 0]
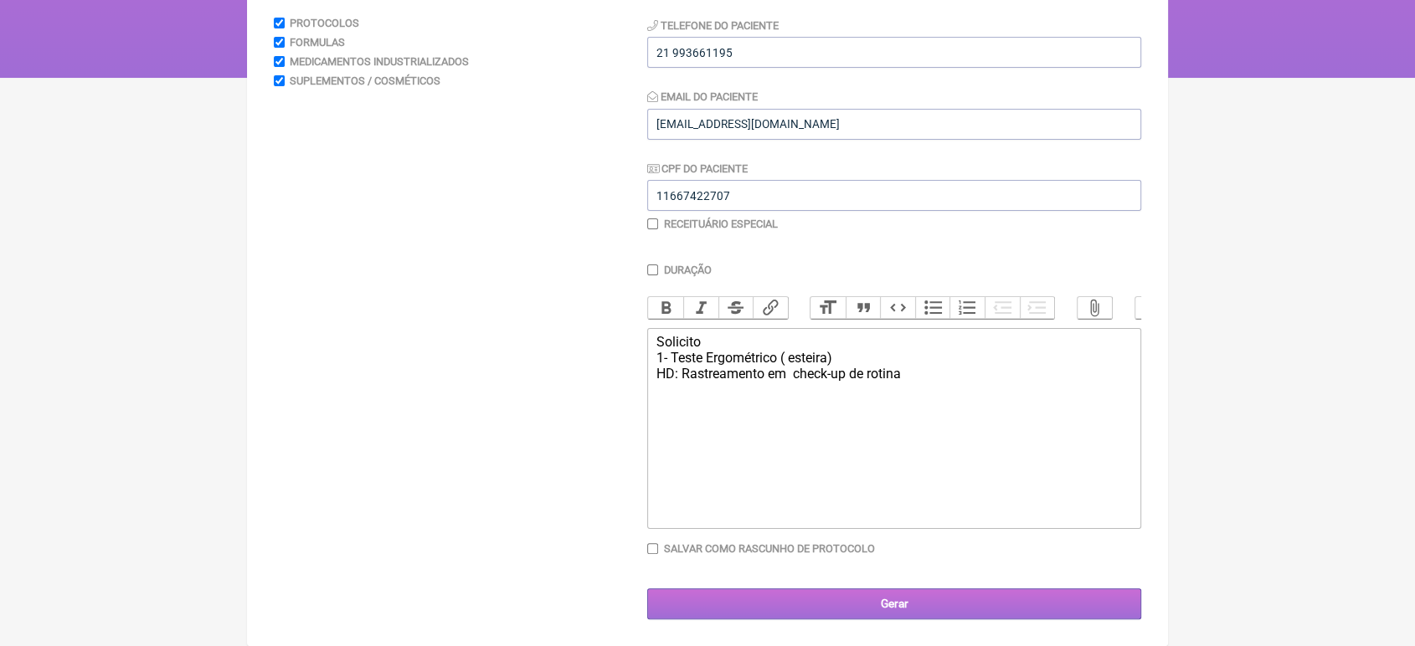
click at [939, 594] on input "Gerar" at bounding box center [894, 604] width 494 height 31
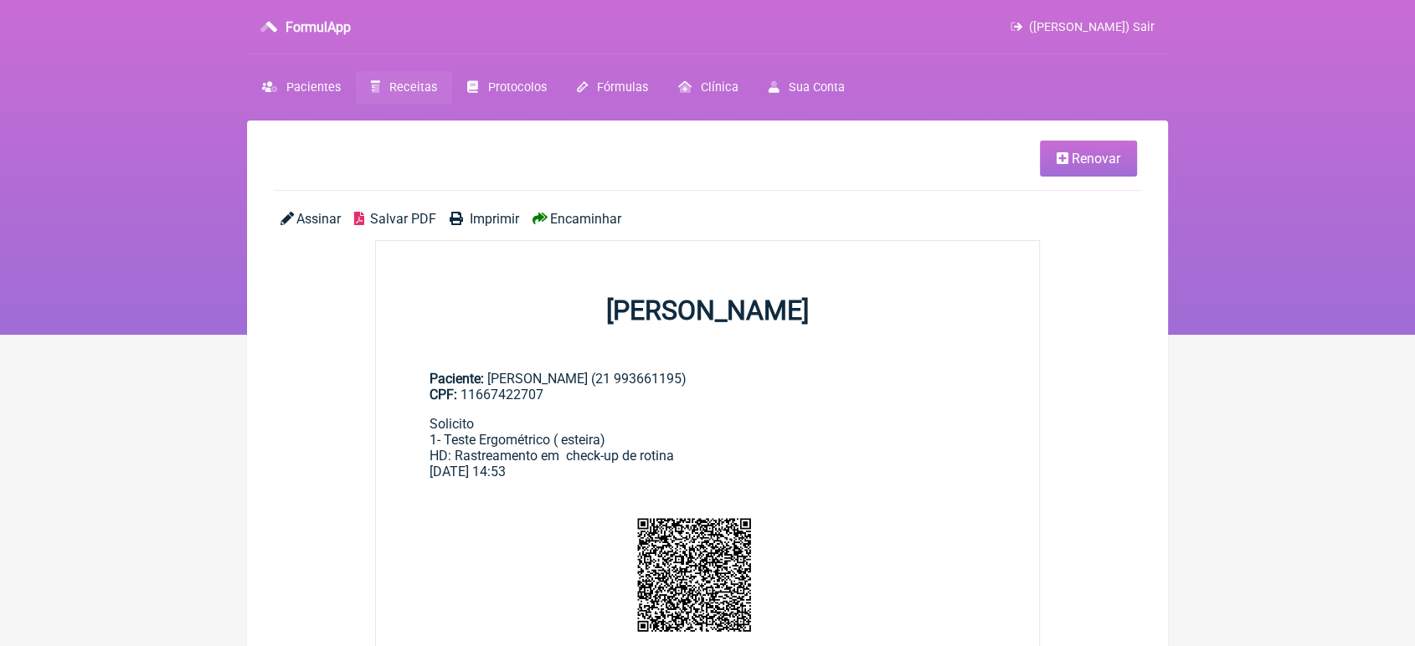
click at [574, 209] on main "Renovar Assinar Salvar PDF Imprimir Encaminhar VINICIUS VIEIRA PASCHOAL Pacient…" at bounding box center [707, 587] width 921 height 932
click at [579, 224] on span "Encaminhar" at bounding box center [585, 219] width 71 height 16
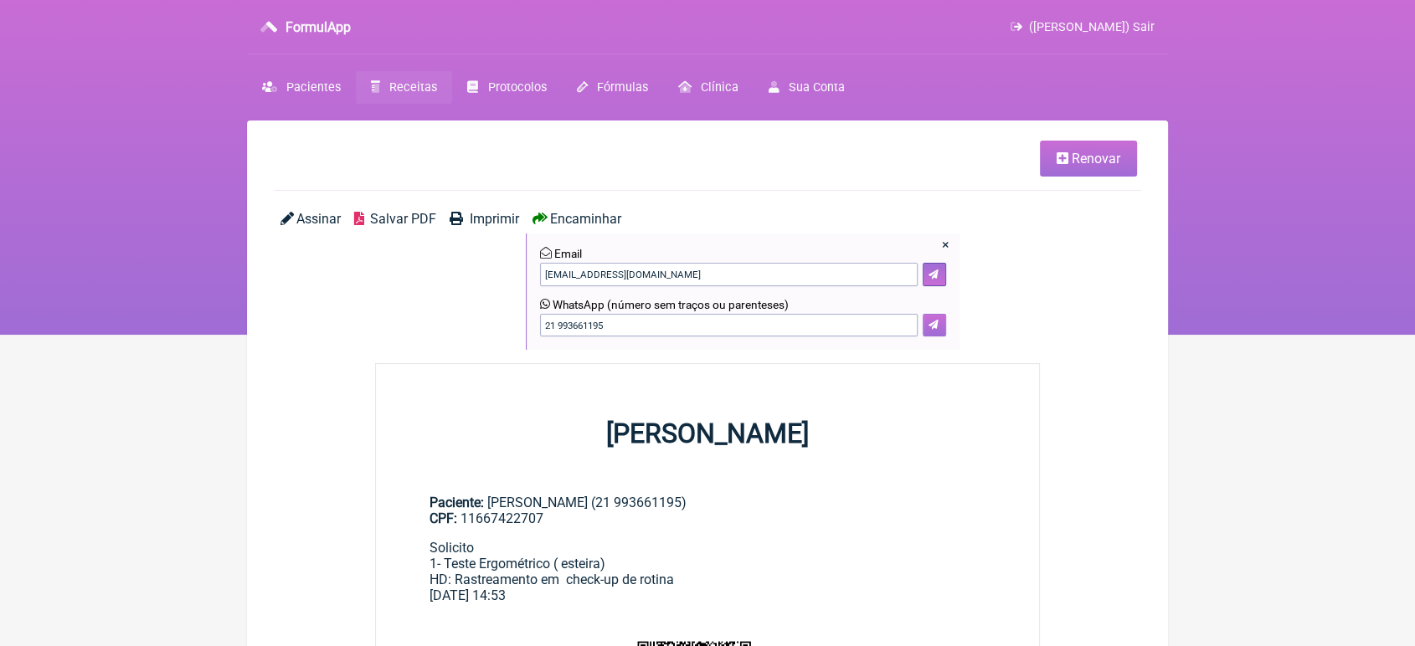
click at [944, 327] on button at bounding box center [934, 325] width 23 height 23
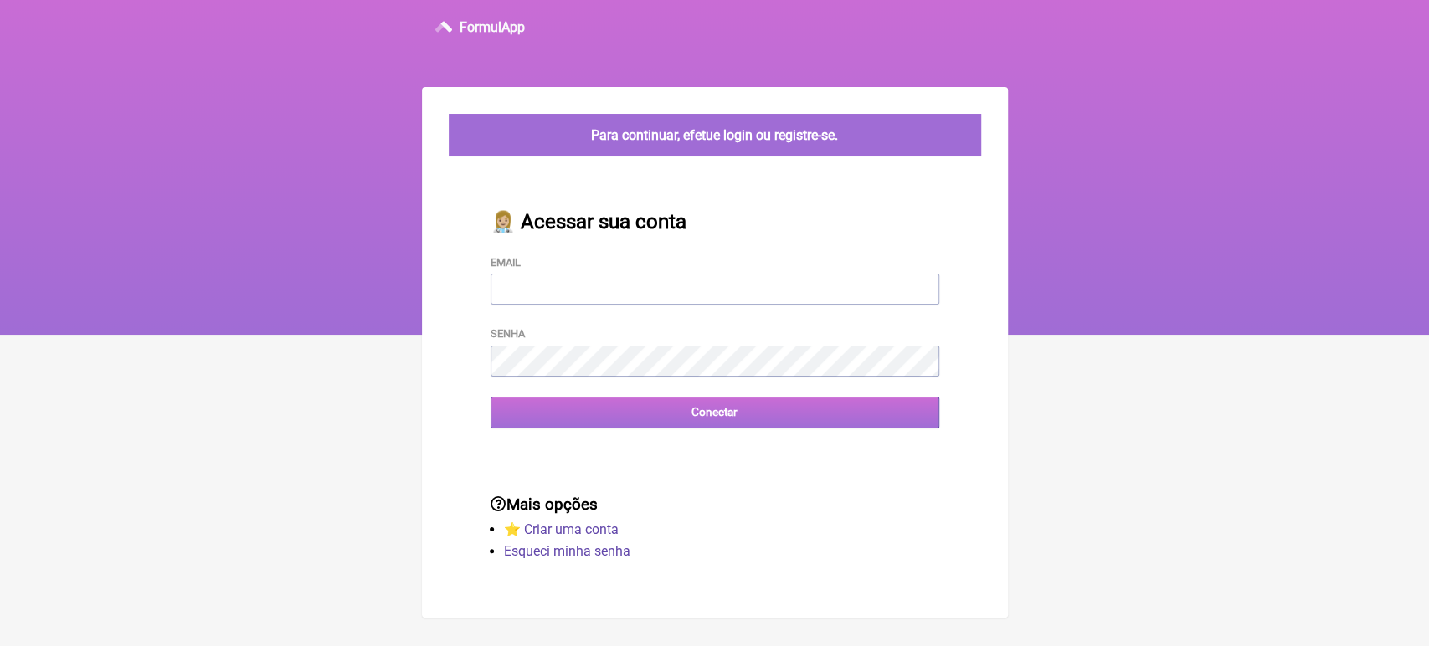
type input "[EMAIL_ADDRESS][DOMAIN_NAME]"
click at [736, 428] on input "Conectar" at bounding box center [715, 412] width 449 height 31
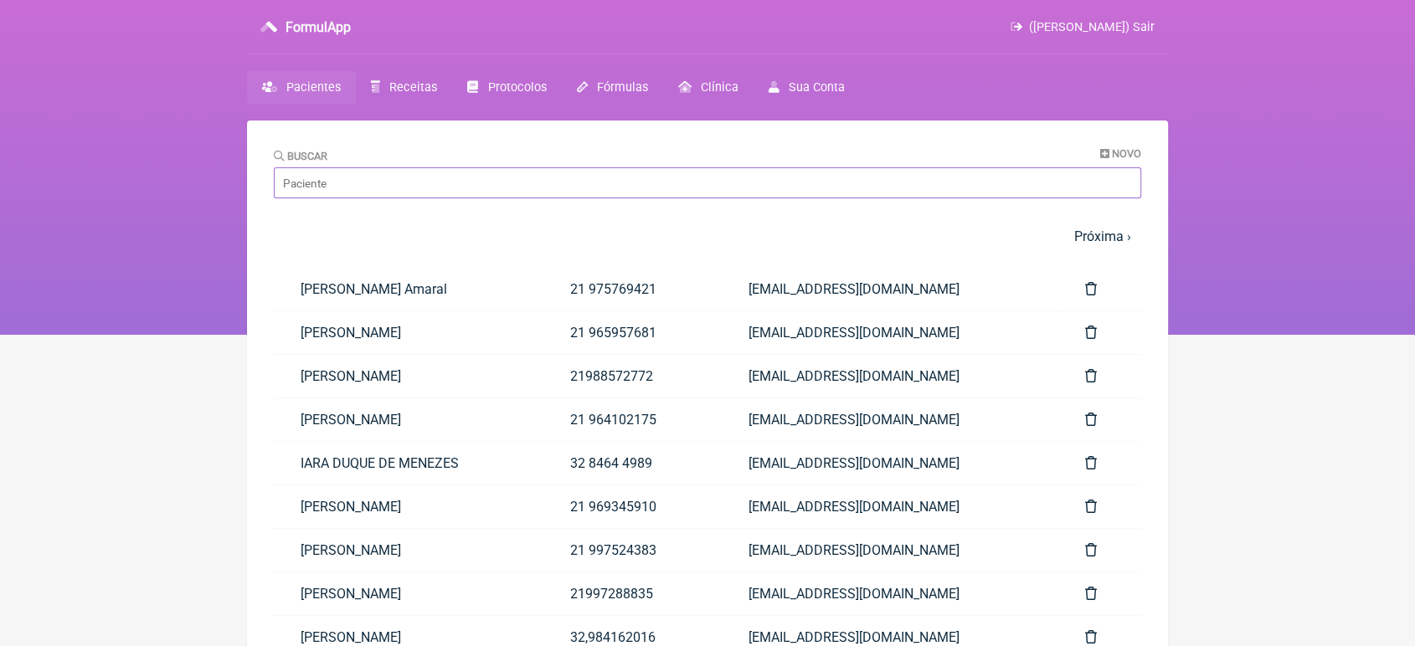
click at [542, 176] on input "Buscar" at bounding box center [707, 182] width 867 height 31
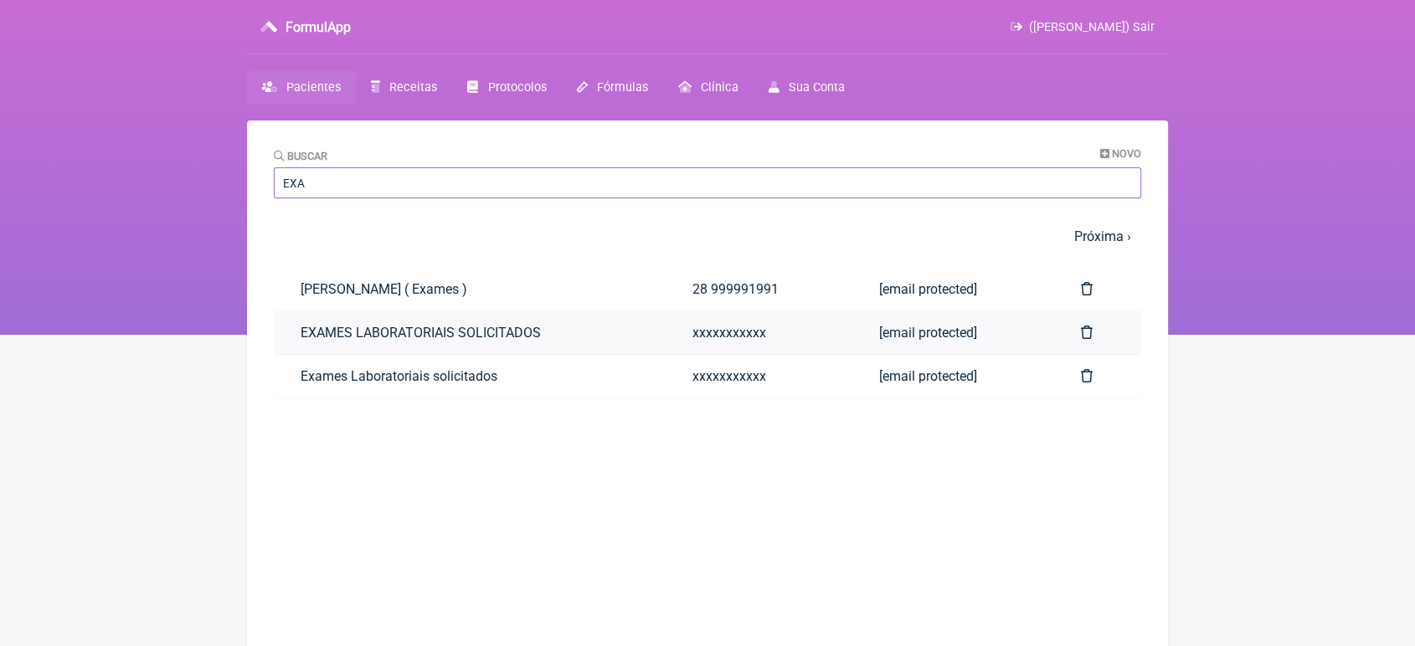
type input "EXA"
click at [324, 341] on link "EXAMES LABORATORIAIS SOLICITADOS" at bounding box center [470, 332] width 392 height 43
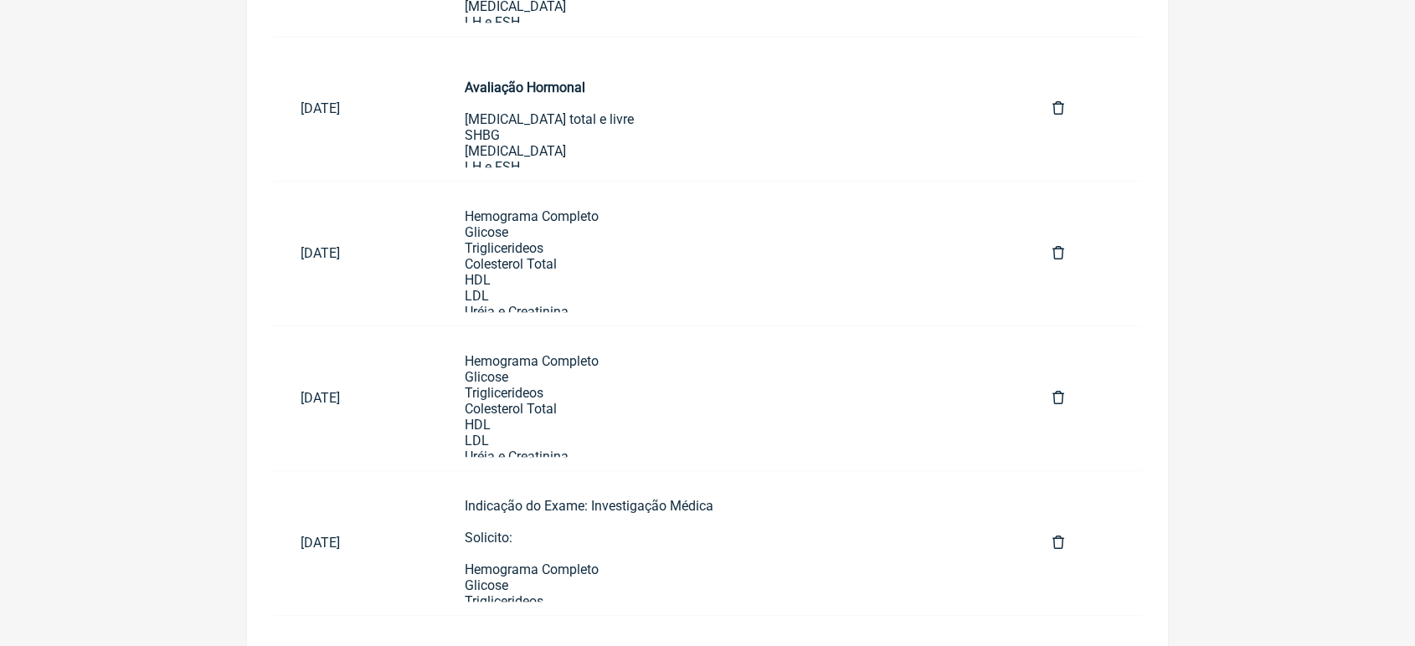
scroll to position [1021, 0]
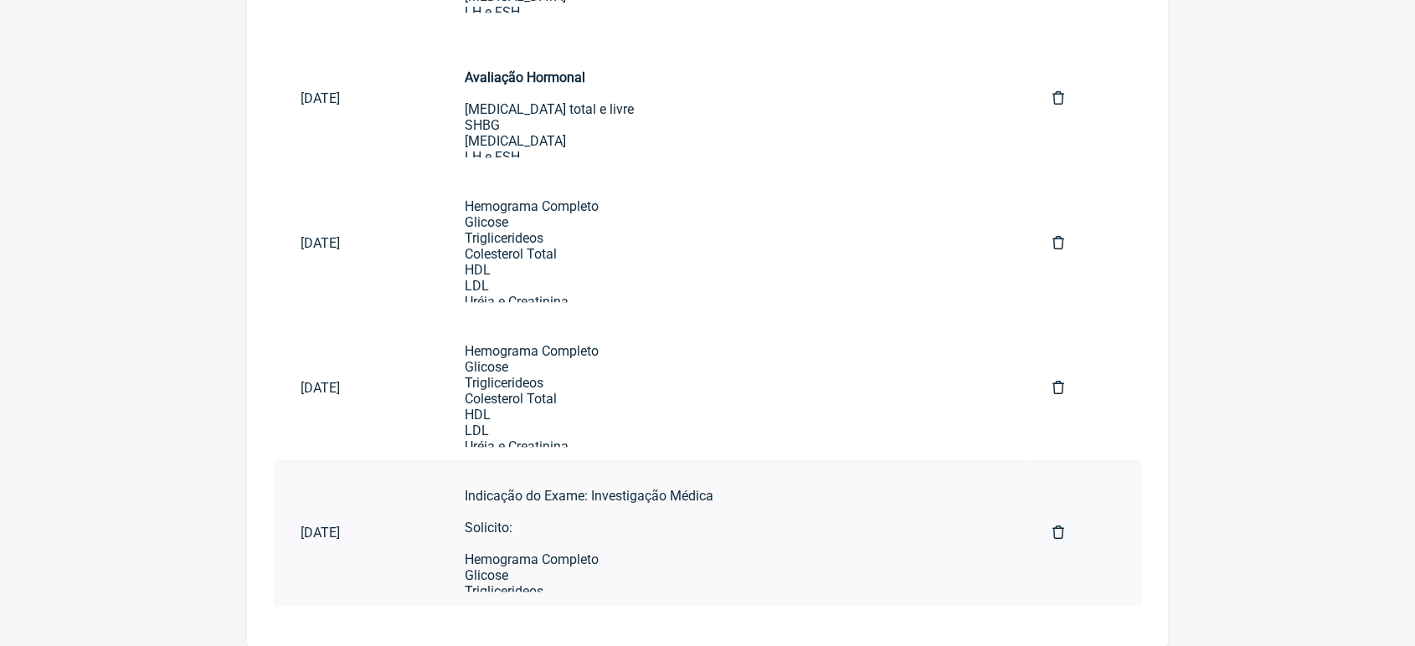
click at [760, 471] on td "Indicação do Exame: Investigação Médica Solicito: Hemograma Completo Glicose Tr…" at bounding box center [732, 532] width 588 height 145
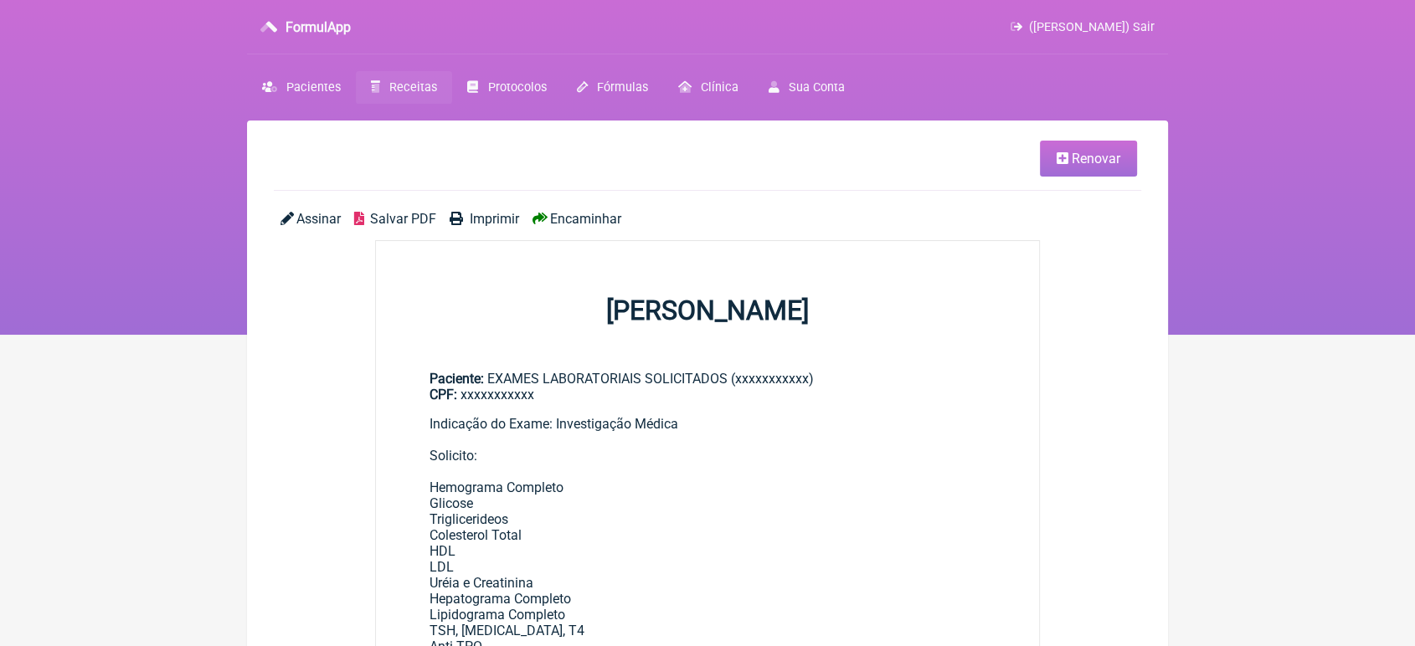
click at [1065, 160] on icon at bounding box center [1063, 158] width 12 height 13
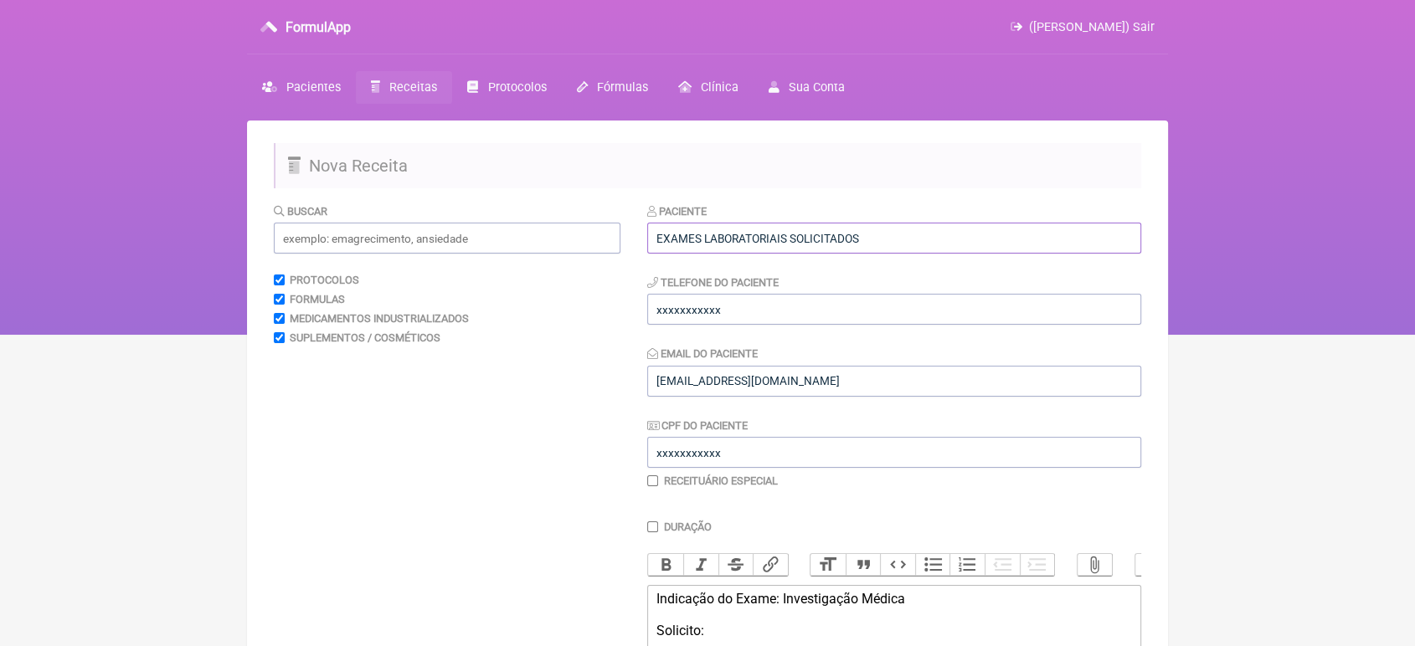
click at [966, 232] on input "EXAMES LABORATORIAIS SOLICITADOS" at bounding box center [894, 238] width 494 height 31
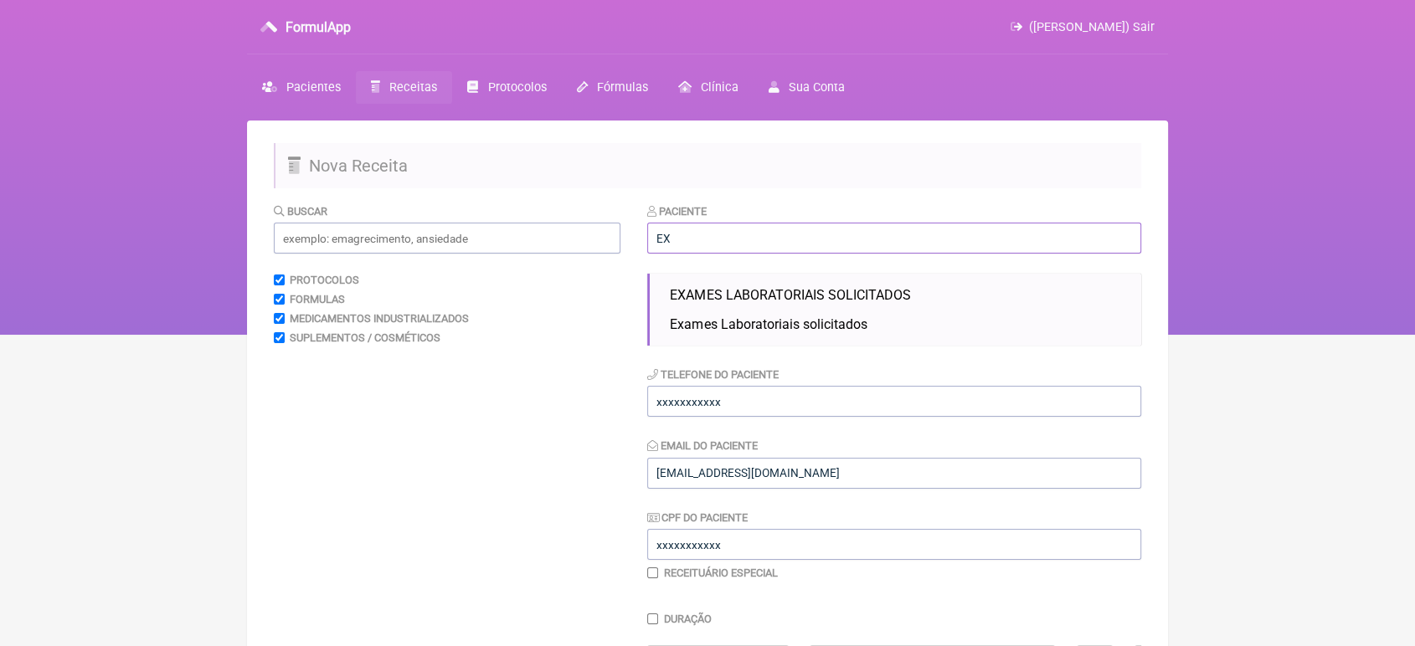
type input "E"
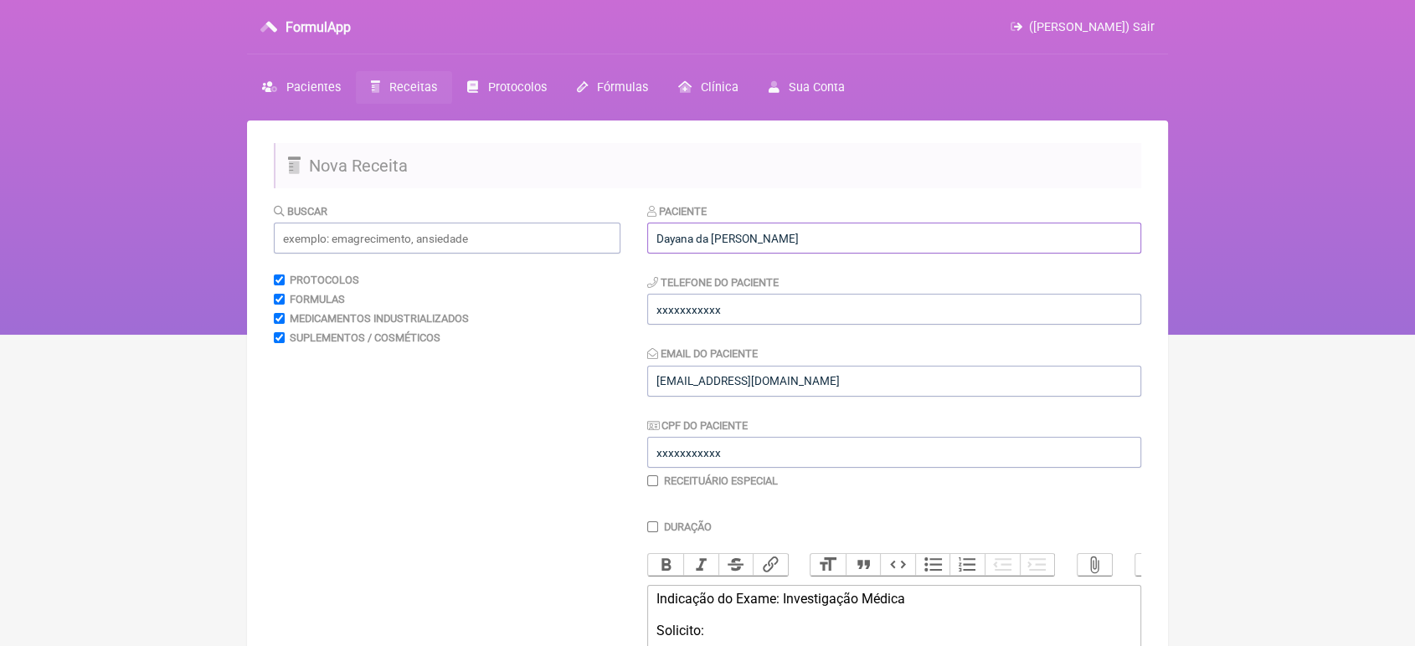
type input "Dayana da Conceição Gomes da silva"
click at [872, 309] on input "xxxxxxxxxxx" at bounding box center [894, 309] width 494 height 31
type input "x"
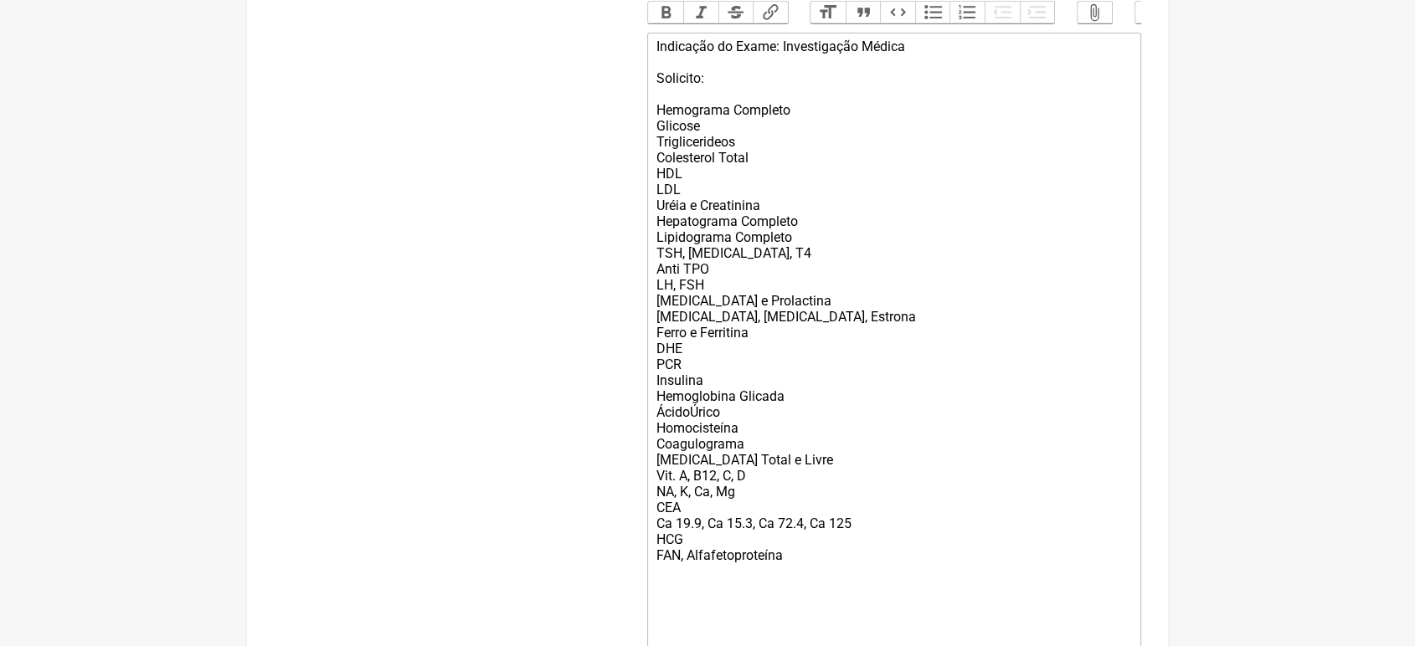
scroll to position [710, 0]
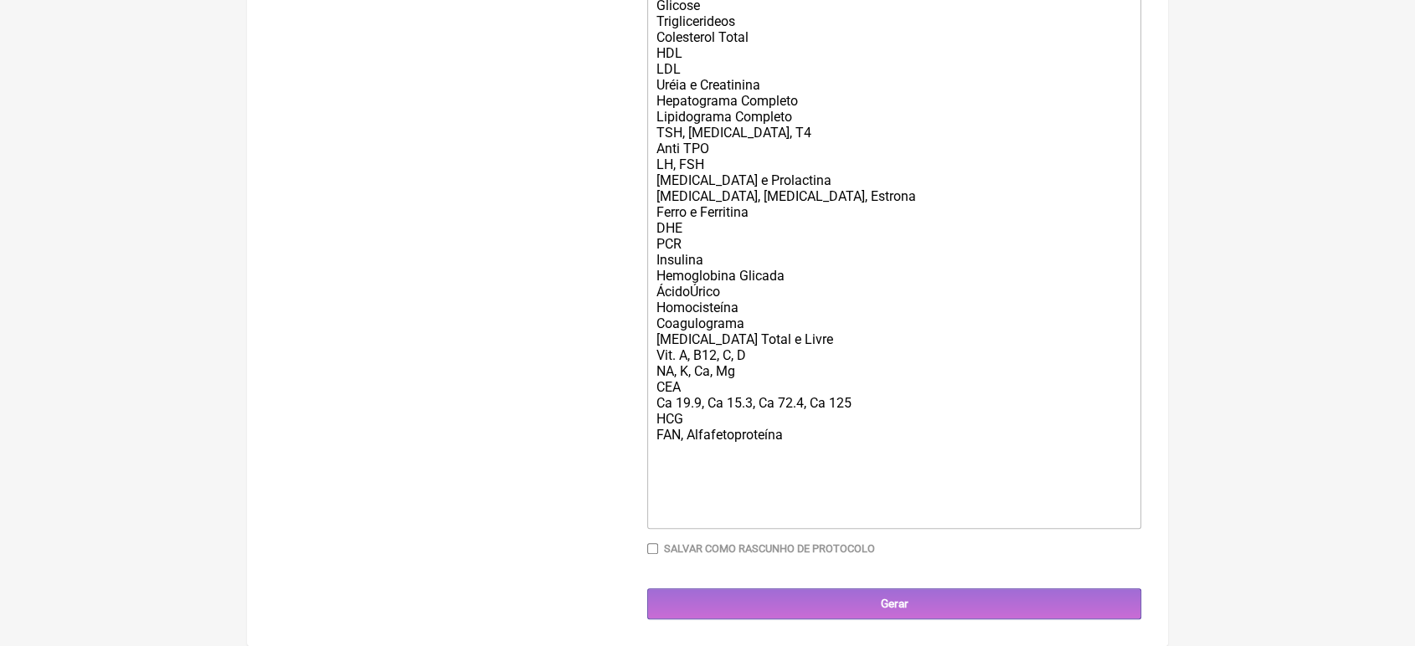
type input "21989548018"
click at [695, 219] on div "Indicação do Exame: Investigação Médica Solicito: Hemograma Completo Glicose Tr…" at bounding box center [894, 220] width 476 height 604
click at [1108, 270] on div "Indicação do Exame: Investigação Médica Solicito: Hemograma Completo Glicose Tr…" at bounding box center [894, 220] width 476 height 604
click at [691, 285] on div "Indicação do Exame: Investigação Médica Solicito: Hemograma Completo Glicose Tr…" at bounding box center [894, 220] width 476 height 604
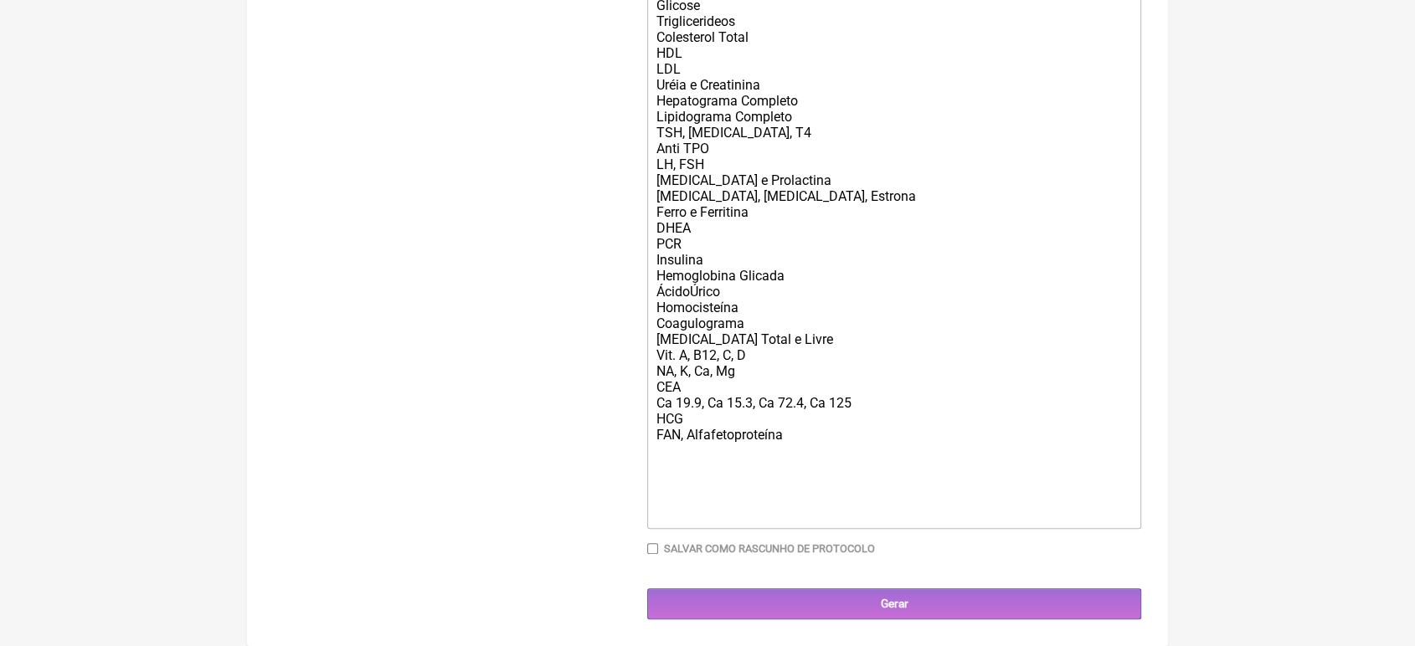
type trix-editor "<div>Indicação do Exame: Investigação Médica<br><br>Solicito:<br><br>Hemograma …"
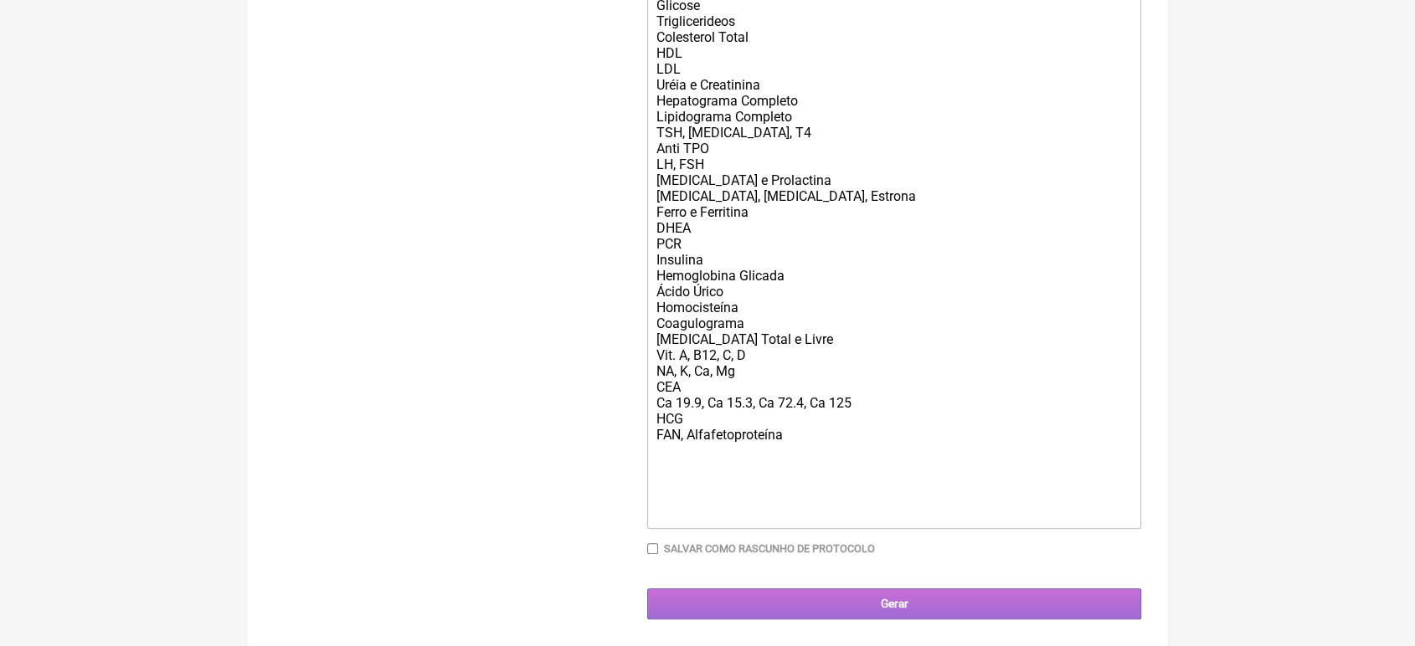
click at [1058, 601] on input "Gerar" at bounding box center [894, 604] width 494 height 31
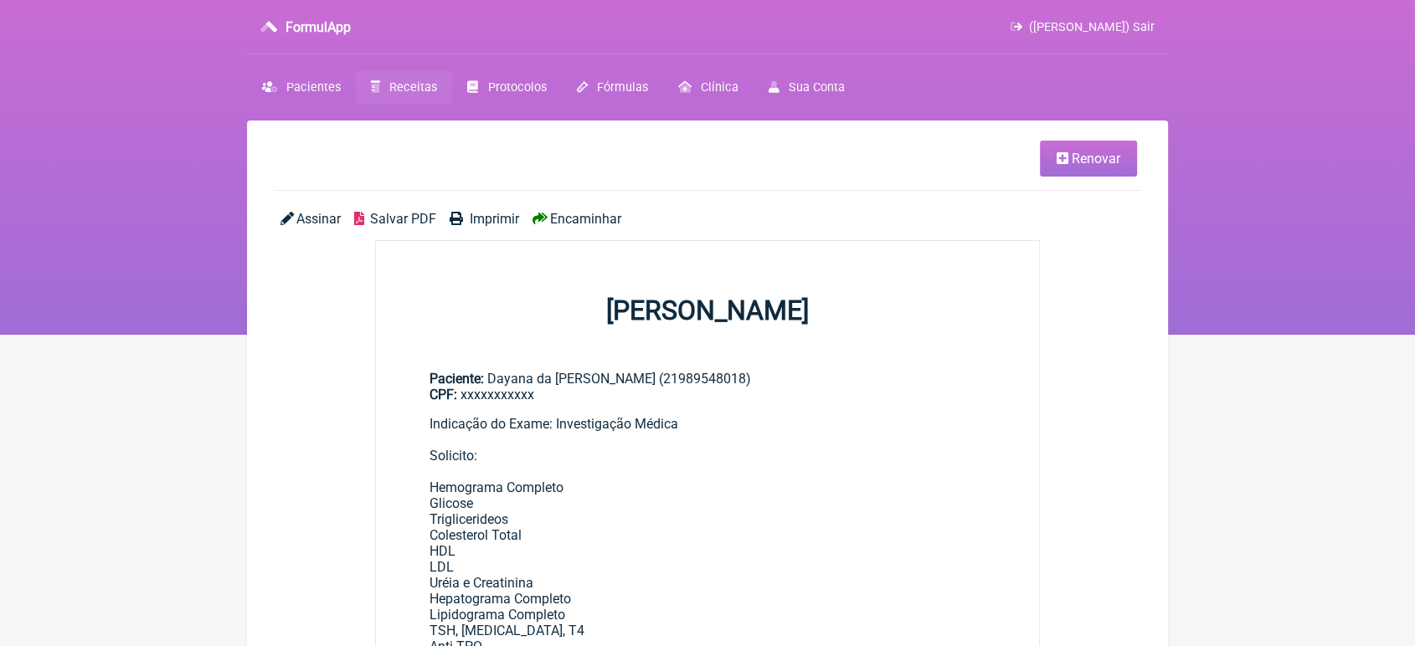
click at [589, 224] on span "Encaminhar" at bounding box center [585, 219] width 71 height 16
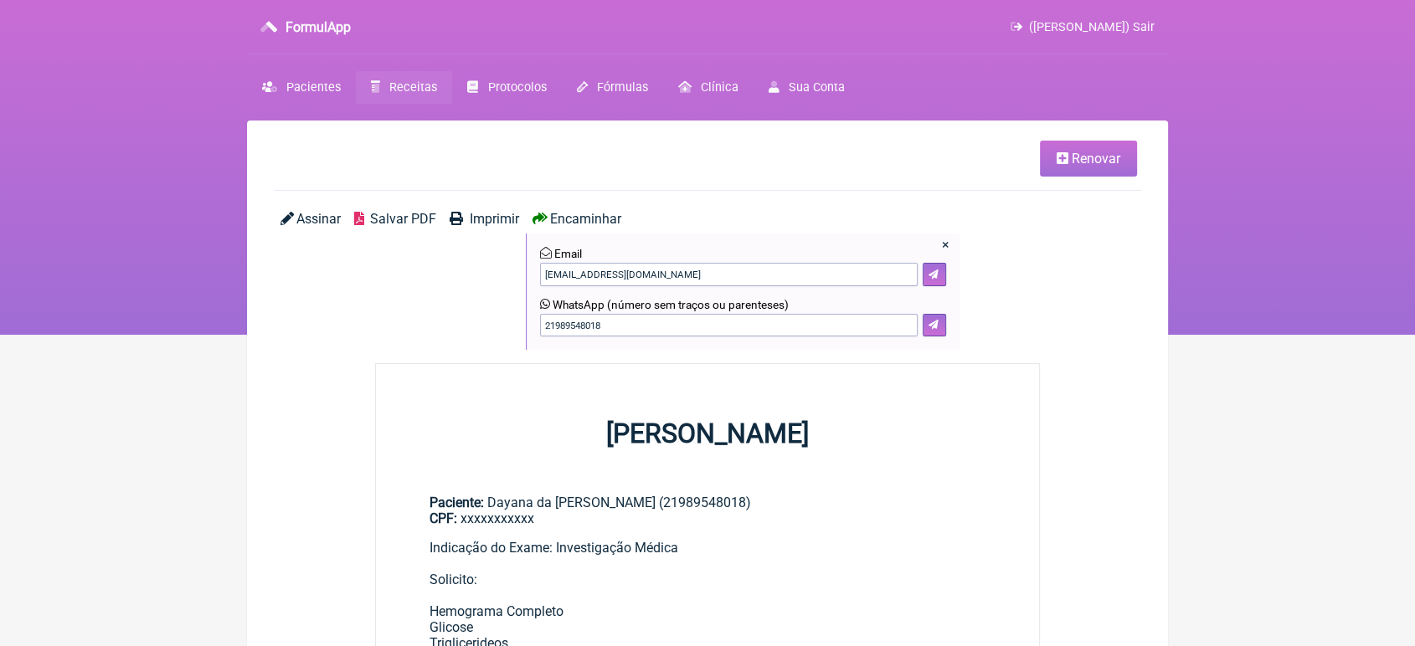
click at [941, 314] on form "WhatsApp (número sem traços ou parenteses) 21989548018" at bounding box center [743, 317] width 406 height 39
click at [938, 321] on button at bounding box center [934, 325] width 23 height 23
click at [1117, 161] on span "Renovar" at bounding box center [1096, 159] width 49 height 16
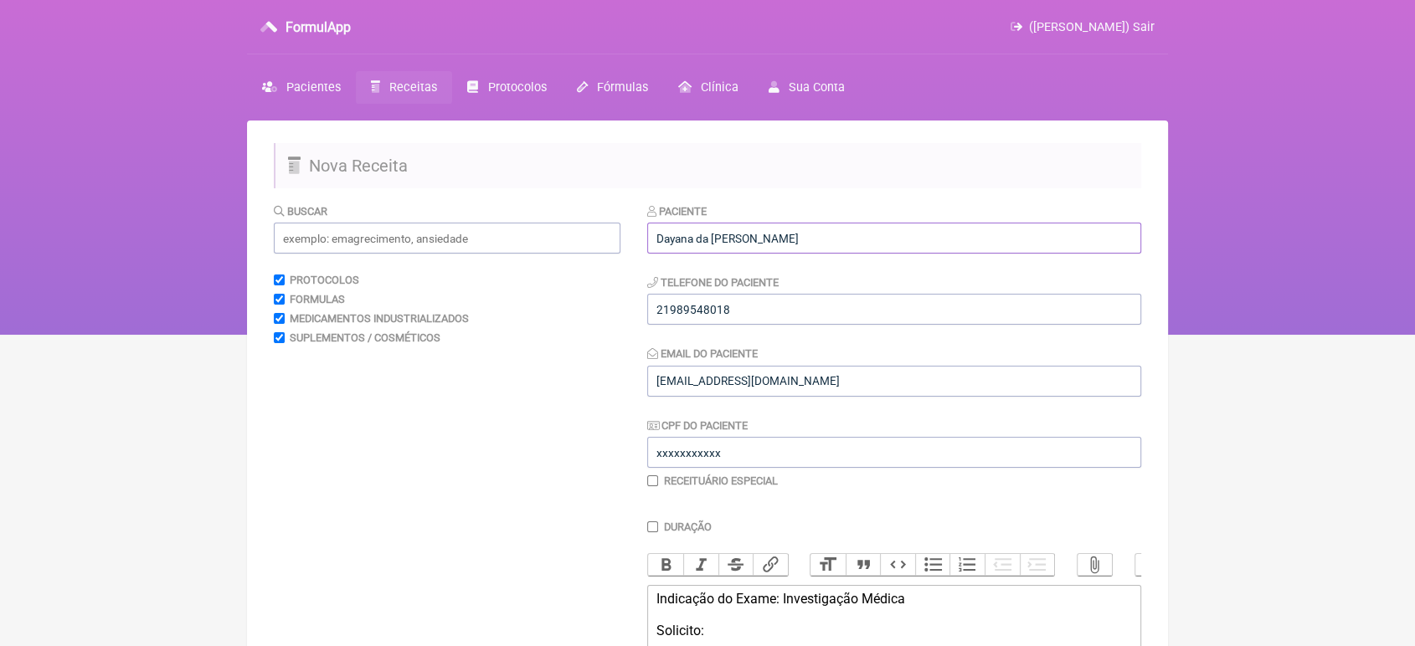
click at [993, 224] on input "Dayana da [PERSON_NAME]" at bounding box center [894, 238] width 494 height 31
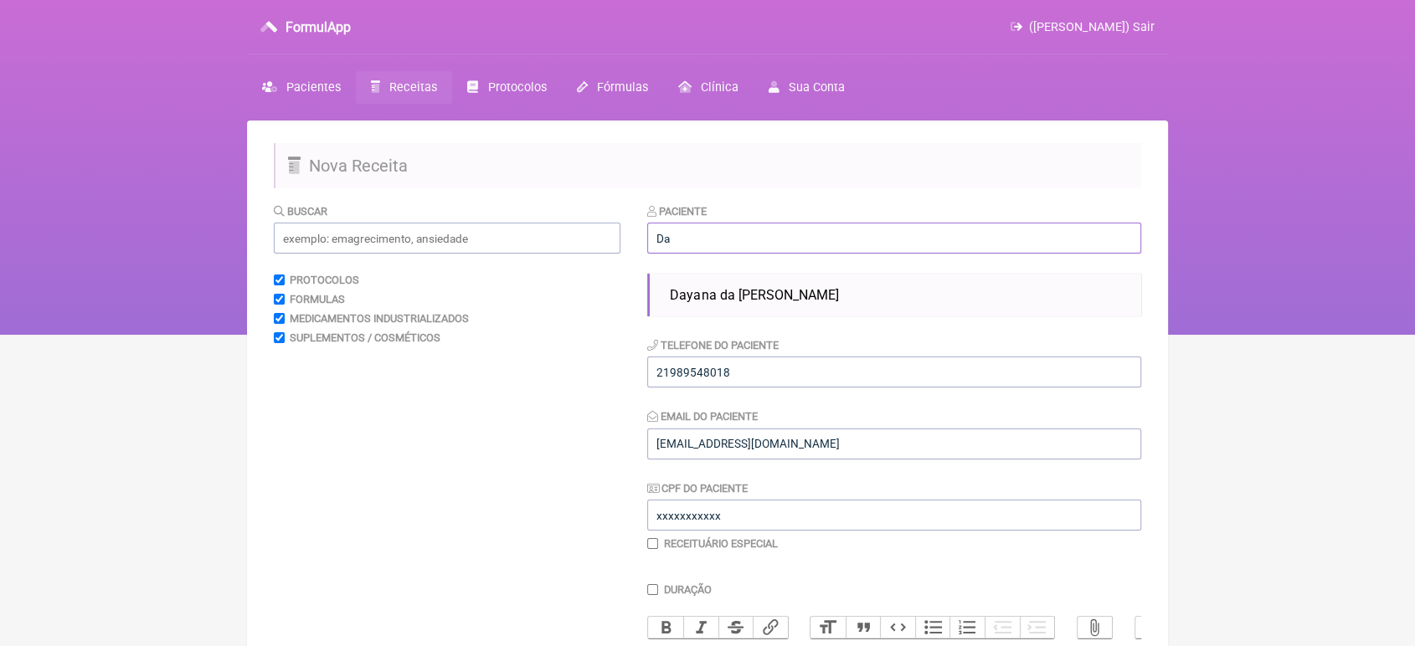
type input "D"
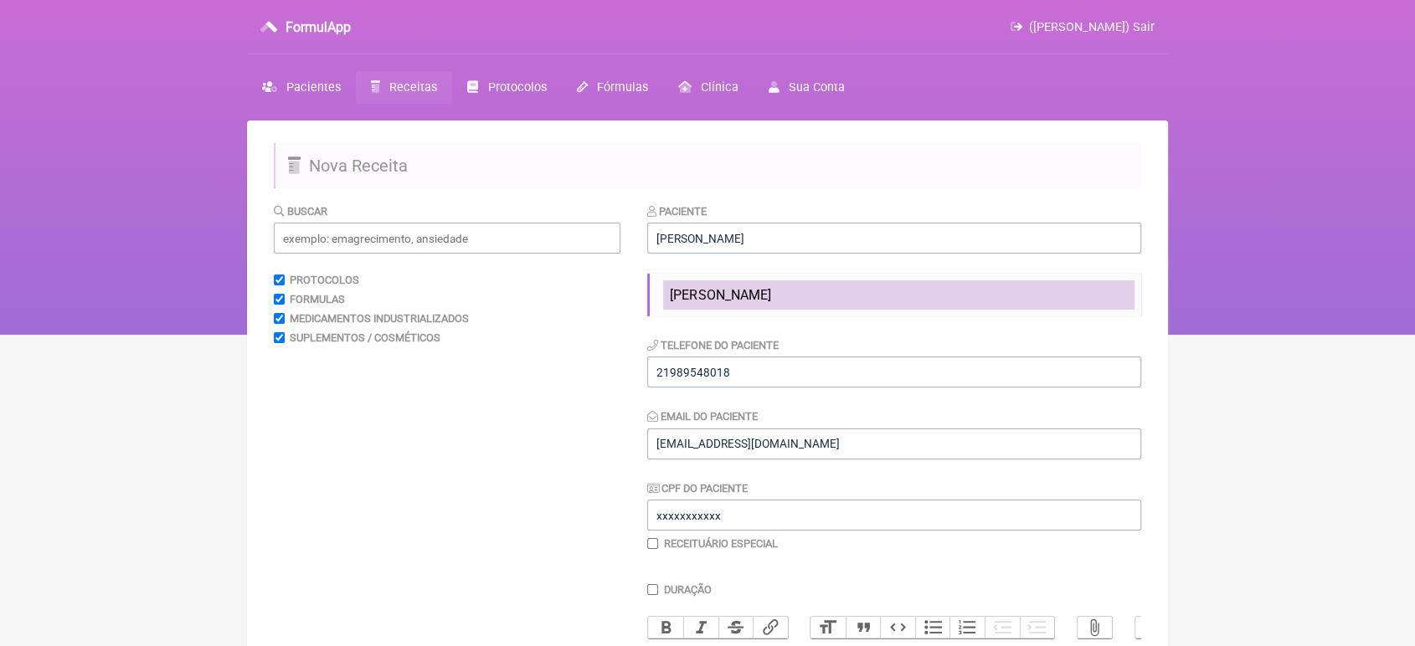
click at [915, 304] on li "Lucas William Marques" at bounding box center [898, 294] width 471 height 29
type input "Lucas William Marques"
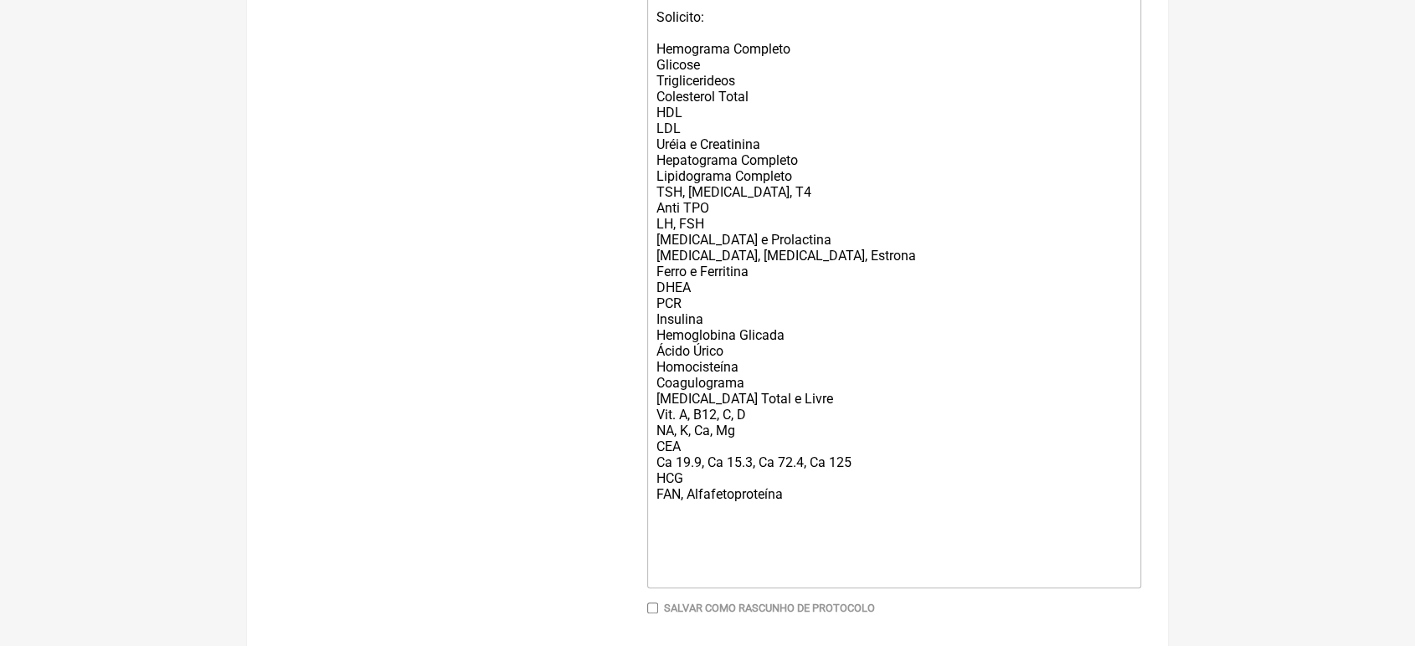
scroll to position [710, 0]
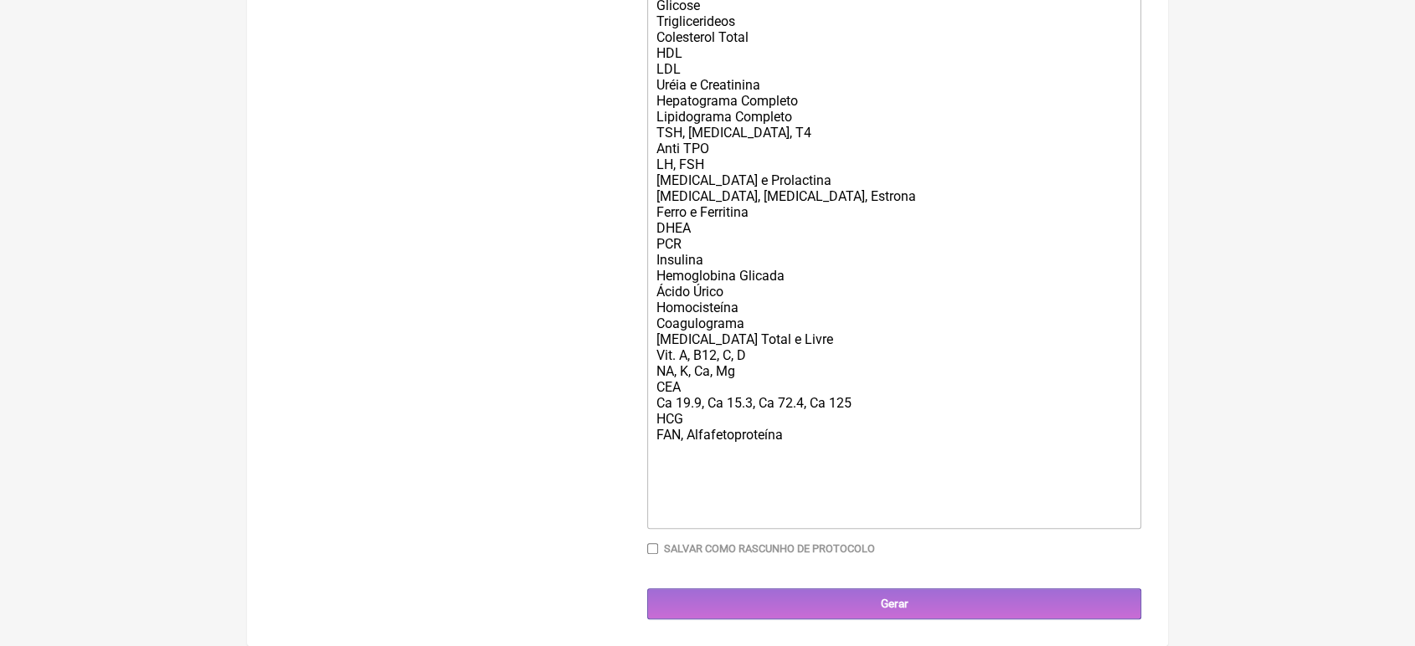
click at [956, 393] on div "Indicação do Exame: Investigação Médica Solicito: Hemograma Completo Glicose Tr…" at bounding box center [894, 220] width 476 height 604
click at [754, 398] on div "Indicação do Exame: Investigação Médica Solicito: Hemograma Completo Glicose Tr…" at bounding box center [894, 220] width 476 height 604
click at [839, 388] on div "Indicação do Exame: Investigação Médica Solicito: Hemograma Completo Glicose Tr…" at bounding box center [894, 220] width 476 height 604
click at [805, 400] on div "Indicação do Exame: Investigação Médica Solicito: Hemograma Completo Glicose Tr…" at bounding box center [894, 220] width 476 height 604
click at [836, 334] on div "Indicação do Exame: Investigação Médica Solicito: Hemograma Completo Glicose Tr…" at bounding box center [894, 220] width 476 height 604
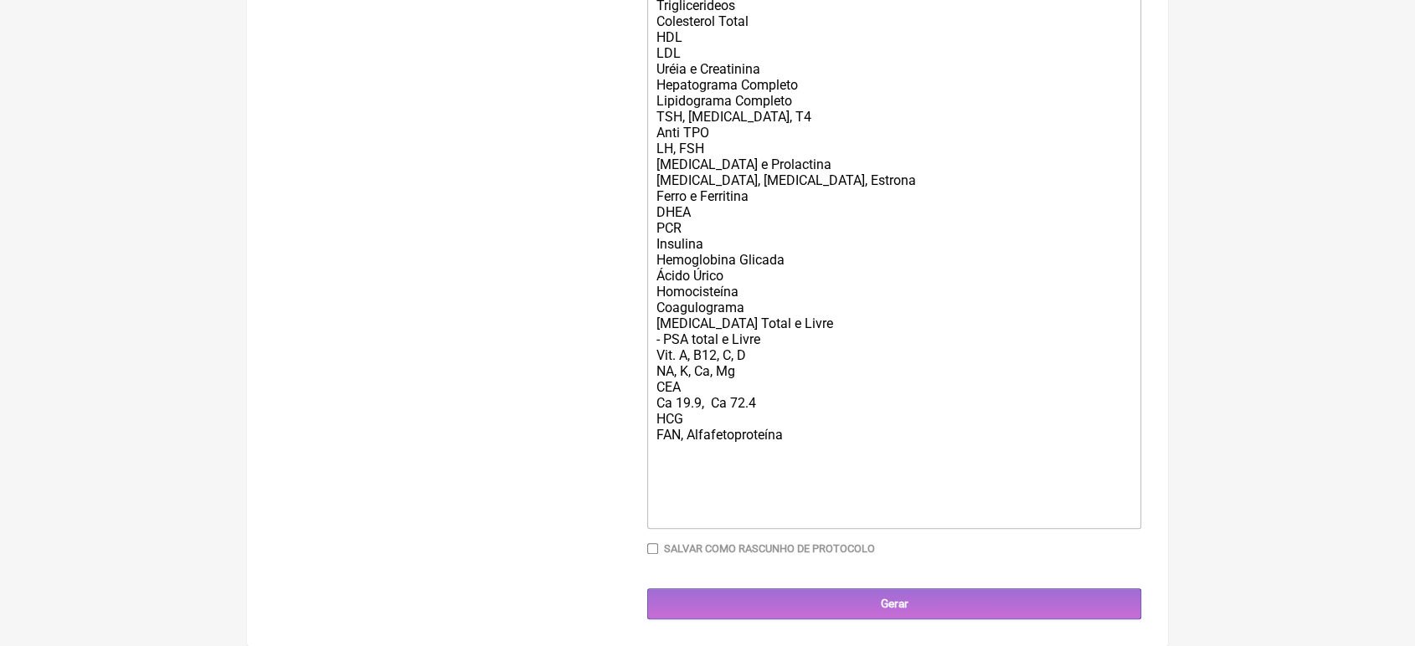
click at [663, 342] on div "Indicação do Exame: Investigação Médica Solicito: Hemograma Completo Glicose Tr…" at bounding box center [894, 212] width 476 height 620
type trix-editor "<div>Indicação do Exame: Investigação Médica<br><br>Solicito:<br><br>Hemograma …"
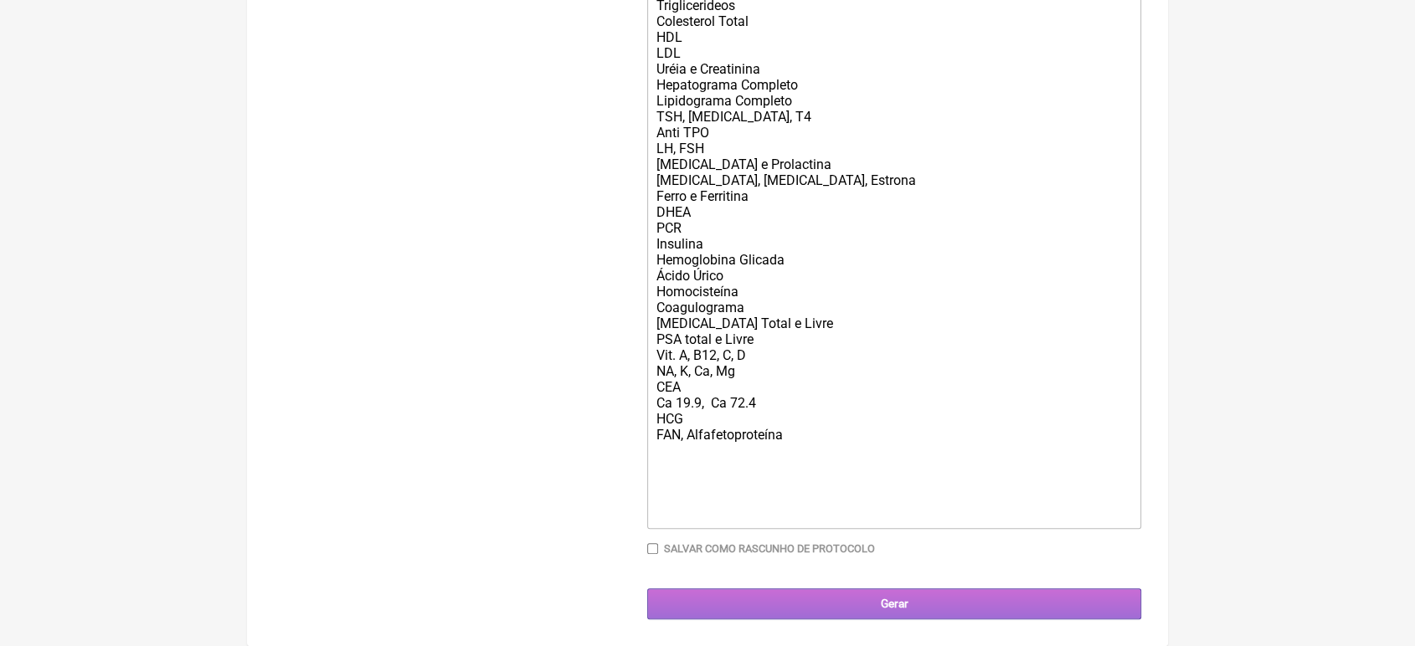
click at [822, 615] on input "Gerar" at bounding box center [894, 604] width 494 height 31
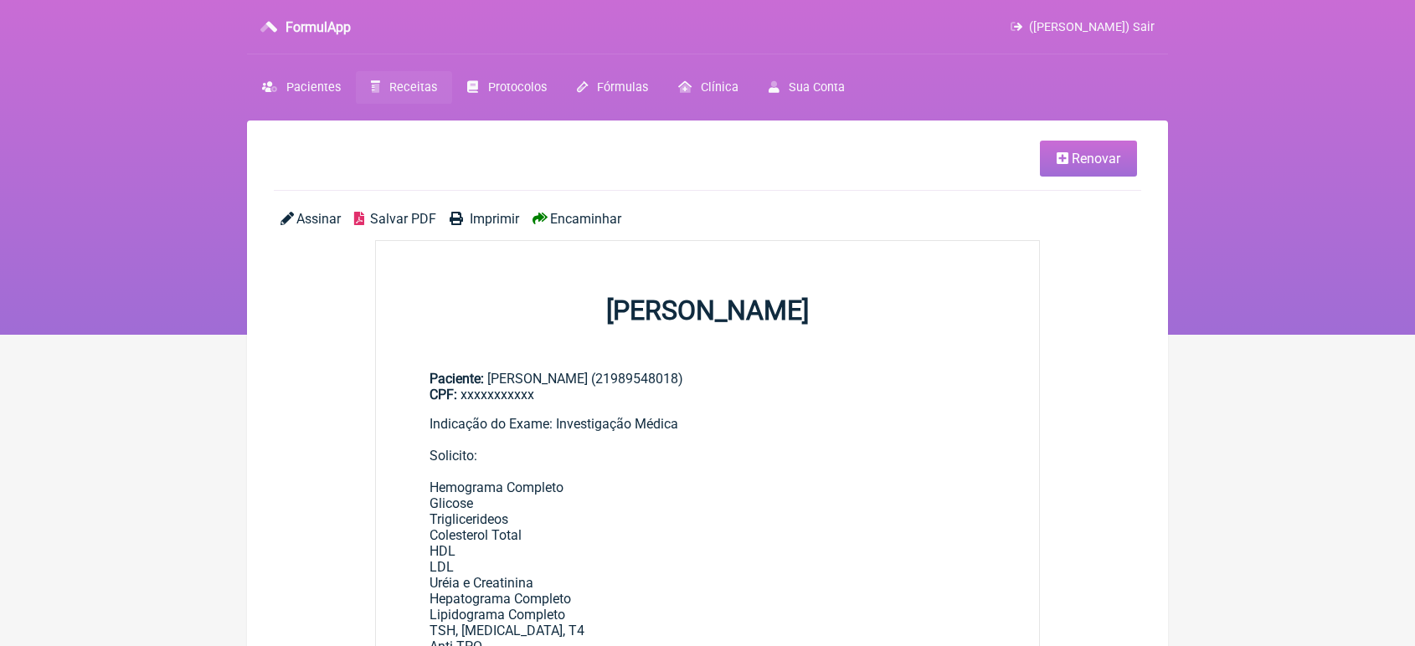
click at [584, 215] on span "Encaminhar" at bounding box center [585, 219] width 71 height 16
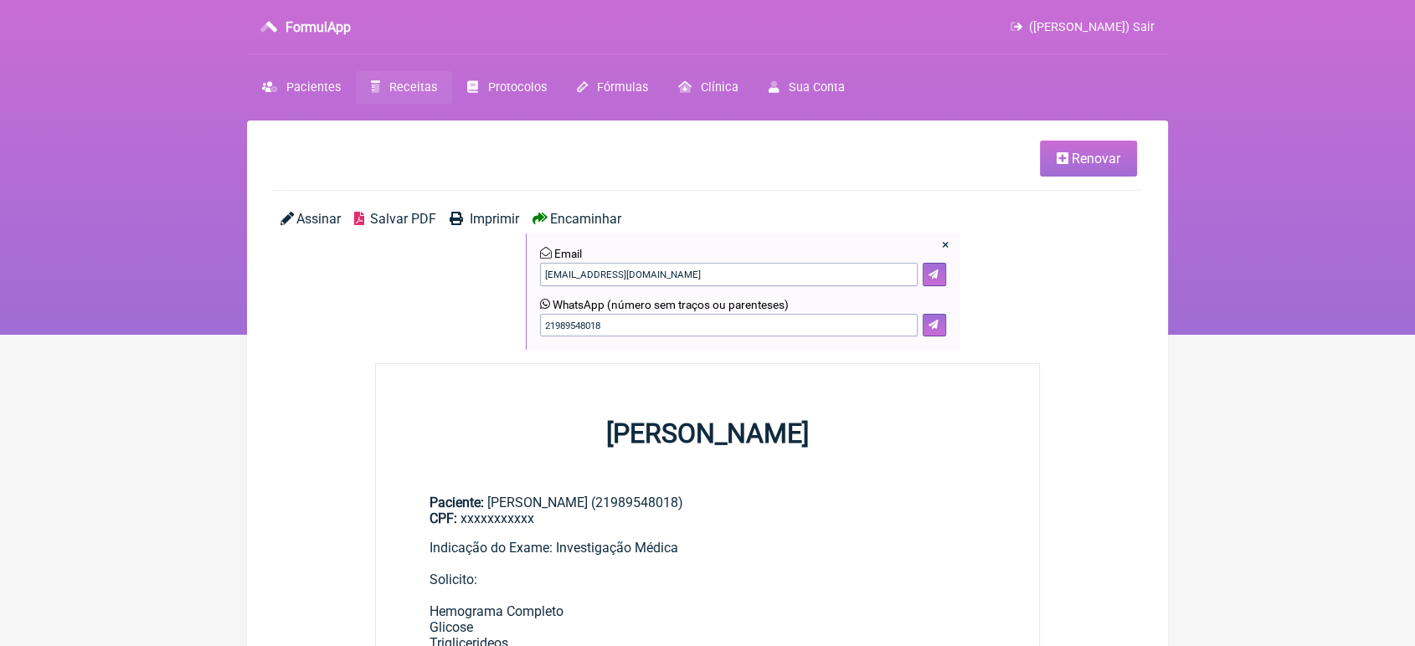
click at [584, 215] on span "Encaminhar" at bounding box center [585, 219] width 71 height 16
click at [934, 324] on icon at bounding box center [933, 325] width 10 height 10
